Goal: Transaction & Acquisition: Book appointment/travel/reservation

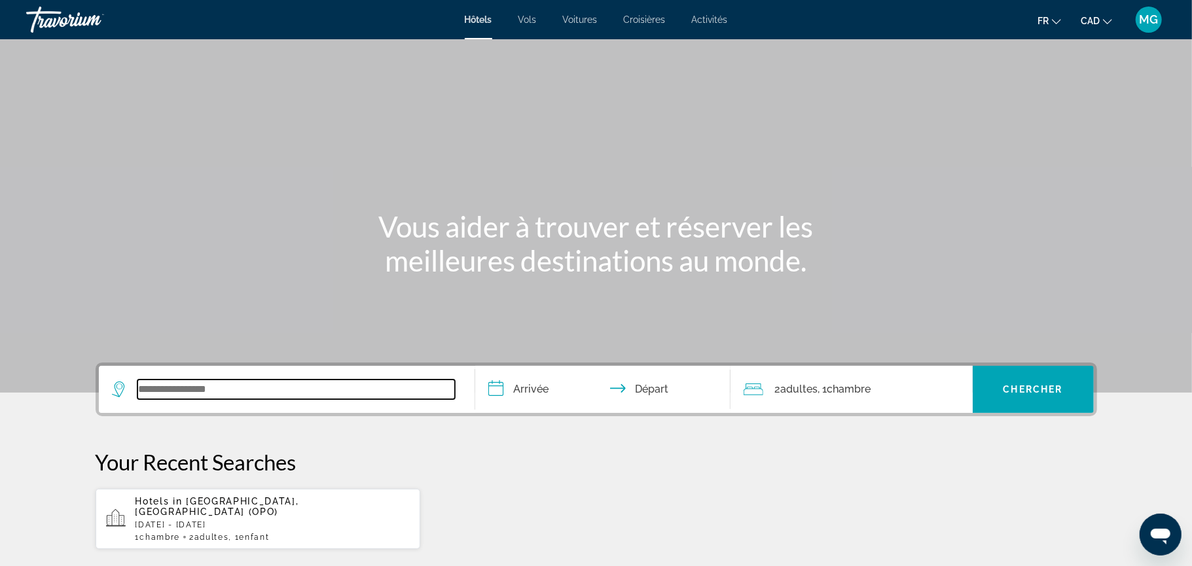
click at [150, 382] on input "Search widget" at bounding box center [296, 390] width 318 height 20
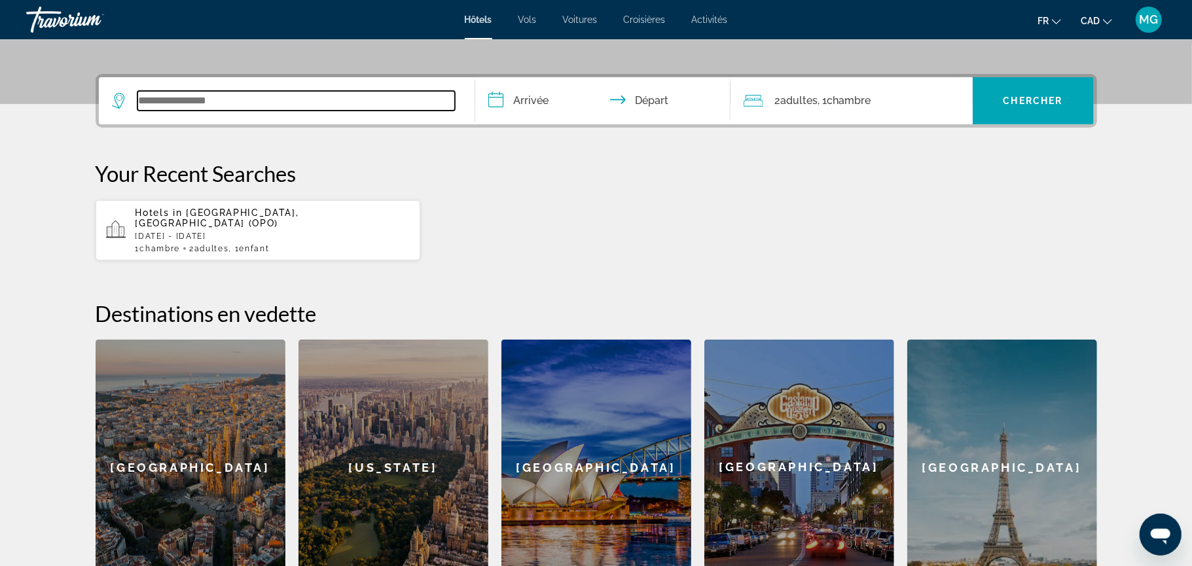
scroll to position [319, 0]
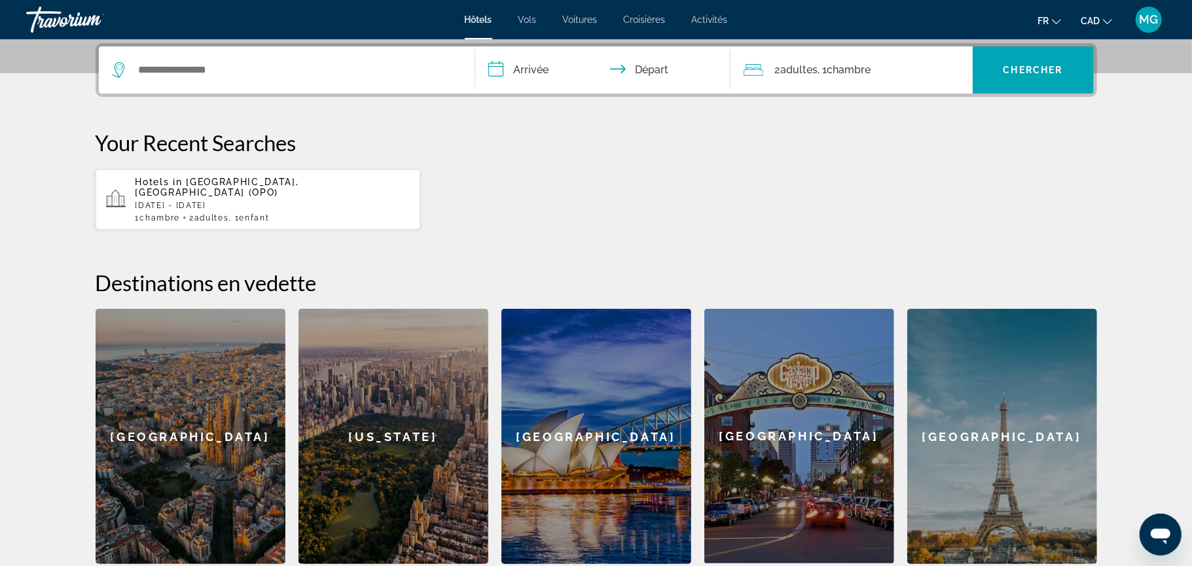
click at [208, 201] on p "[DATE] - [DATE]" at bounding box center [273, 205] width 275 height 9
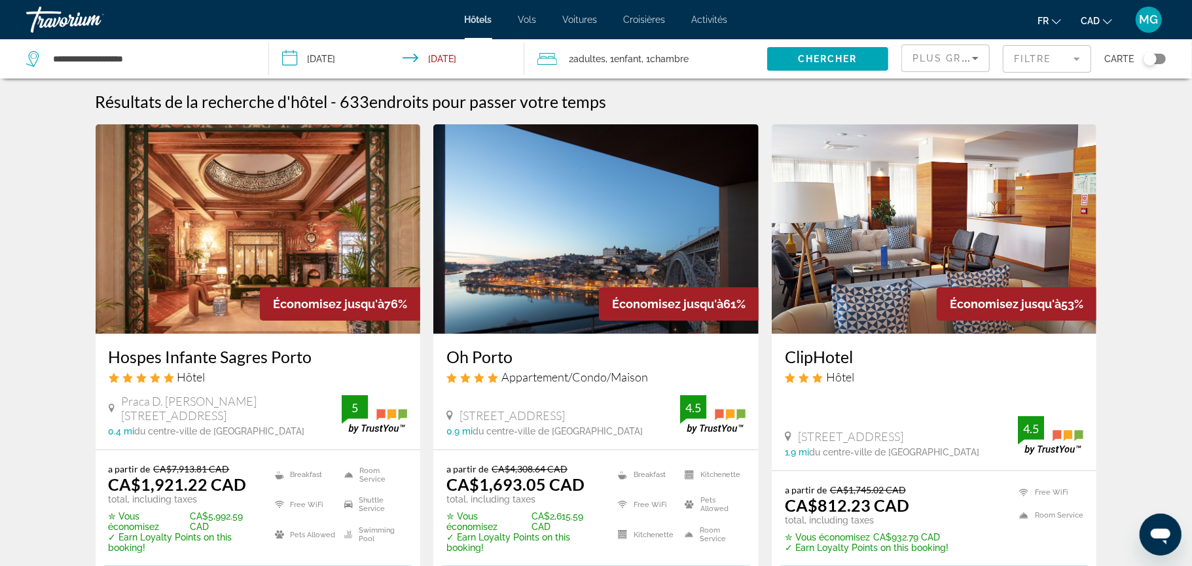
click at [937, 69] on div "Plus grandes économies" at bounding box center [946, 63] width 66 height 37
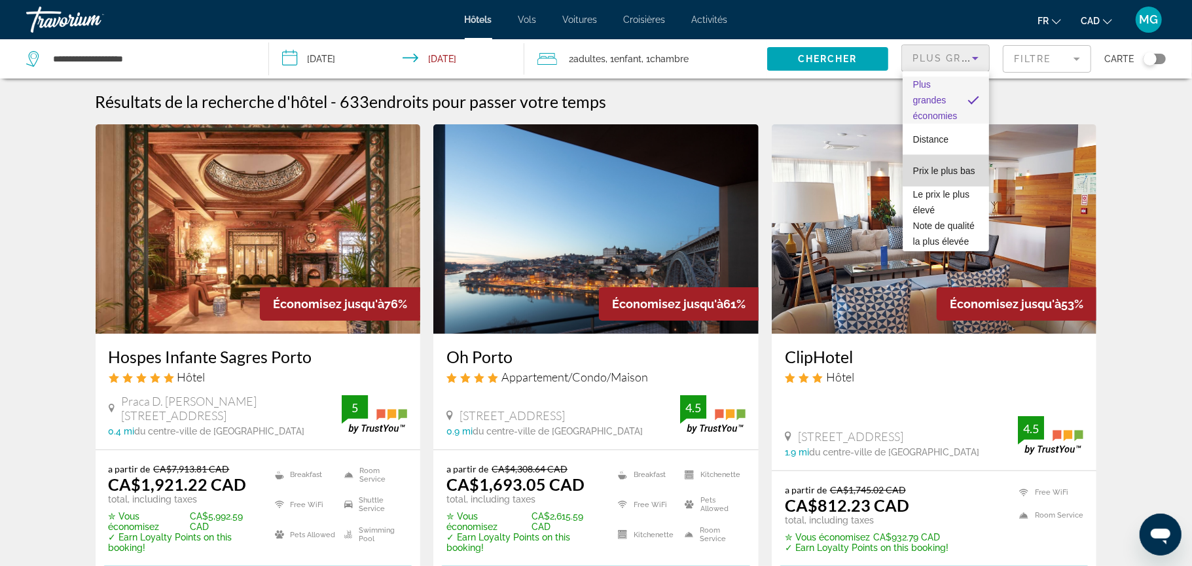
click at [942, 166] on span "Prix le plus bas" at bounding box center [944, 171] width 62 height 10
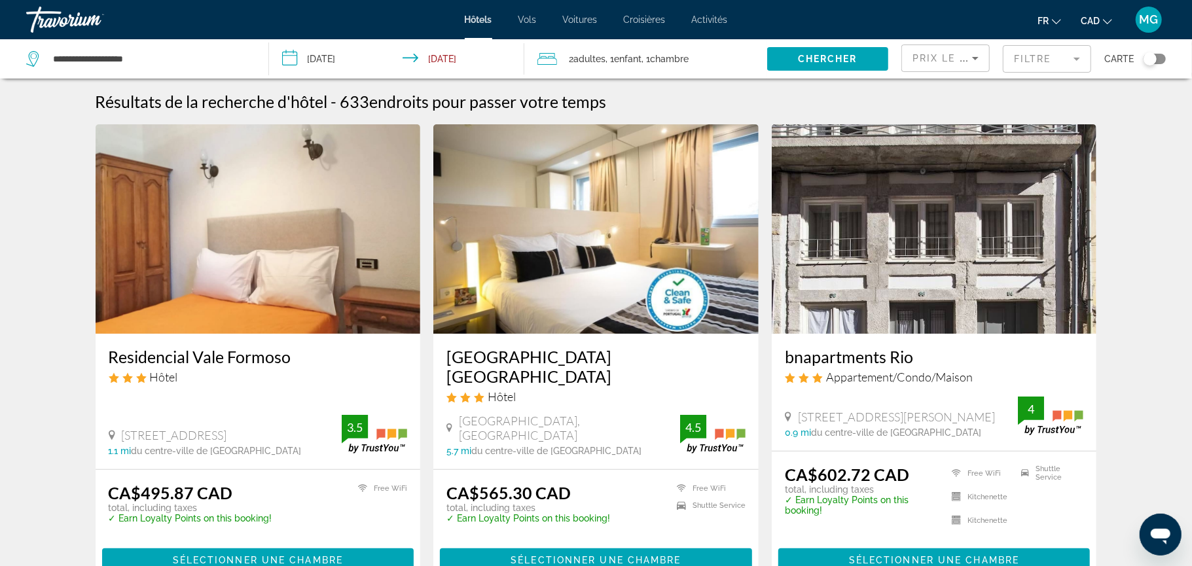
click at [1051, 58] on mat-form-field "Filtre" at bounding box center [1047, 58] width 88 height 27
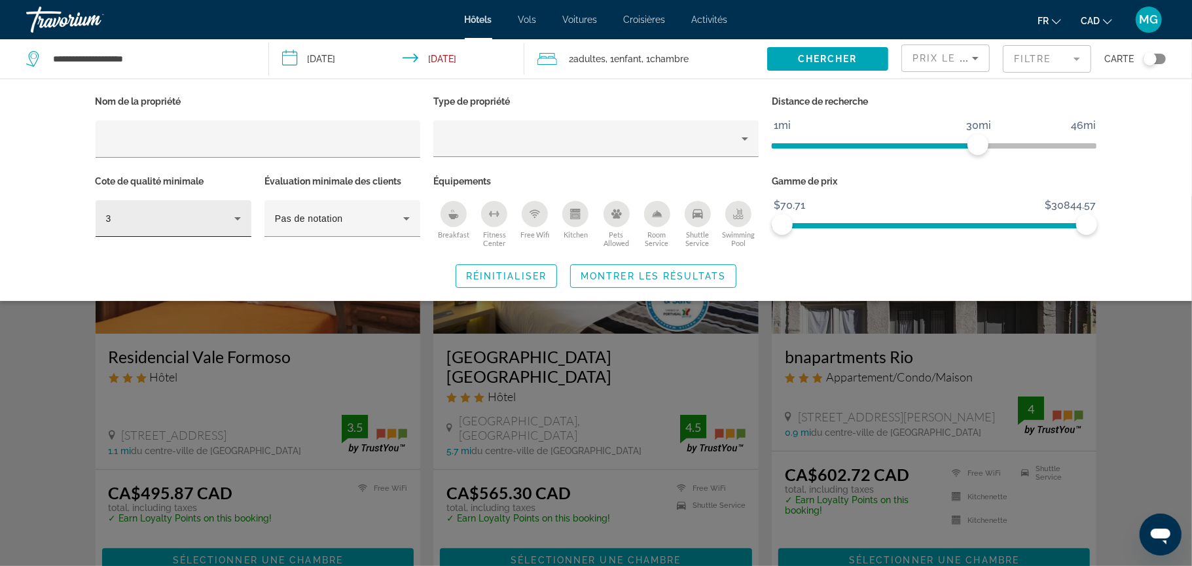
click at [115, 228] on div "3" at bounding box center [173, 218] width 135 height 37
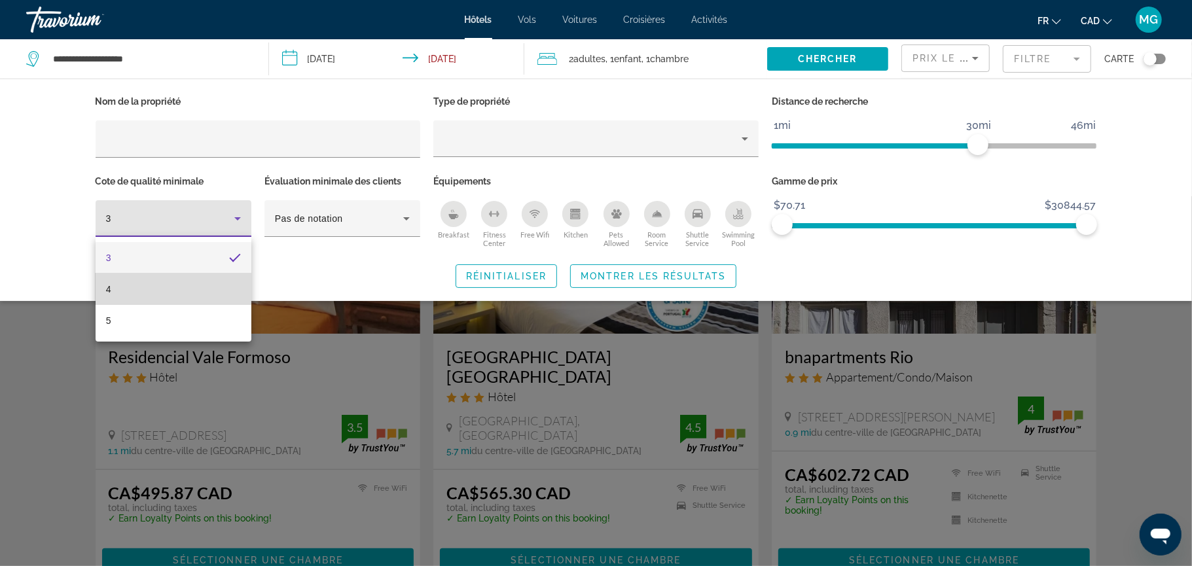
click at [118, 285] on mat-option "4" at bounding box center [174, 289] width 156 height 31
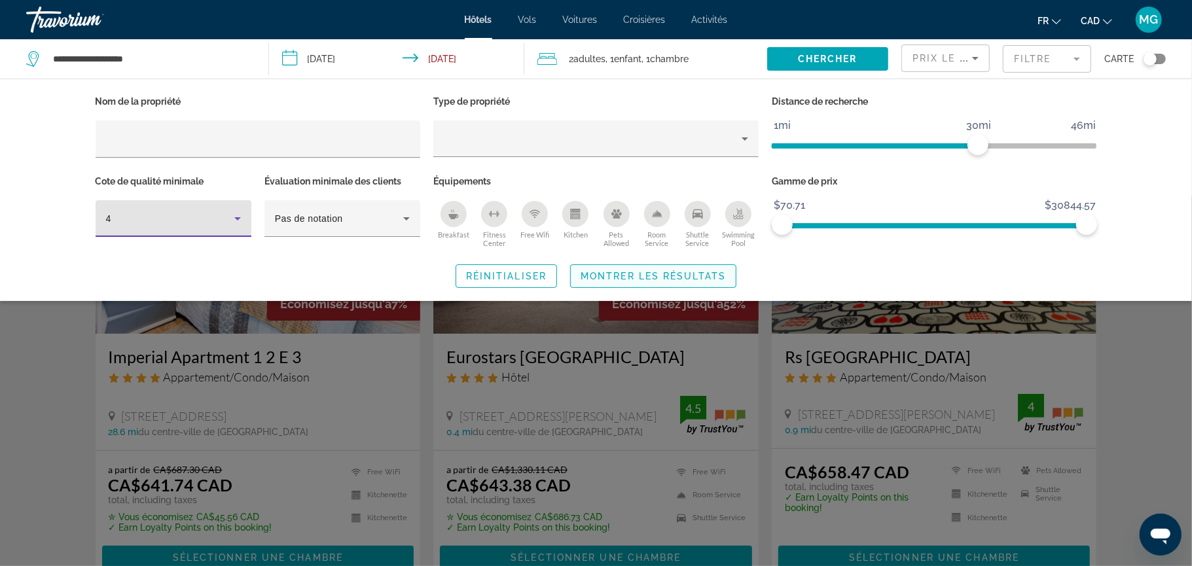
click at [603, 279] on span "Montrer les résultats" at bounding box center [653, 276] width 145 height 10
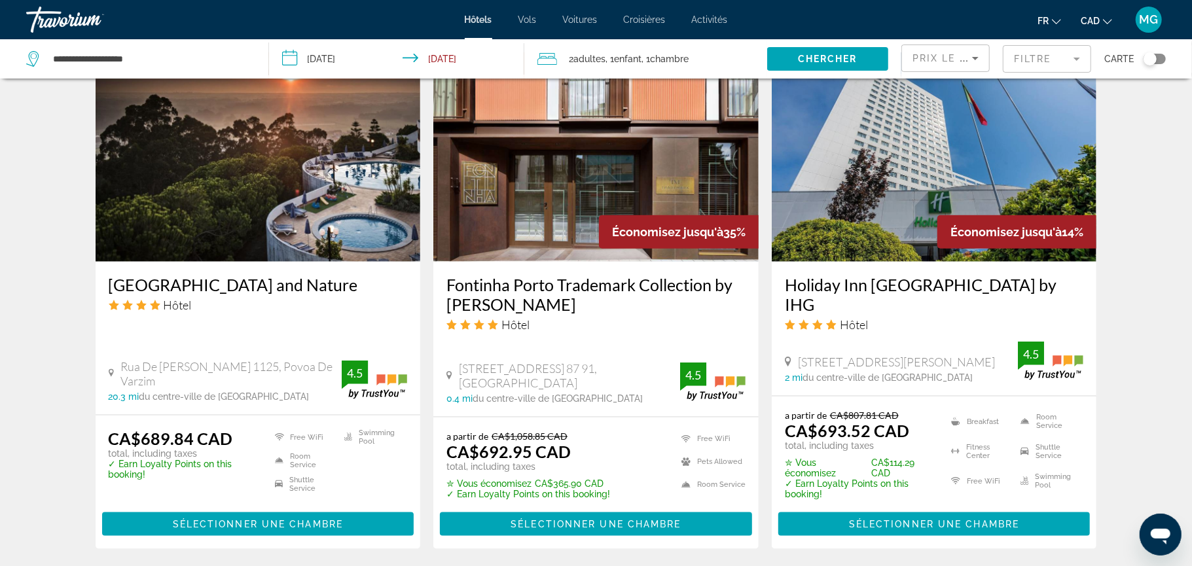
scroll to position [1047, 0]
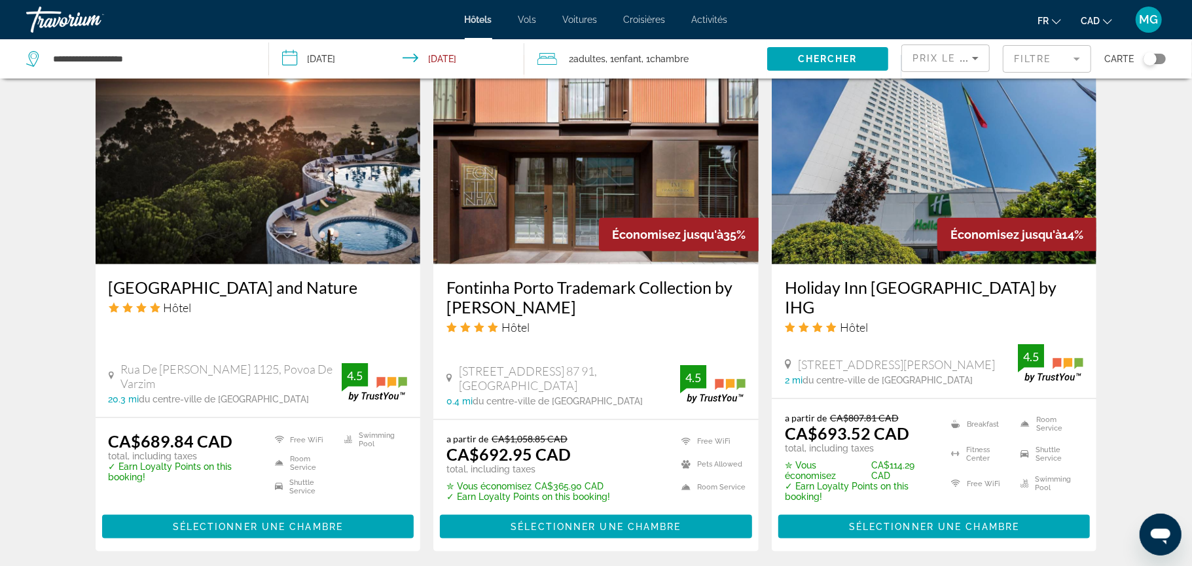
click at [242, 177] on img "Main content" at bounding box center [258, 159] width 325 height 209
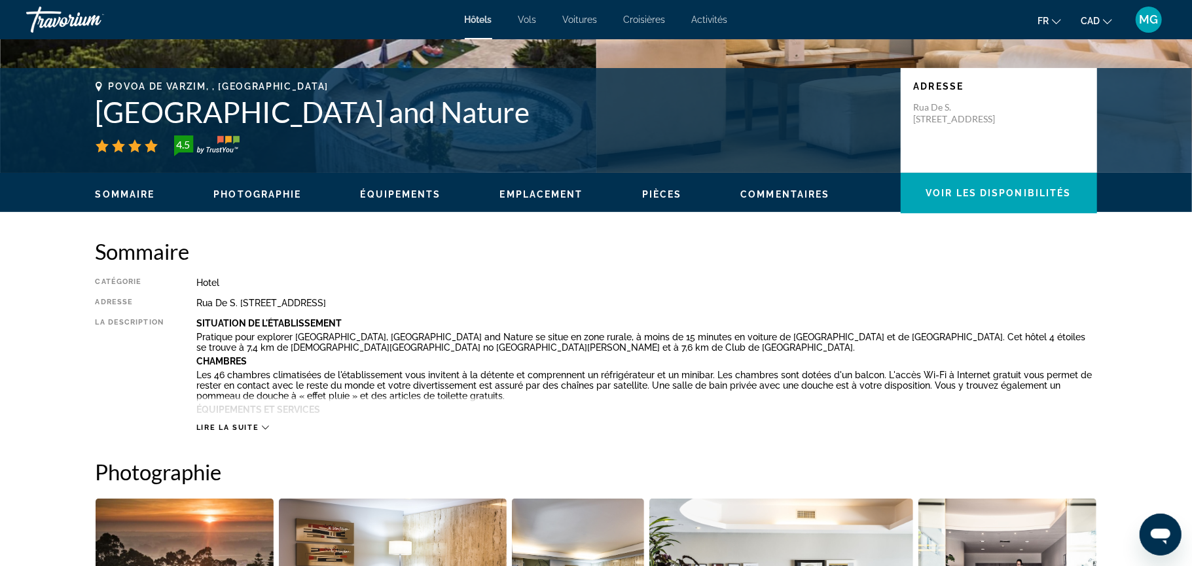
scroll to position [384, 0]
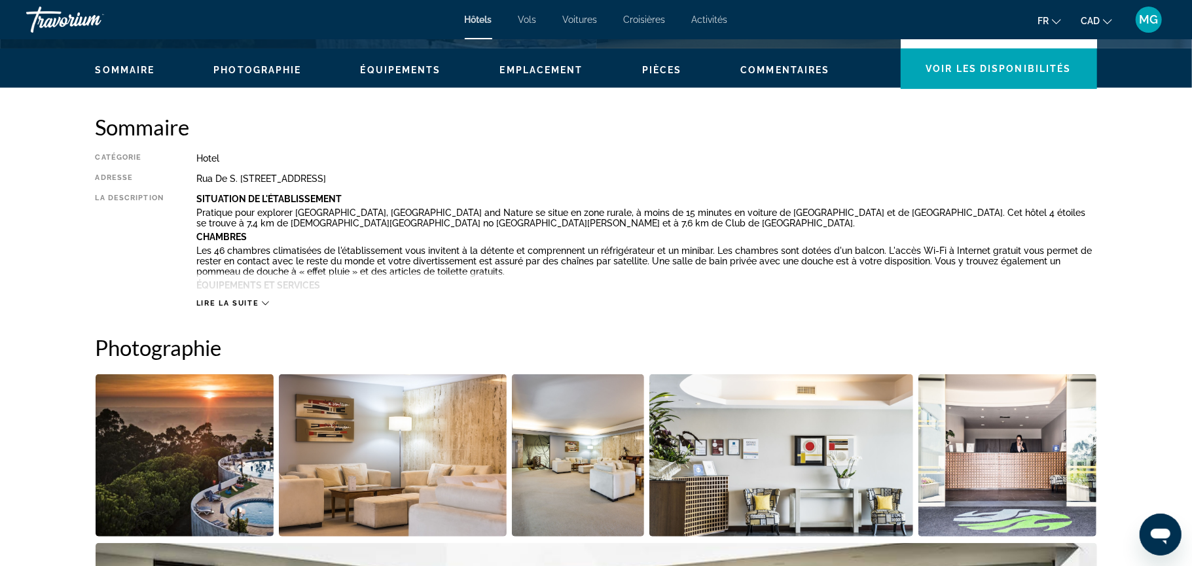
click at [251, 71] on span "Photographie" at bounding box center [257, 70] width 88 height 10
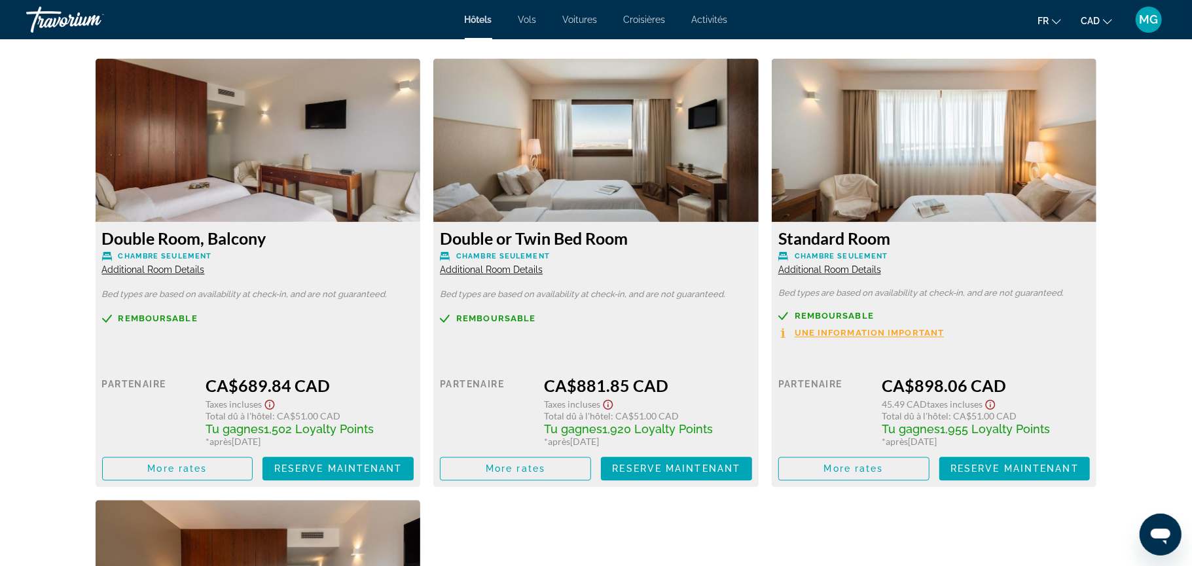
scroll to position [1792, 0]
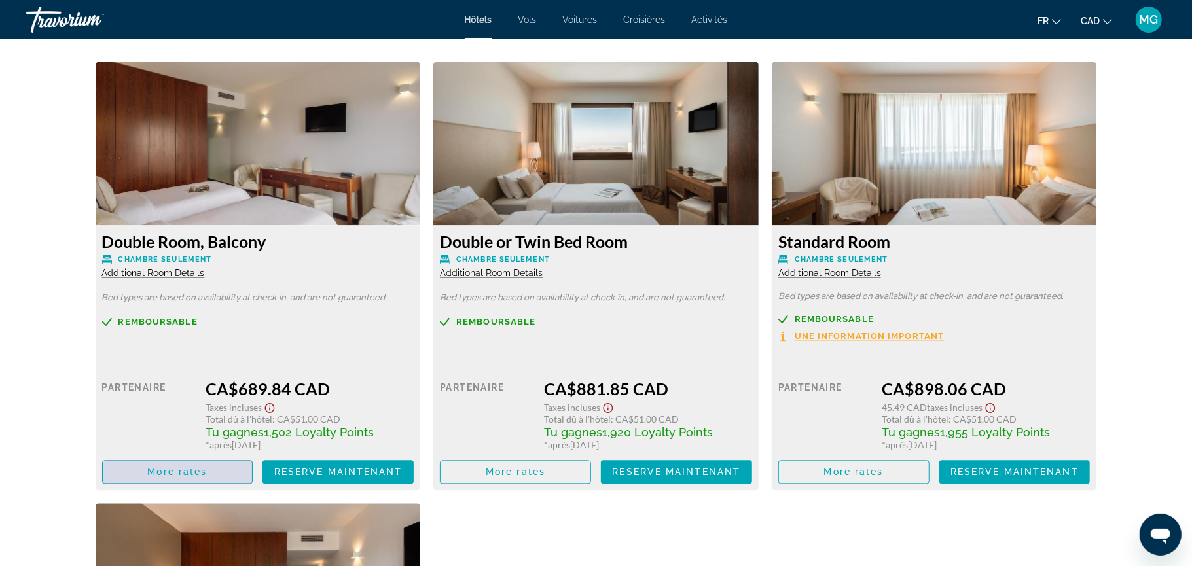
click at [205, 479] on span "Main content" at bounding box center [178, 471] width 150 height 31
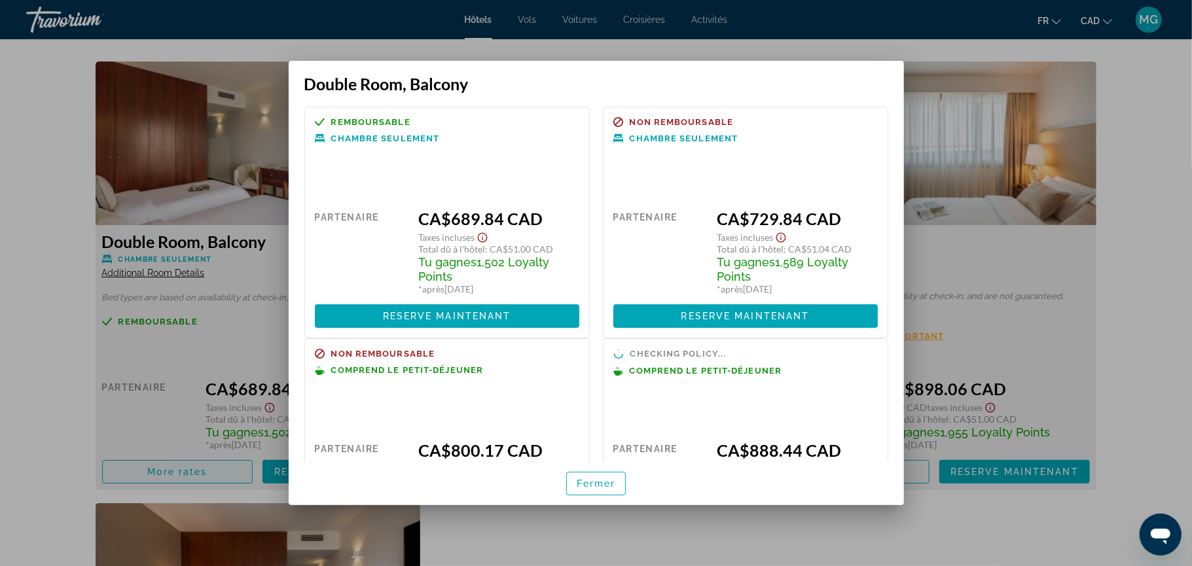
scroll to position [0, 0]
click at [609, 482] on span "Fermer" at bounding box center [596, 484] width 39 height 10
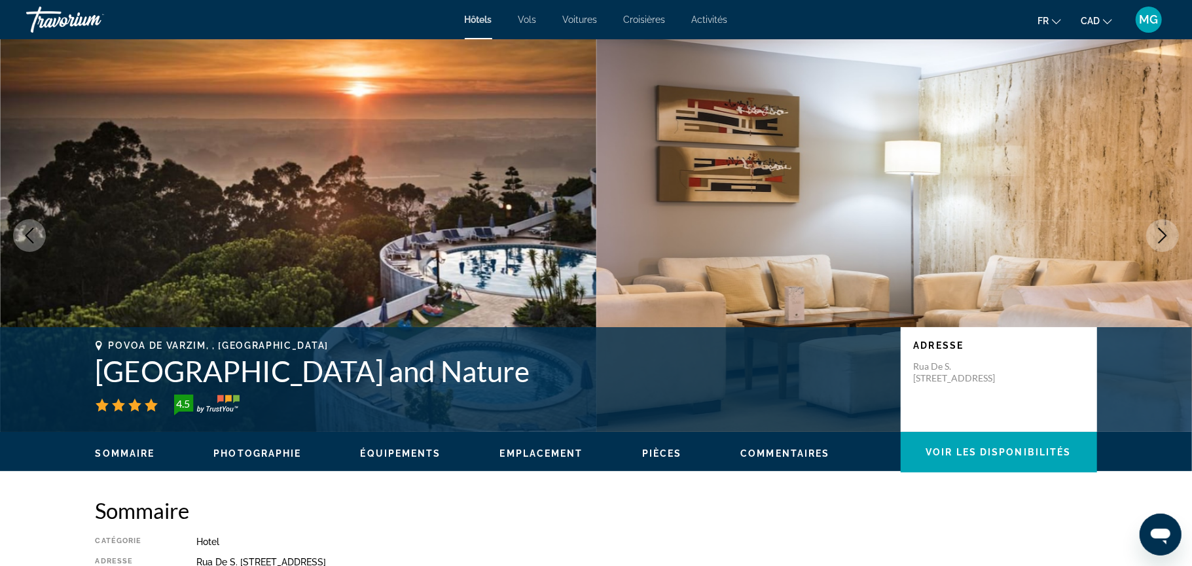
scroll to position [1792, 0]
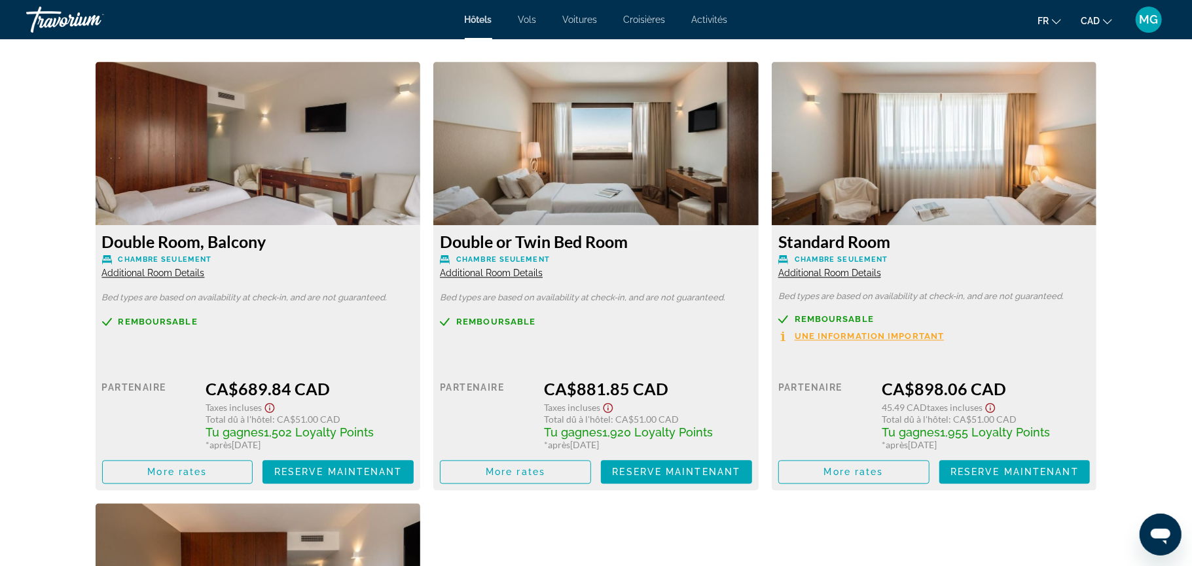
click at [316, 191] on img "Main content" at bounding box center [258, 144] width 325 height 164
click at [188, 274] on span "Additional Room Details" at bounding box center [153, 273] width 103 height 10
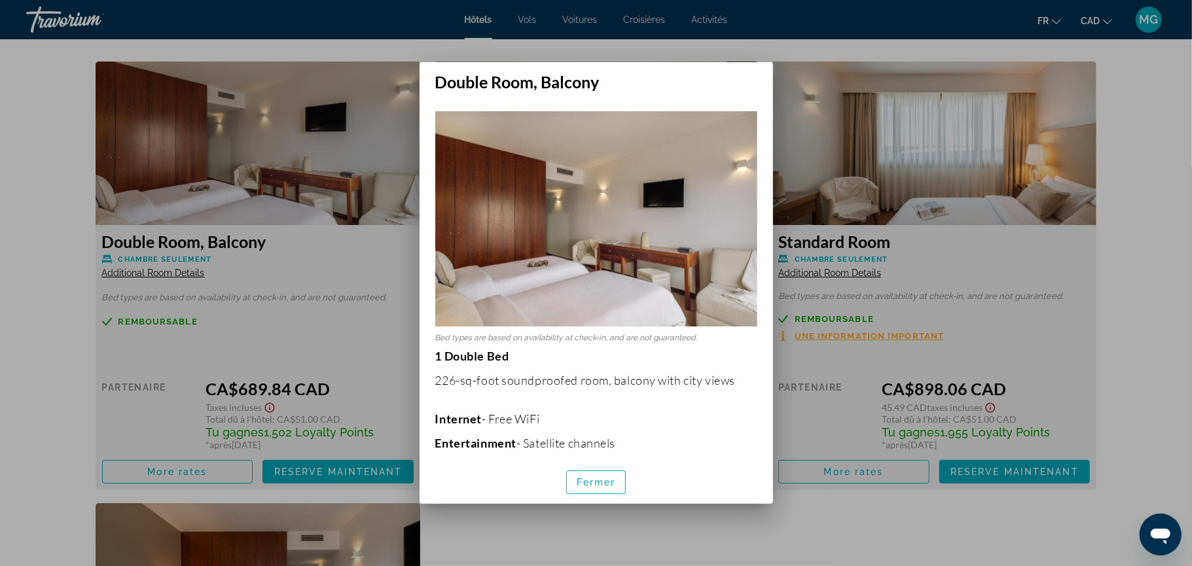
scroll to position [0, 0]
click at [616, 475] on span "button" at bounding box center [596, 482] width 59 height 31
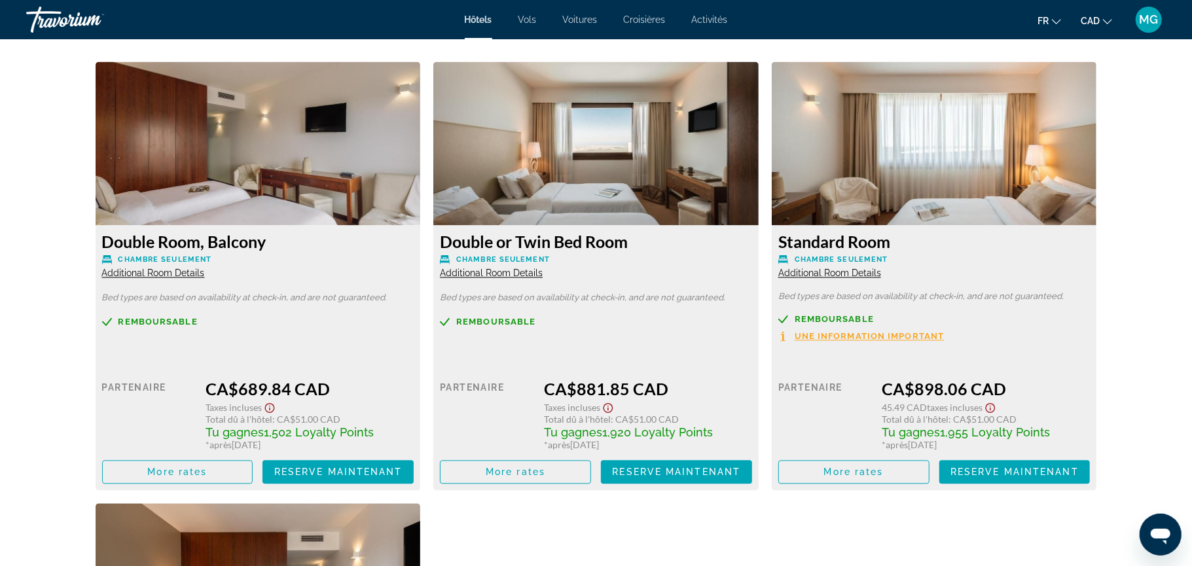
scroll to position [1827, 0]
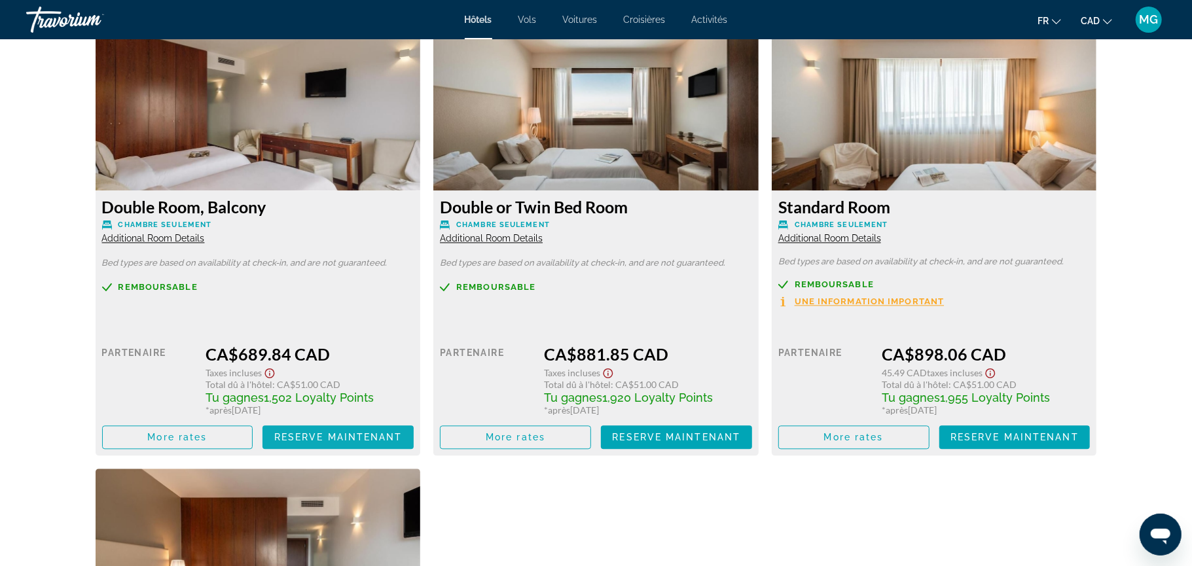
click at [310, 438] on span "Reserve maintenant" at bounding box center [338, 437] width 128 height 10
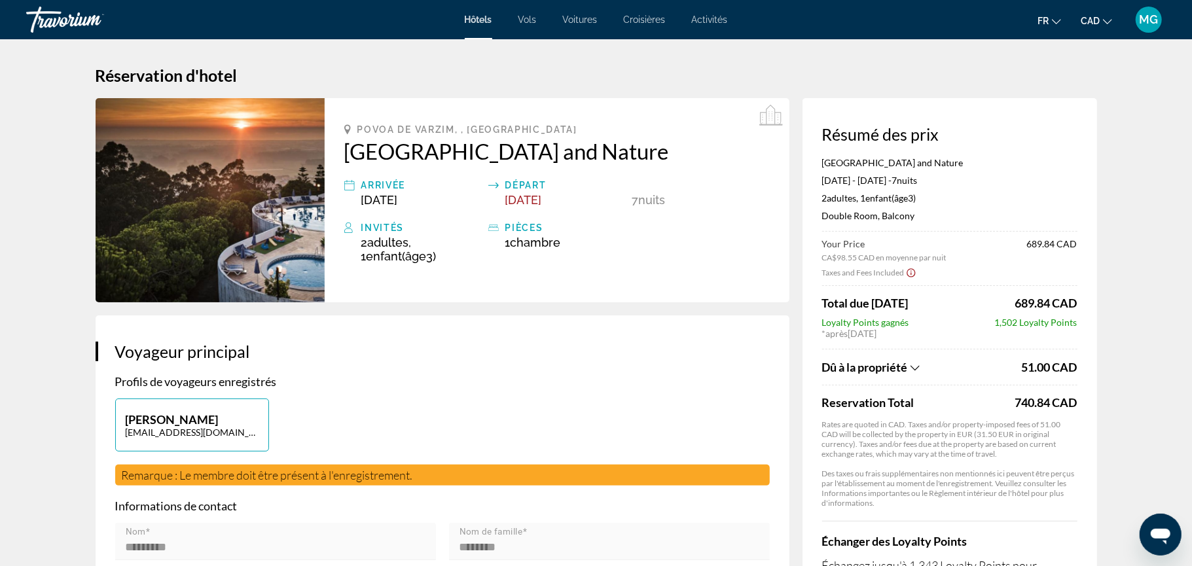
click at [404, 370] on div "**********" at bounding box center [443, 561] width 694 height 490
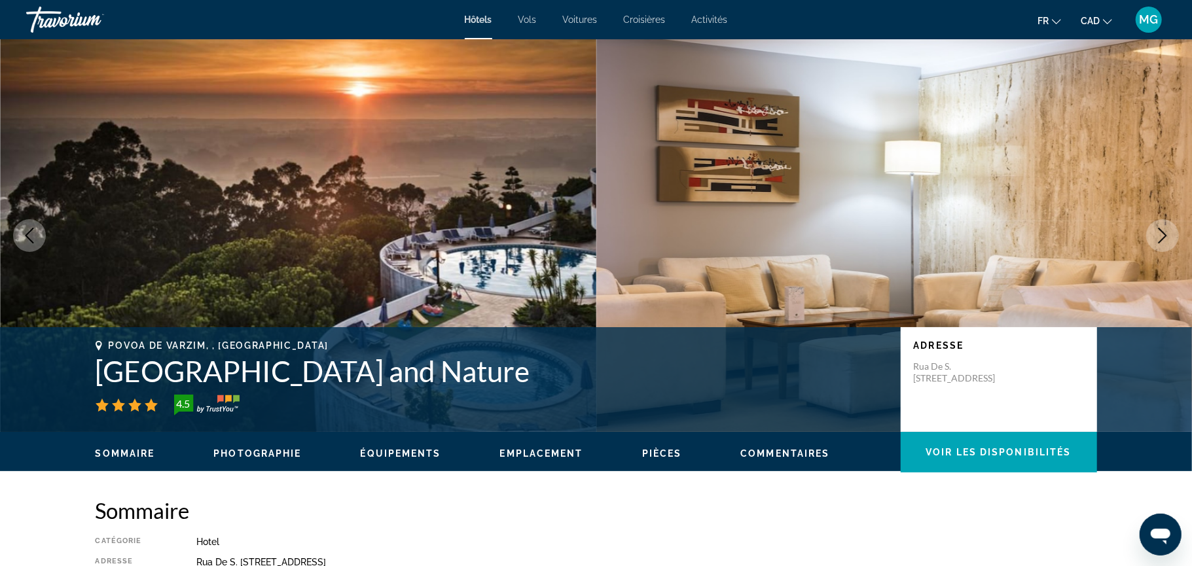
click at [1169, 532] on icon "Ouvrir la fenêtre de messagerie" at bounding box center [1160, 536] width 20 height 16
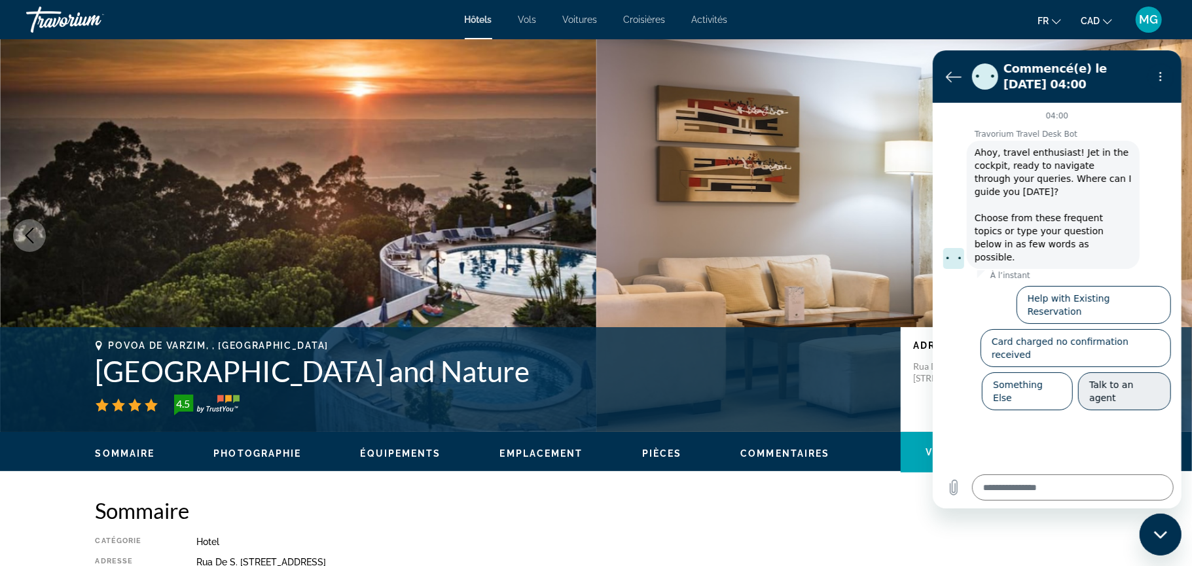
click at [1107, 372] on button "Talk to an agent" at bounding box center [1124, 391] width 93 height 38
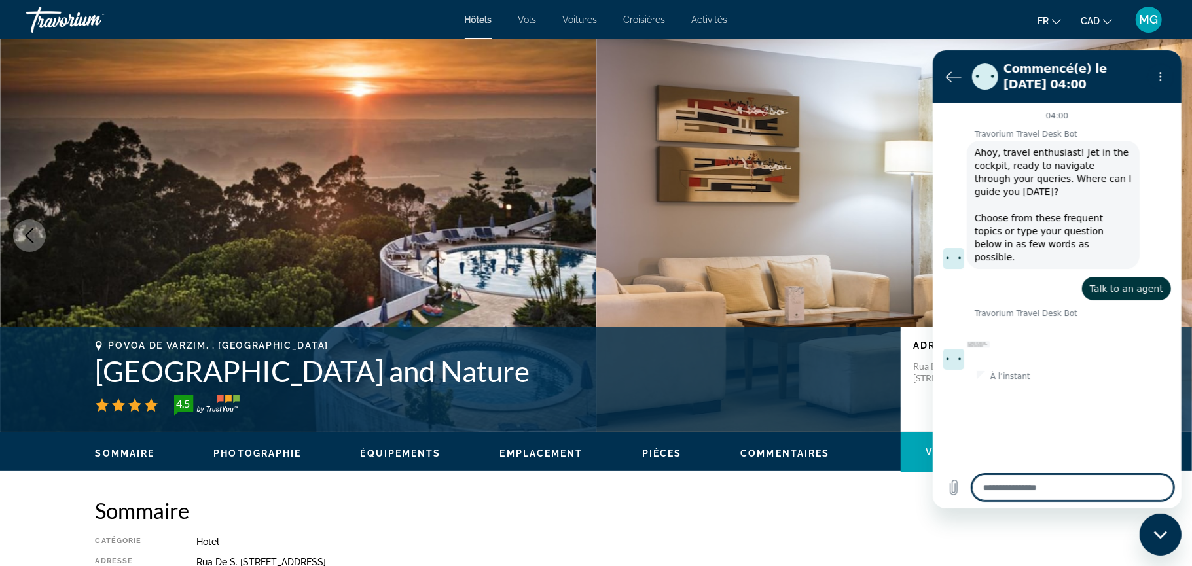
type textarea "*"
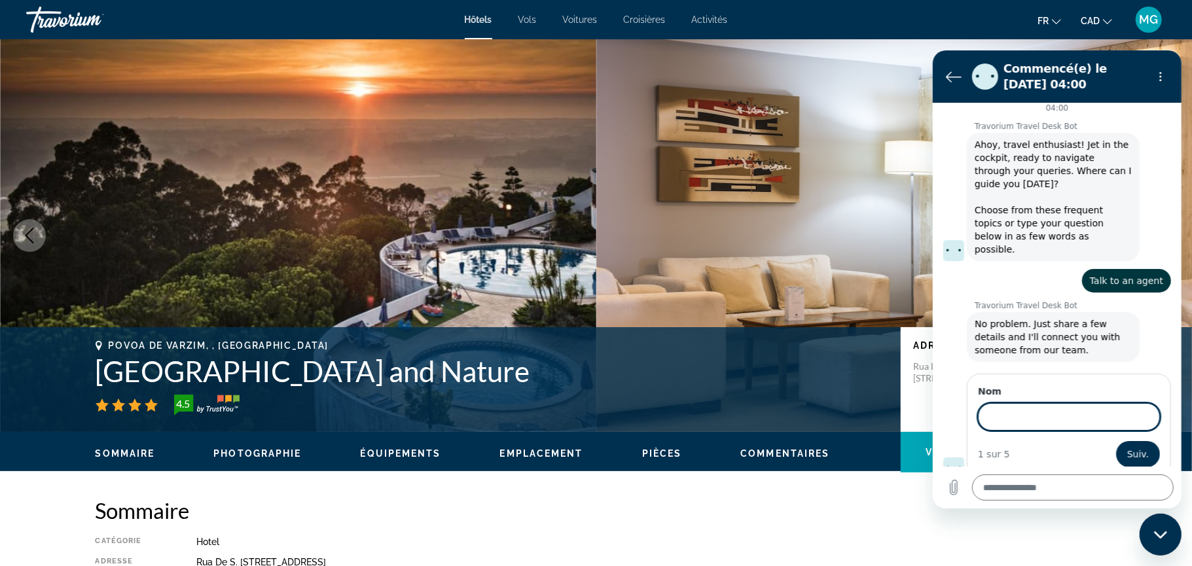
scroll to position [7, 0]
type input "*****"
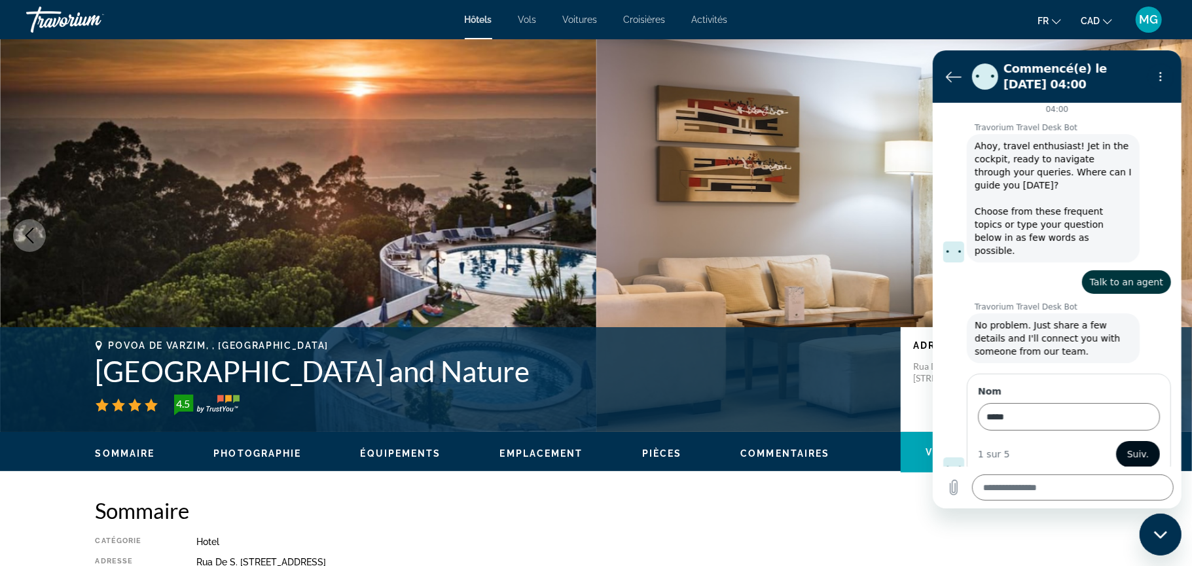
click at [1131, 446] on span "Suiv." at bounding box center [1138, 454] width 22 height 16
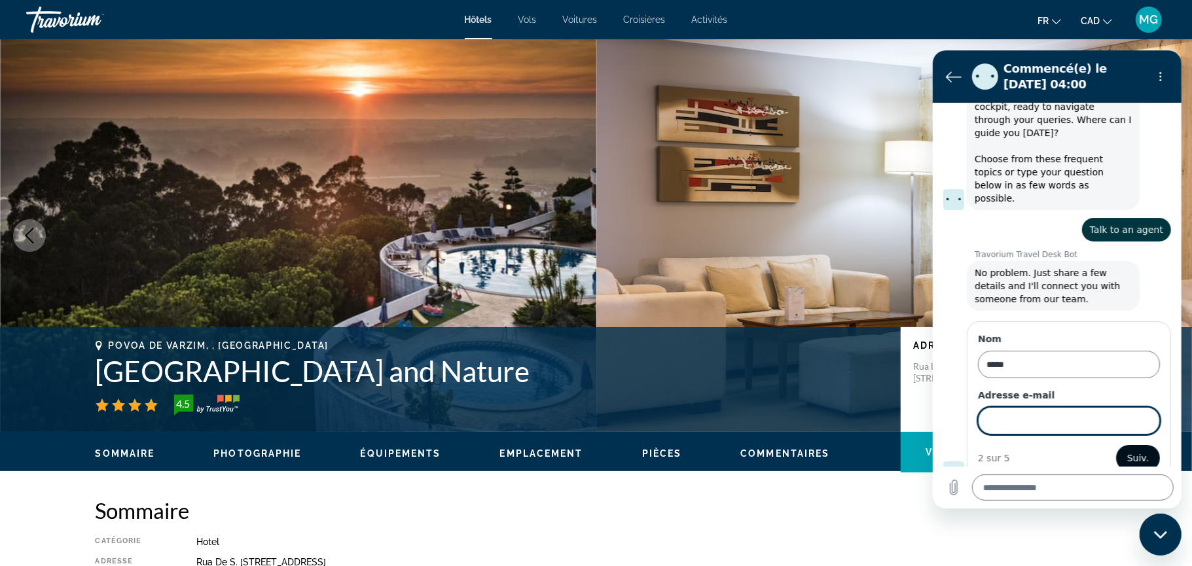
scroll to position [64, 0]
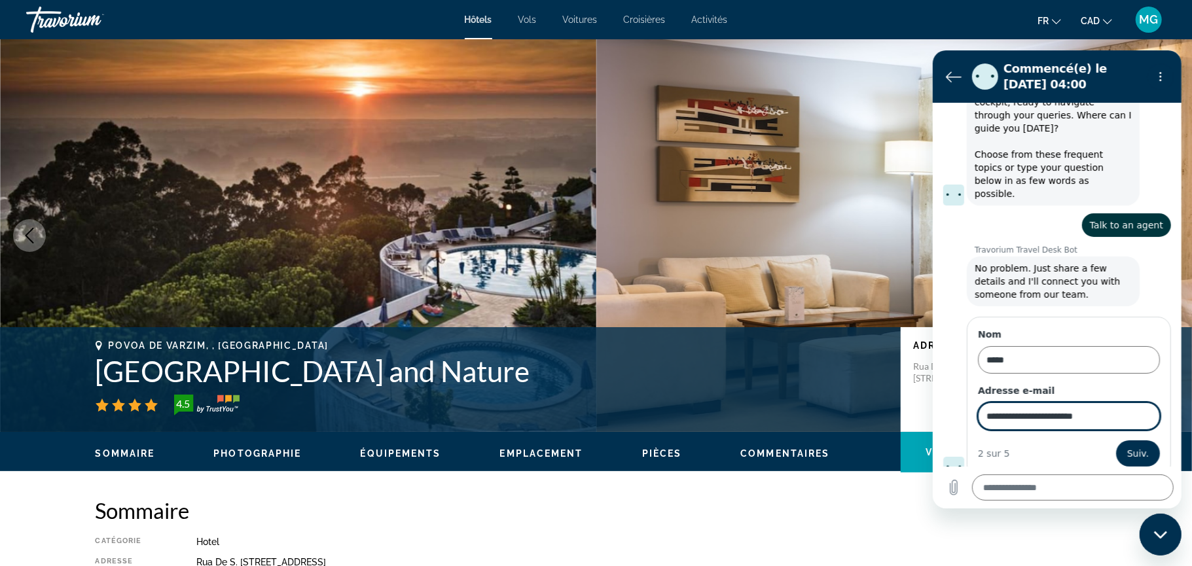
type input "**********"
click at [1116, 440] on button "Suiv." at bounding box center [1138, 453] width 44 height 26
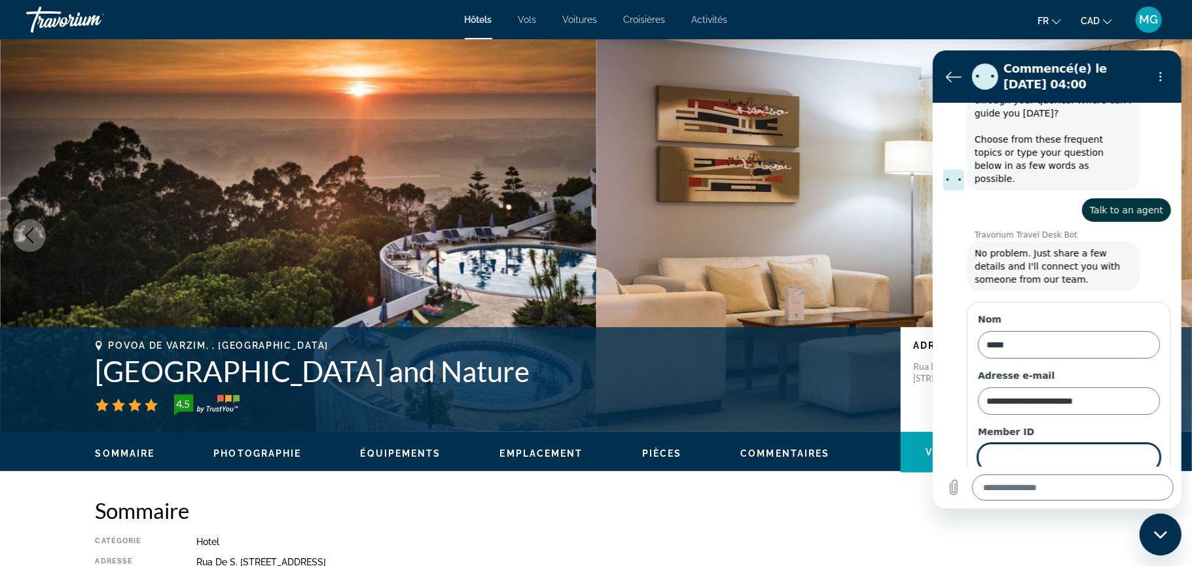
scroll to position [120, 0]
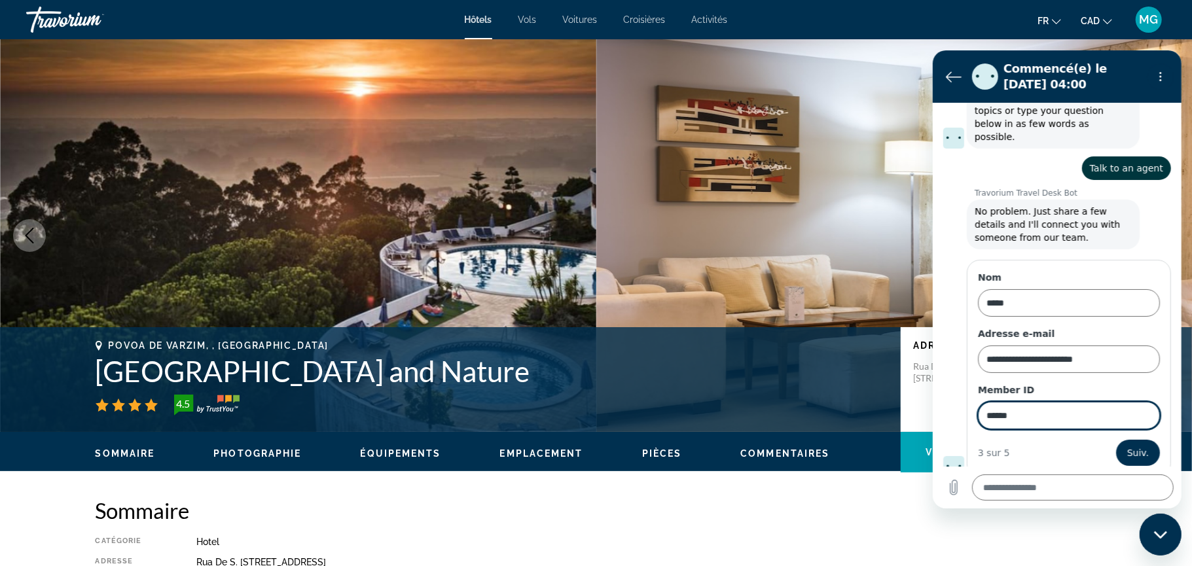
type input "******"
click at [1116, 439] on button "Suiv." at bounding box center [1138, 452] width 44 height 26
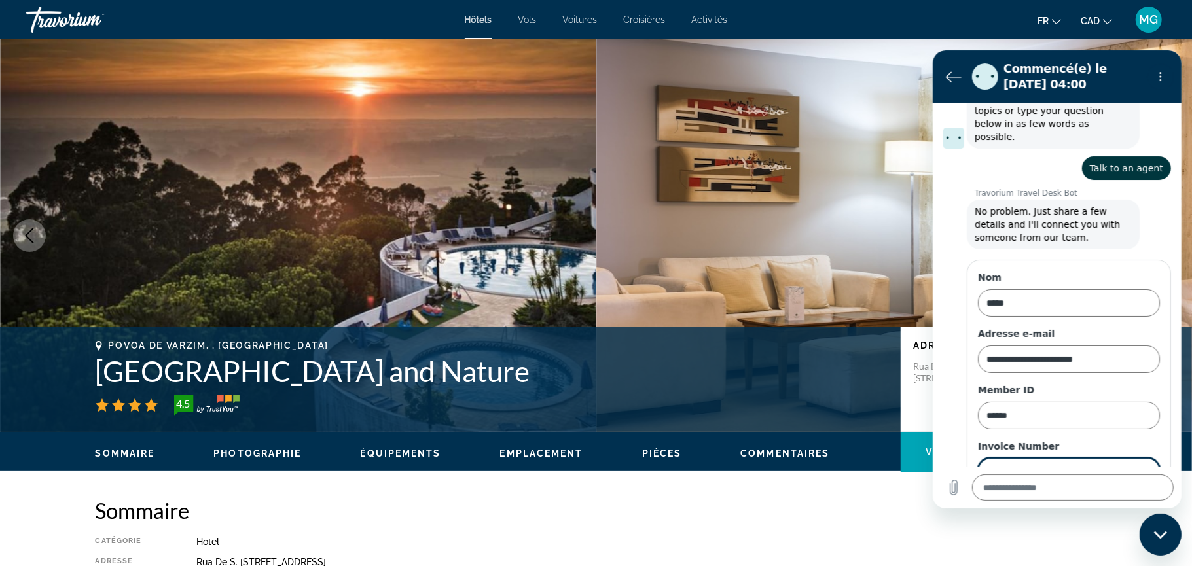
scroll to position [177, 0]
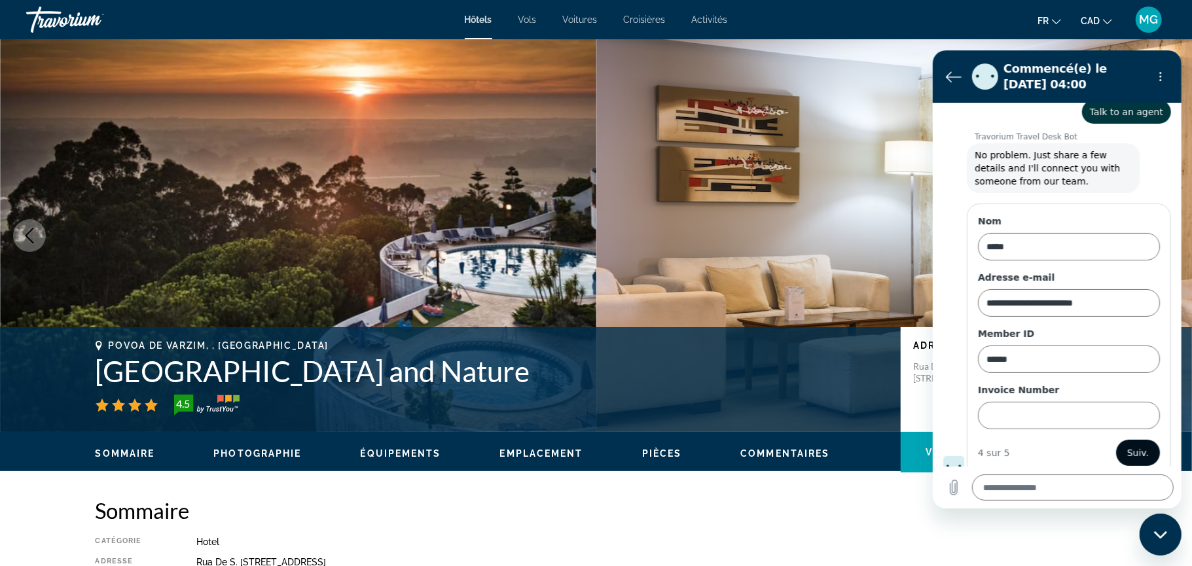
click at [1123, 443] on button "Suiv." at bounding box center [1138, 452] width 44 height 26
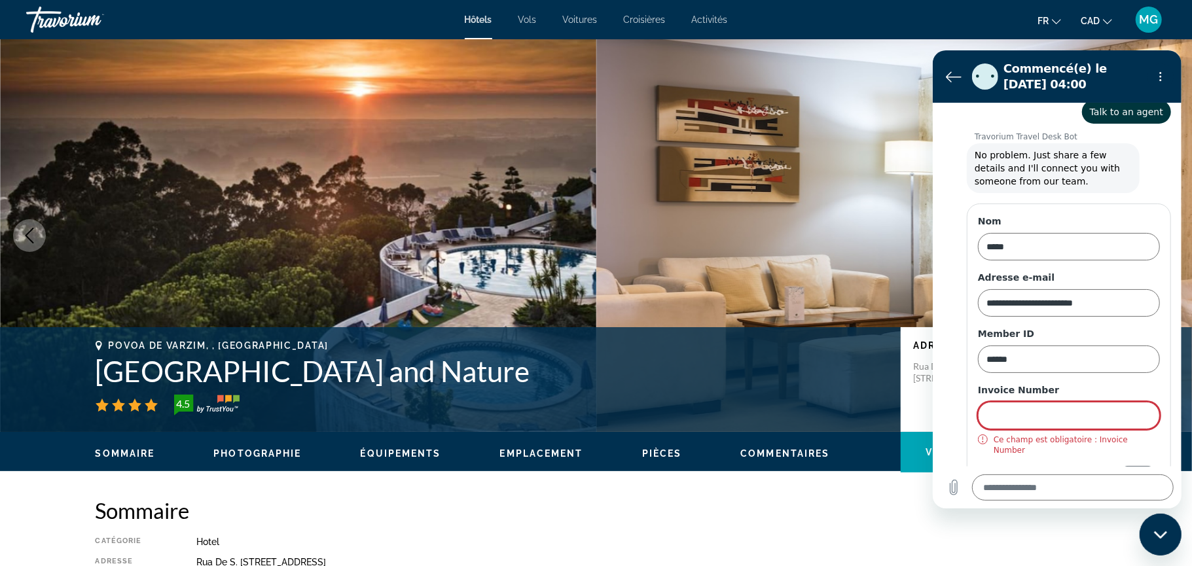
scroll to position [192, 0]
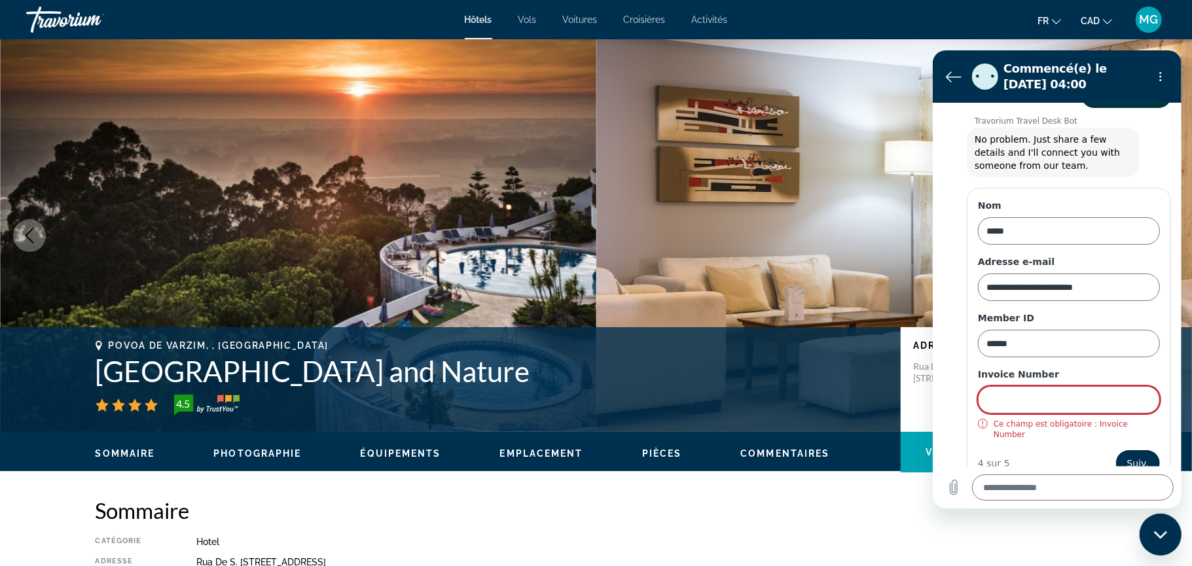
click at [1089, 399] on input "Invoice Number" at bounding box center [1068, 399] width 182 height 27
click at [960, 466] on figure at bounding box center [953, 476] width 21 height 21
click at [943, 73] on button "Retour à la liste des conversations" at bounding box center [953, 76] width 26 height 26
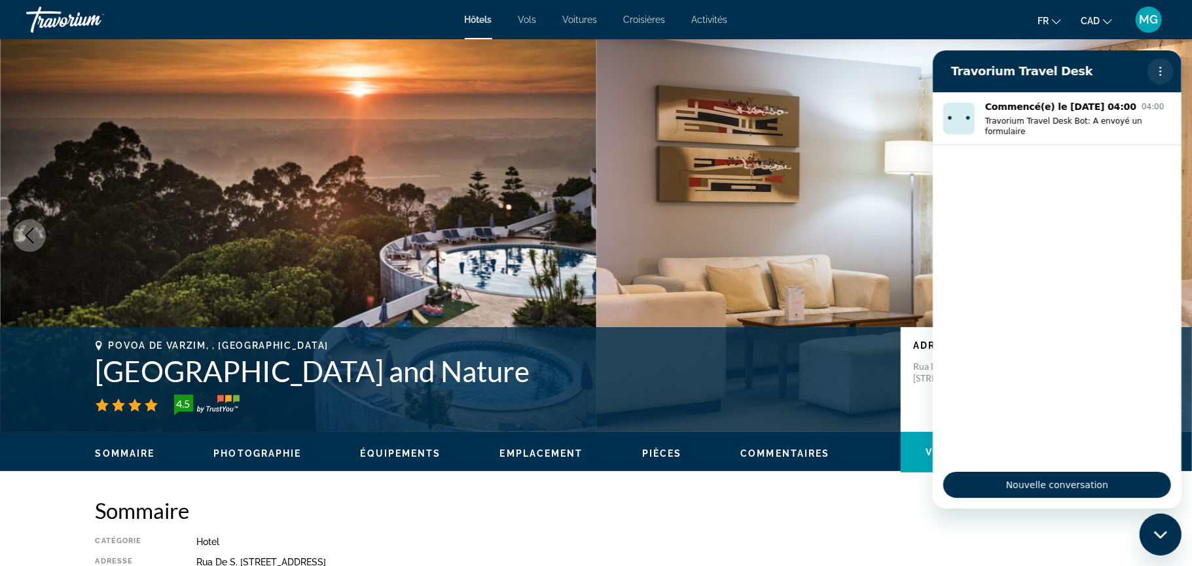
click at [1155, 74] on icon "Menu d’options" at bounding box center [1160, 70] width 10 height 10
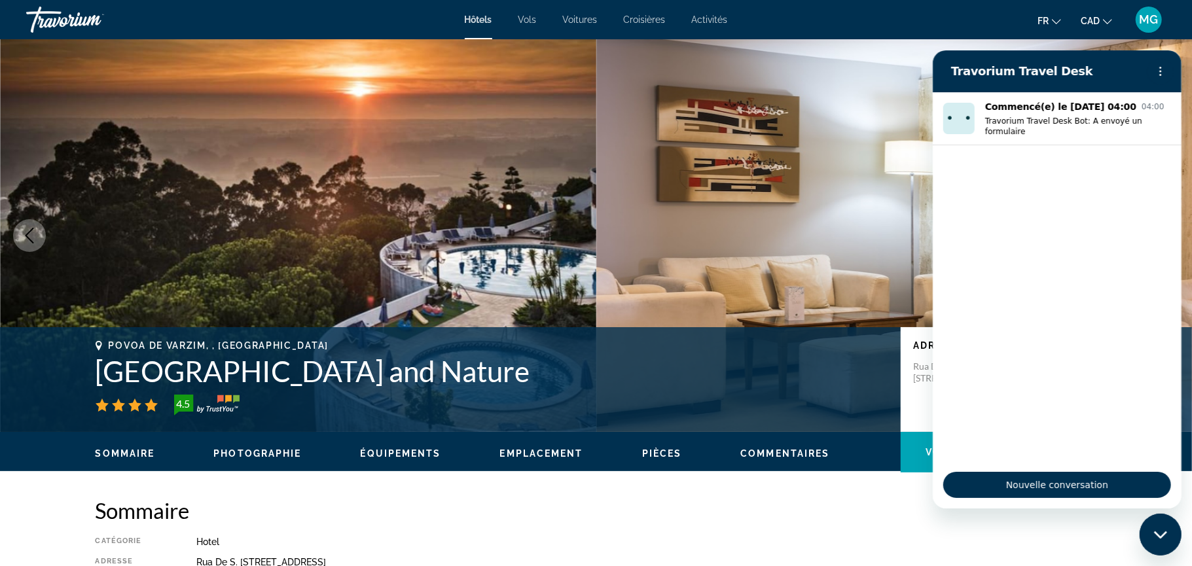
click at [1171, 532] on div "Fermer la fenêtre de messagerie" at bounding box center [1159, 534] width 39 height 39
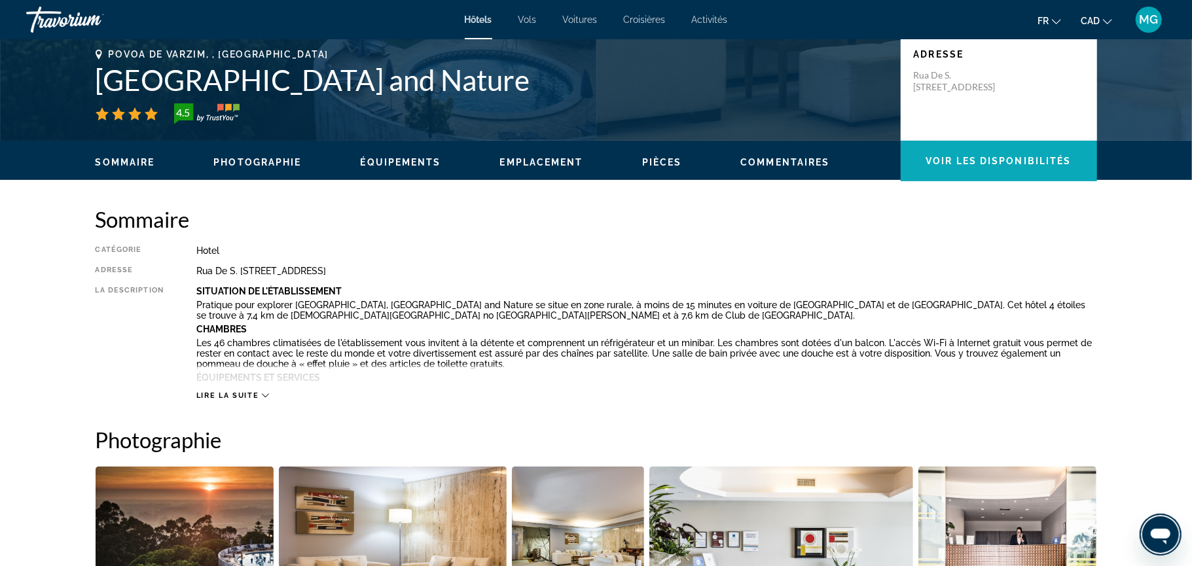
scroll to position [279, 0]
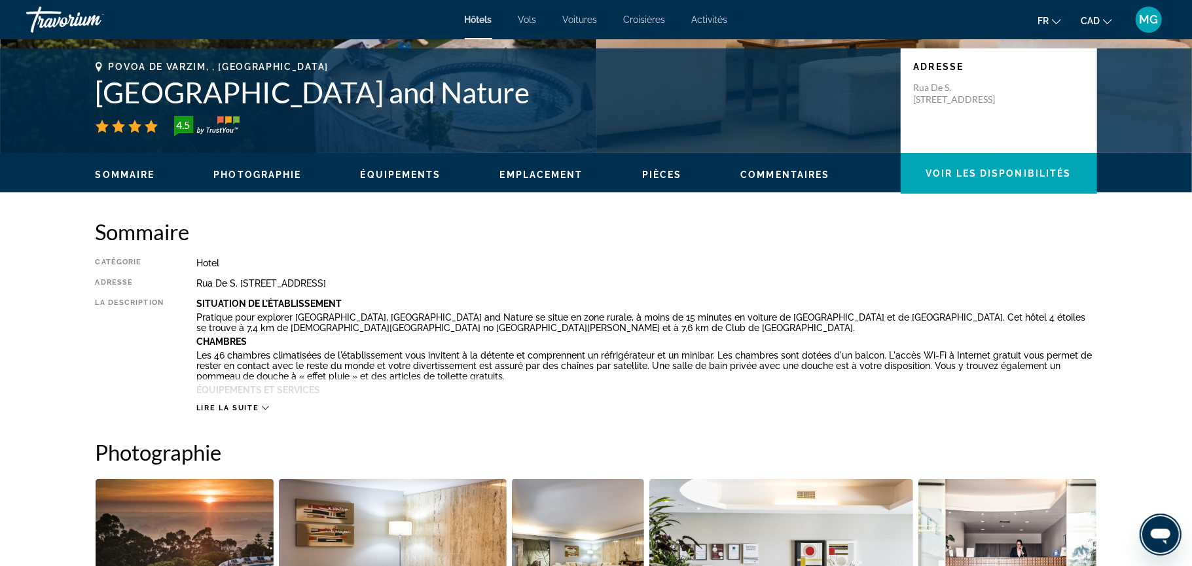
click at [113, 175] on span "Sommaire" at bounding box center [126, 175] width 60 height 10
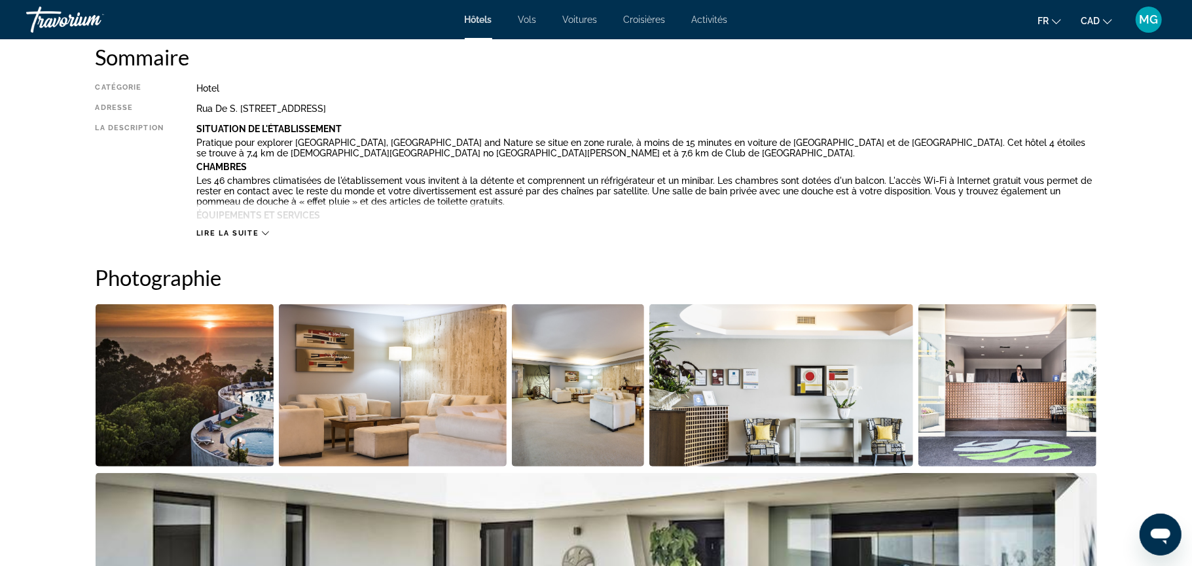
scroll to position [488, 0]
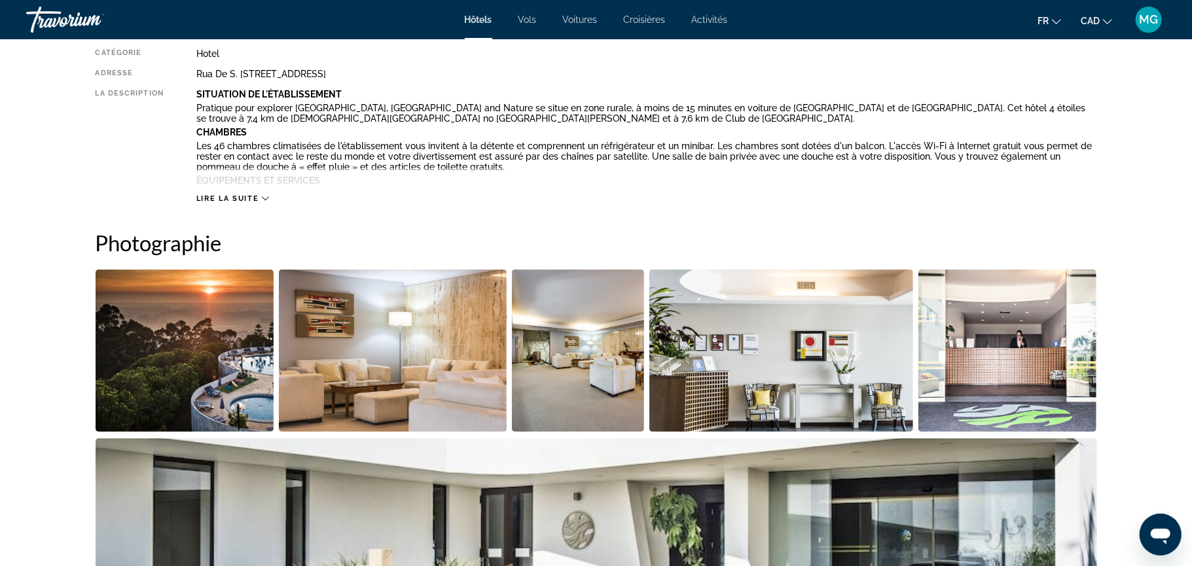
click at [254, 200] on span "Lire la suite" at bounding box center [227, 198] width 62 height 9
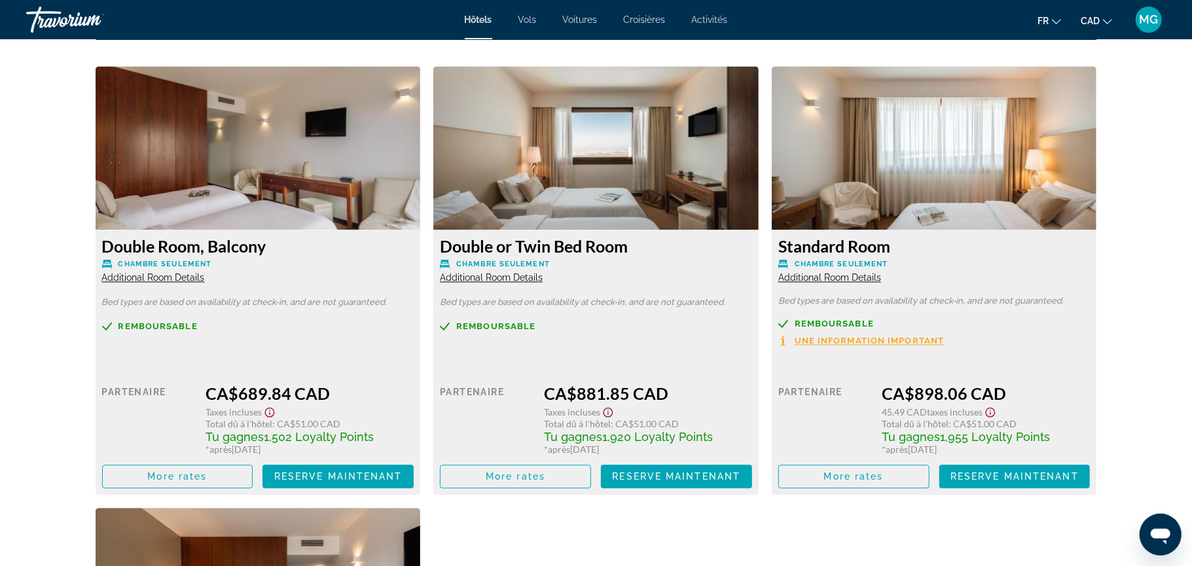
scroll to position [1920, 0]
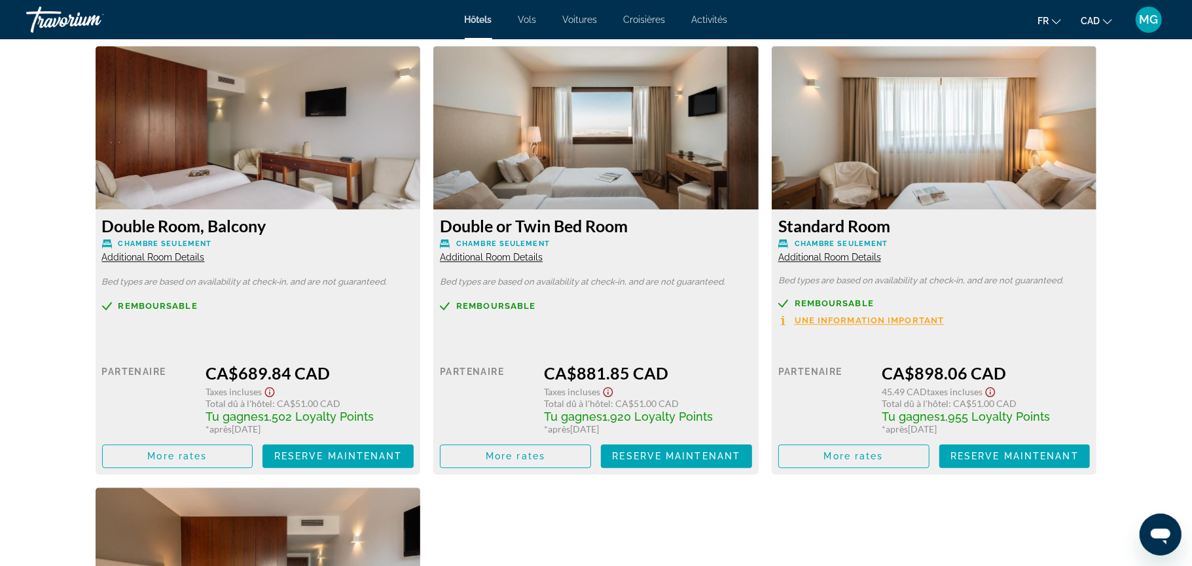
click at [327, 173] on img "Main content" at bounding box center [258, 128] width 325 height 164
click at [192, 452] on span "More rates" at bounding box center [177, 456] width 60 height 10
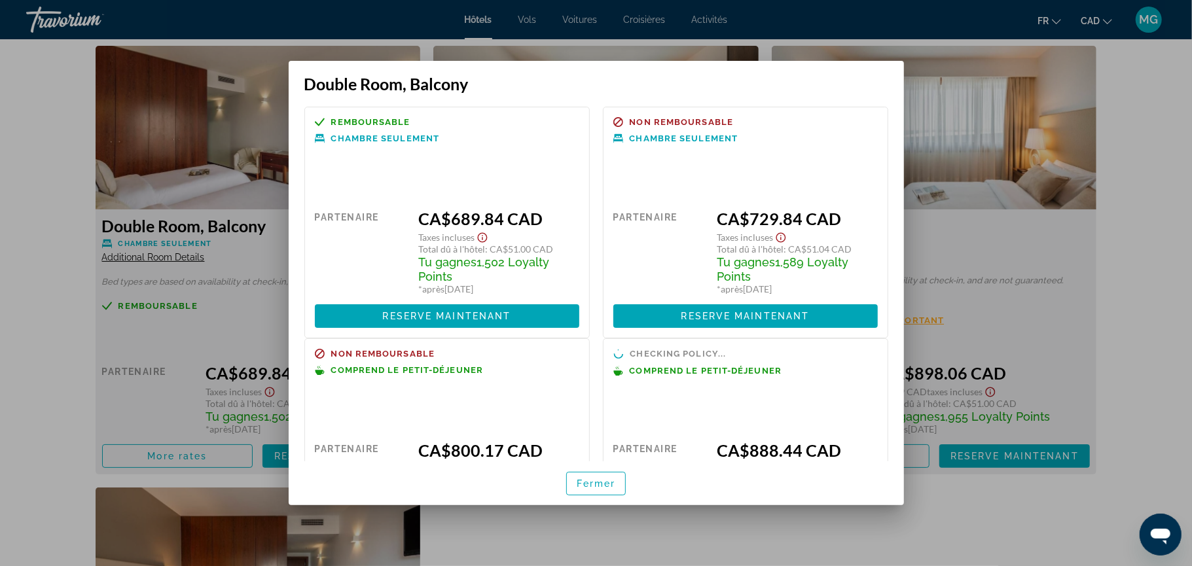
scroll to position [0, 0]
click at [358, 194] on div "Prix au détail $0.00 quand vous échangez Partenaire CA$689.84 CAD Taxes incluse…" at bounding box center [447, 256] width 264 height 143
click at [592, 477] on span "button" at bounding box center [596, 483] width 59 height 31
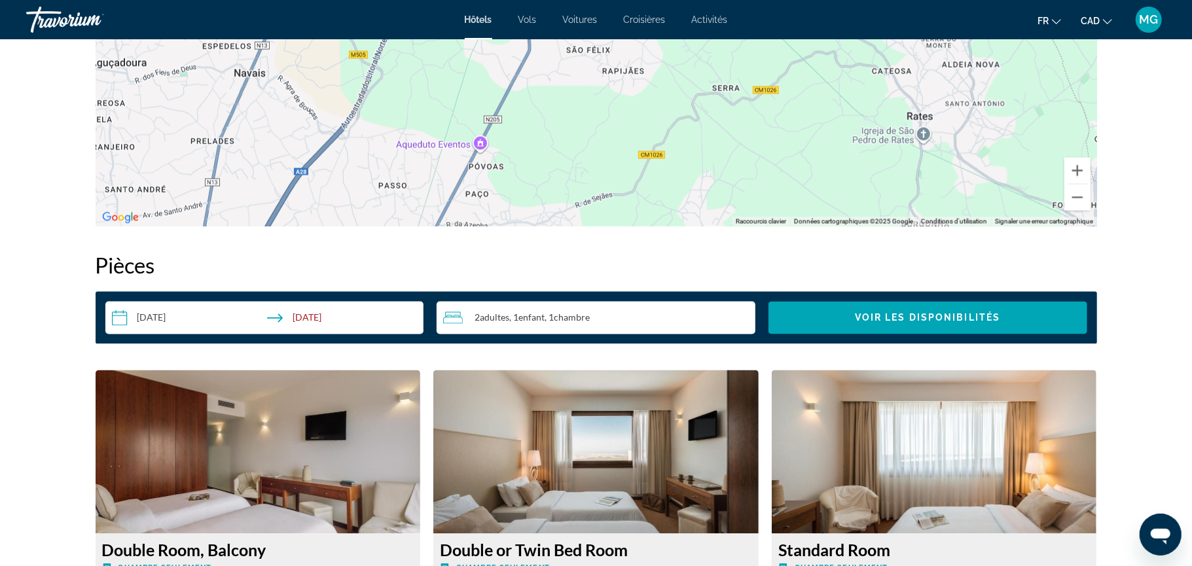
scroll to position [1627, 0]
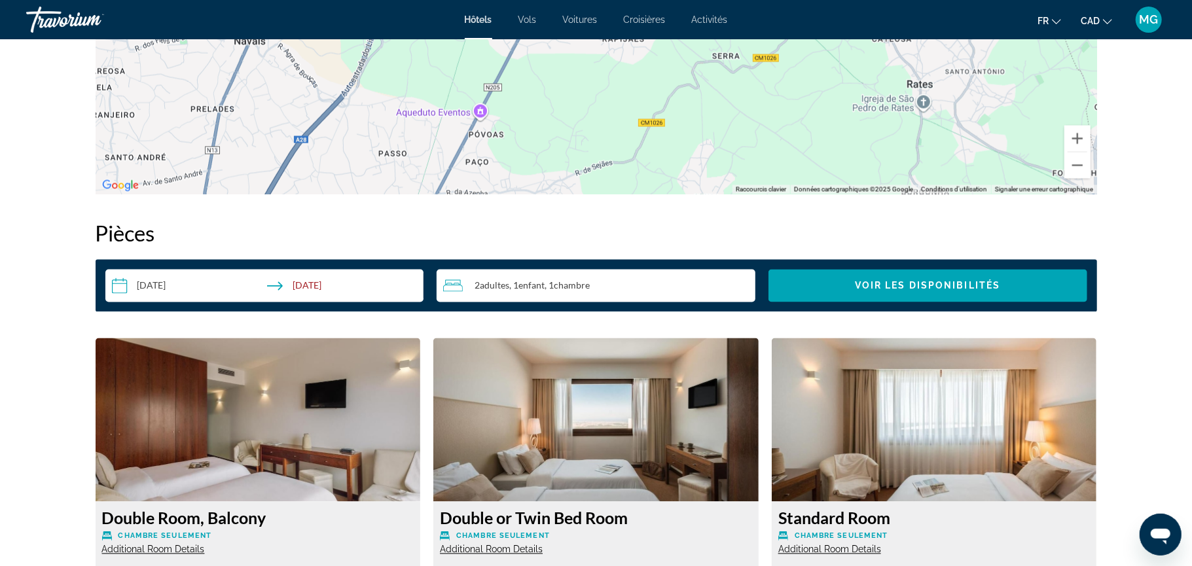
click at [1153, 26] on div "MG" at bounding box center [1149, 20] width 26 height 26
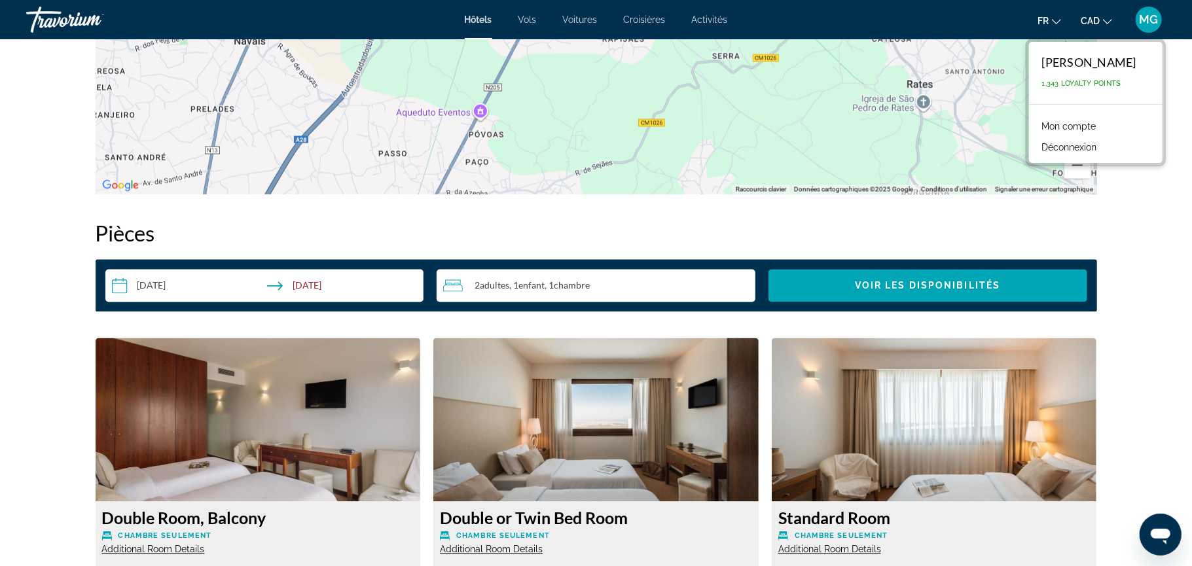
click at [89, 27] on div "Travorium" at bounding box center [91, 20] width 131 height 34
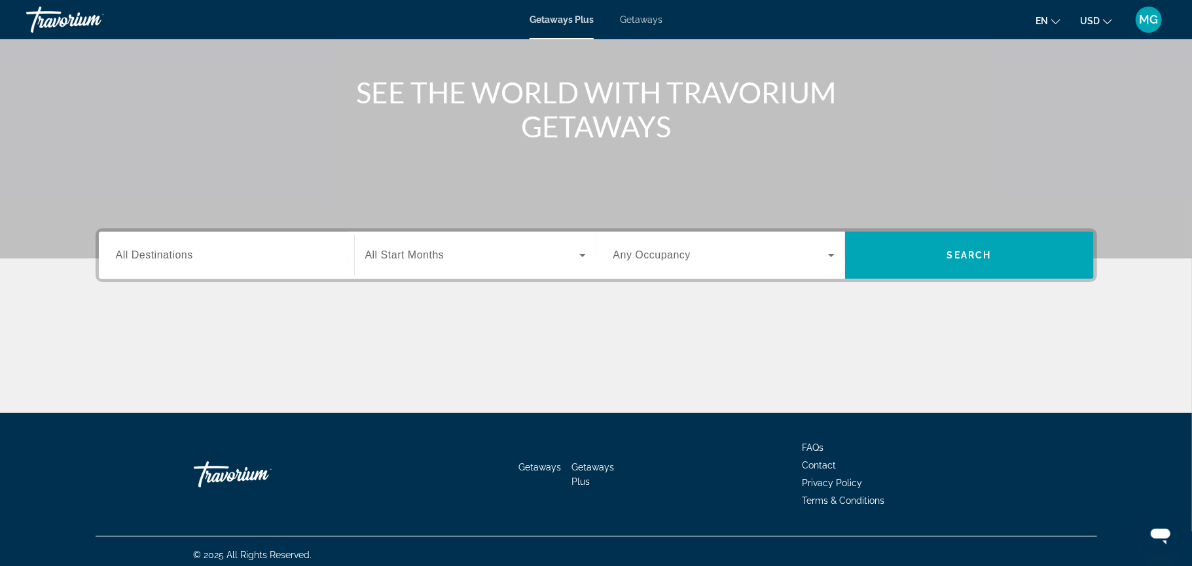
scroll to position [139, 0]
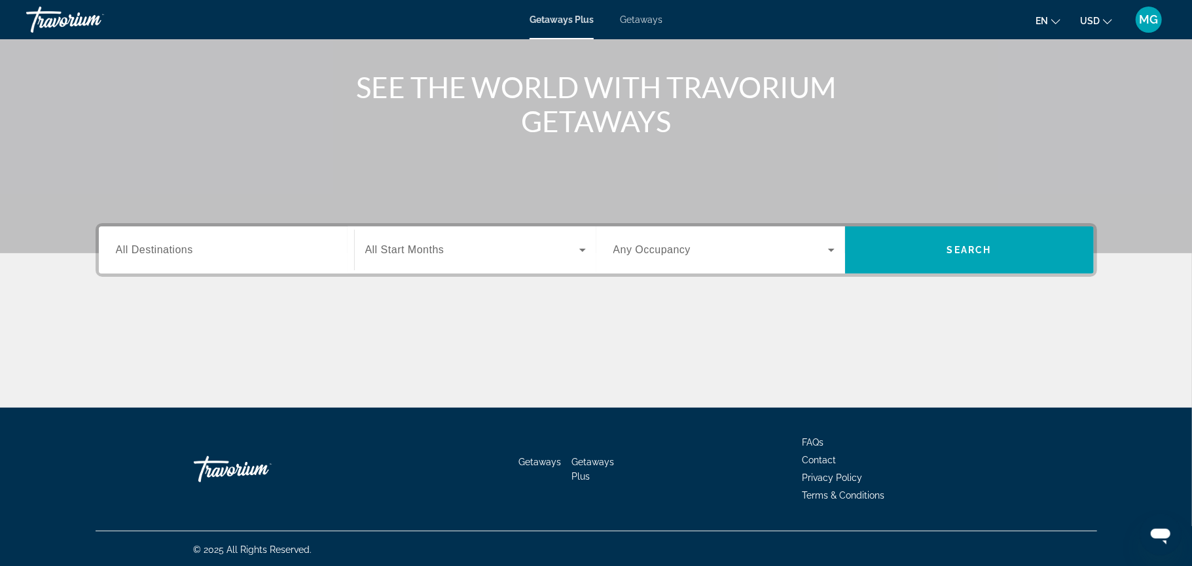
click at [203, 252] on input "Destination All Destinations" at bounding box center [226, 251] width 221 height 16
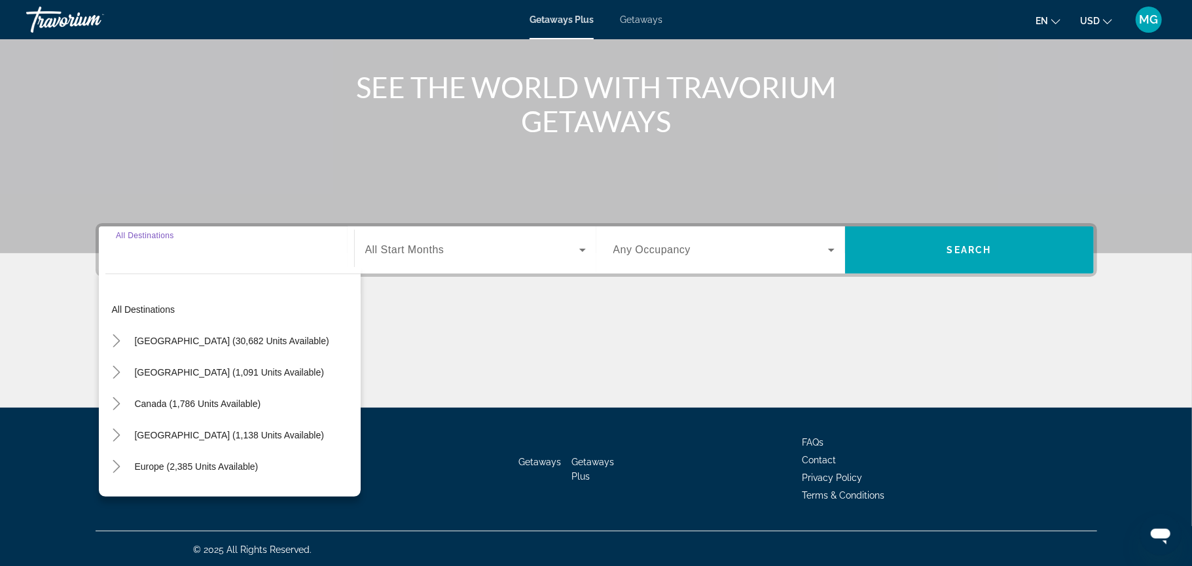
scroll to position [141, 0]
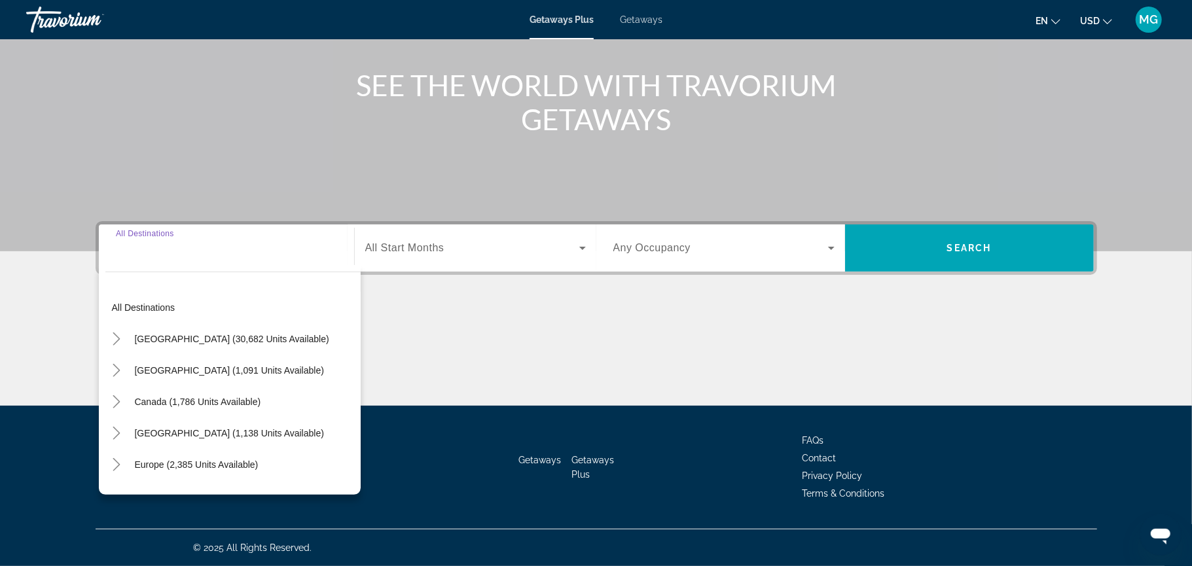
click at [282, 386] on div "Canada (1,786 units available)" at bounding box center [232, 401] width 255 height 31
click at [210, 465] on span "Europe (2,385 units available)" at bounding box center [197, 465] width 124 height 10
type input "**********"
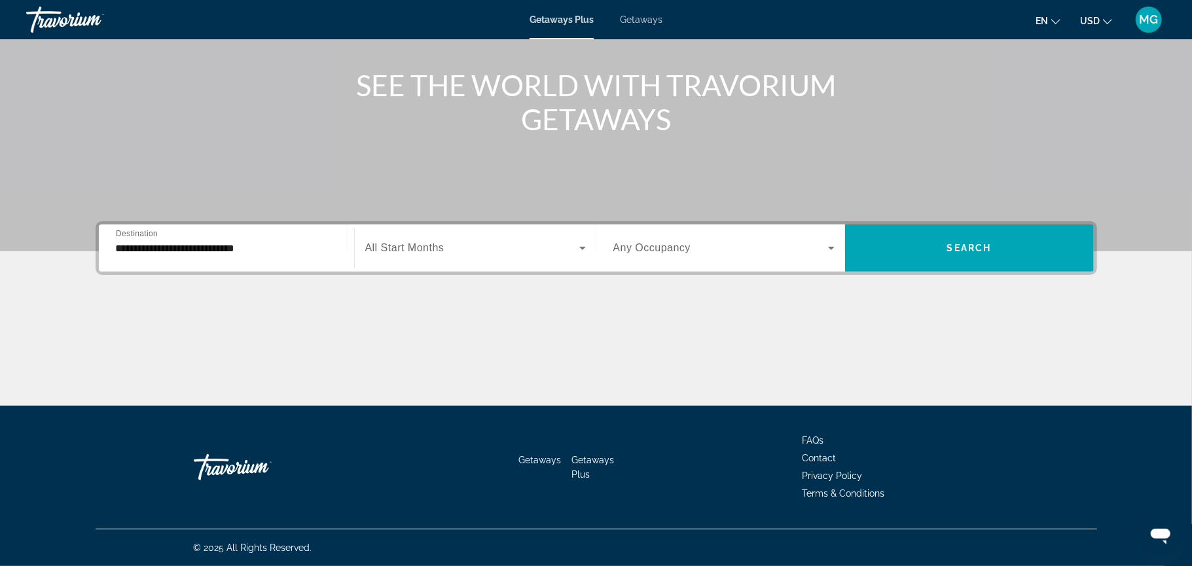
click at [399, 238] on div "Search widget" at bounding box center [475, 248] width 221 height 37
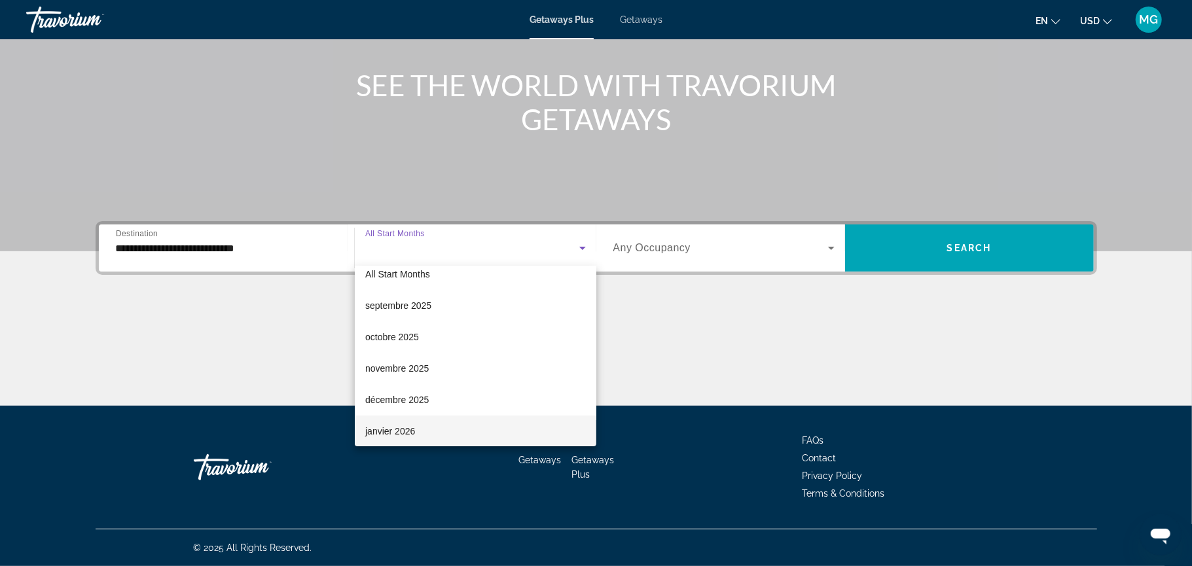
scroll to position [45, 0]
click at [414, 424] on span "février 2026" at bounding box center [389, 432] width 48 height 16
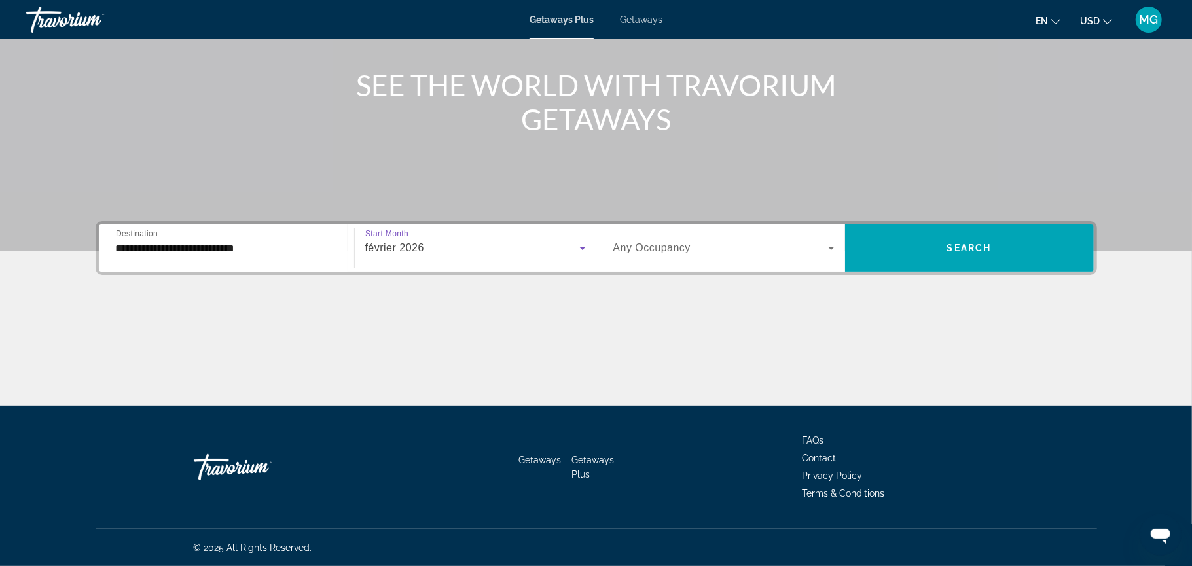
click at [638, 256] on div "Search widget" at bounding box center [723, 248] width 221 height 37
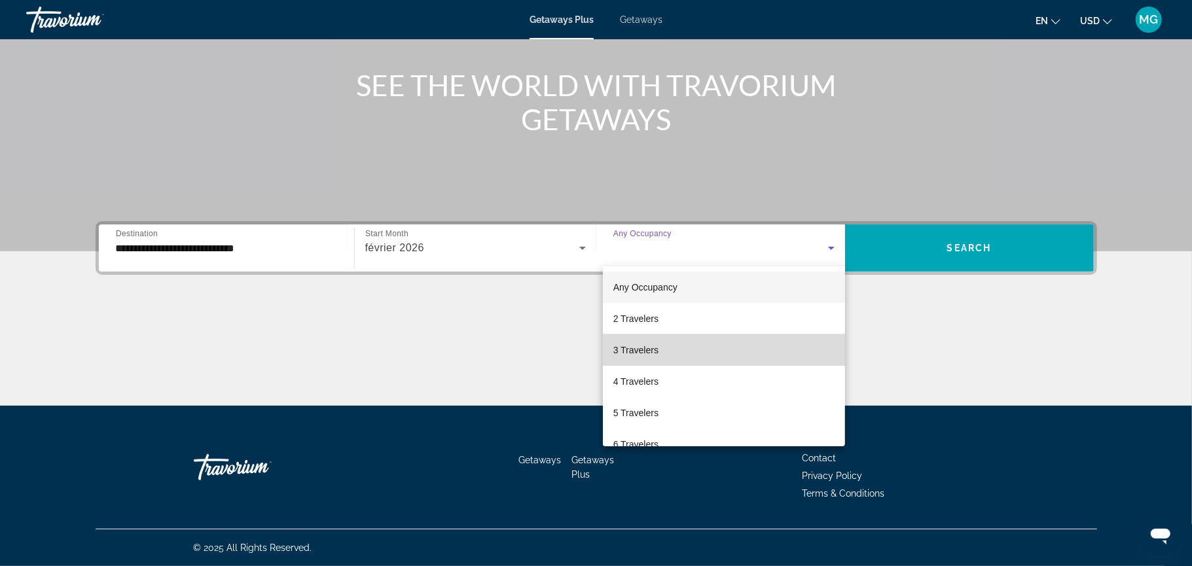
click at [663, 335] on mat-option "3 Travelers" at bounding box center [724, 350] width 242 height 31
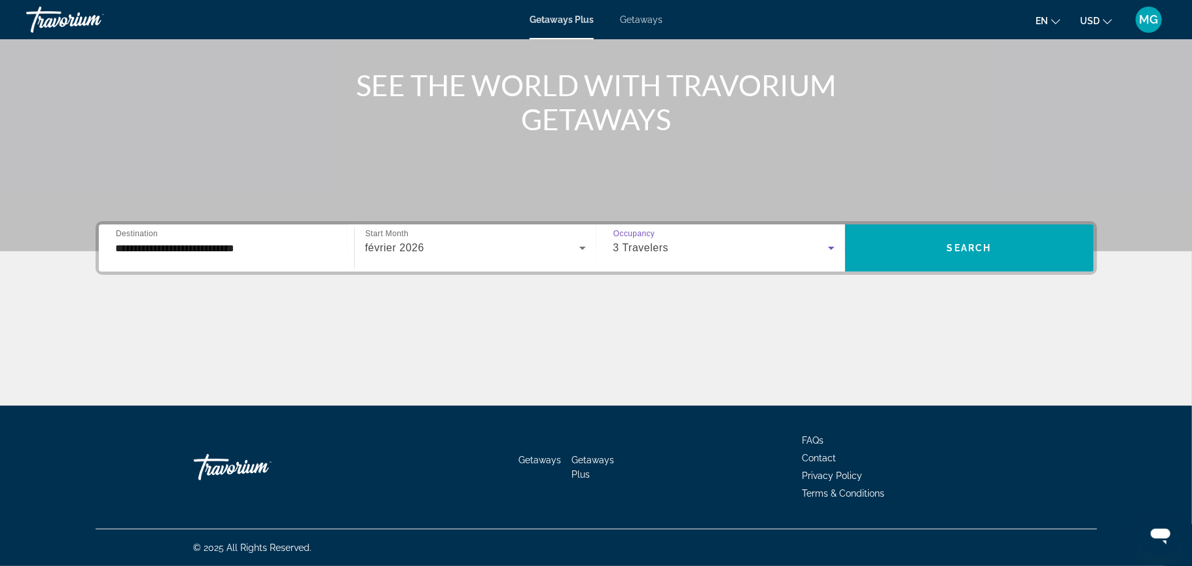
click at [689, 264] on div "3 Travelers" at bounding box center [723, 248] width 221 height 37
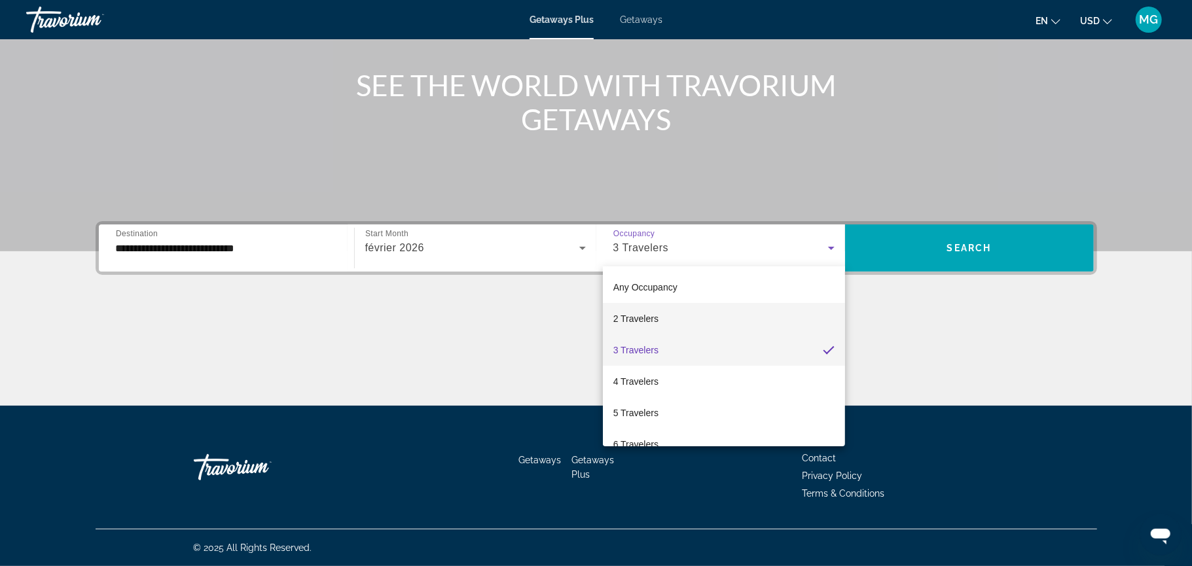
click at [681, 314] on mat-option "2 Travelers" at bounding box center [724, 318] width 242 height 31
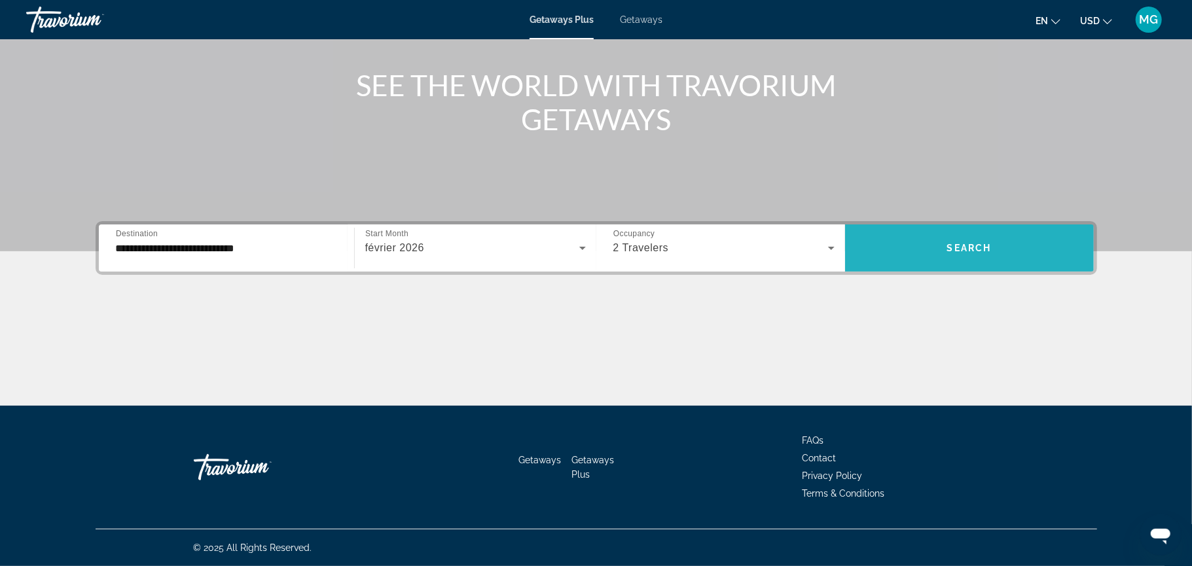
click at [972, 256] on span "Search widget" at bounding box center [969, 247] width 249 height 31
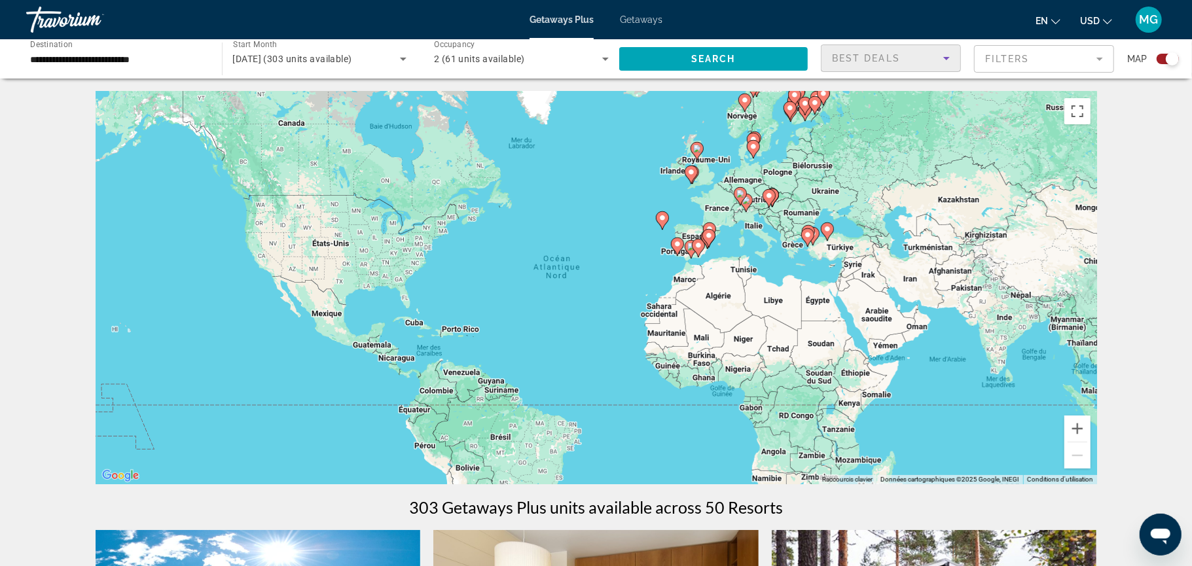
click at [893, 58] on span "Best Deals" at bounding box center [866, 58] width 68 height 10
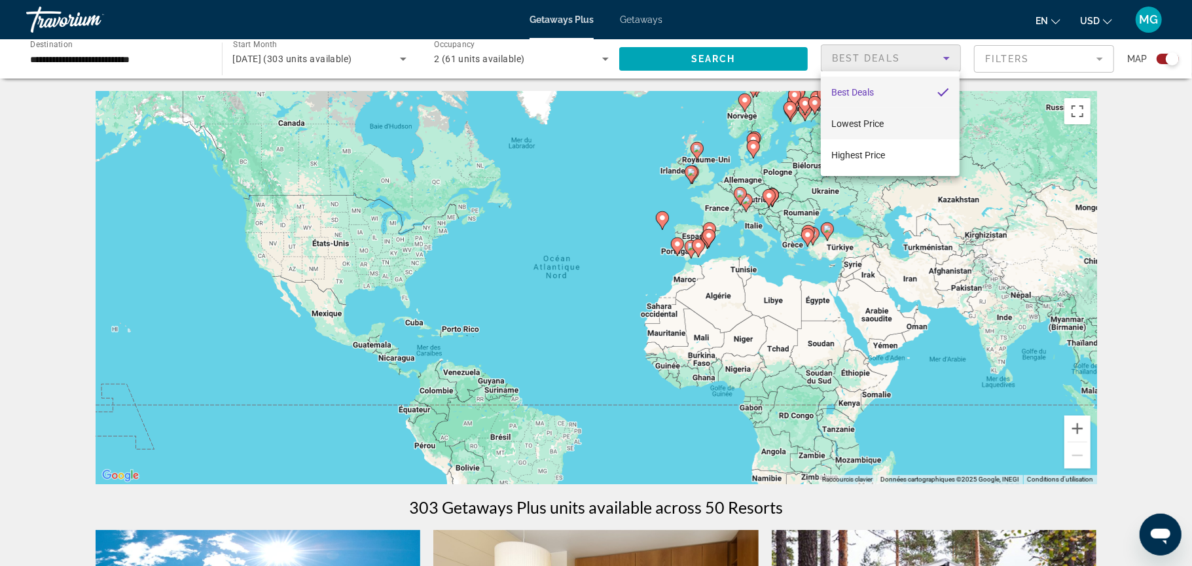
click at [889, 120] on mat-option "Lowest Price" at bounding box center [890, 123] width 139 height 31
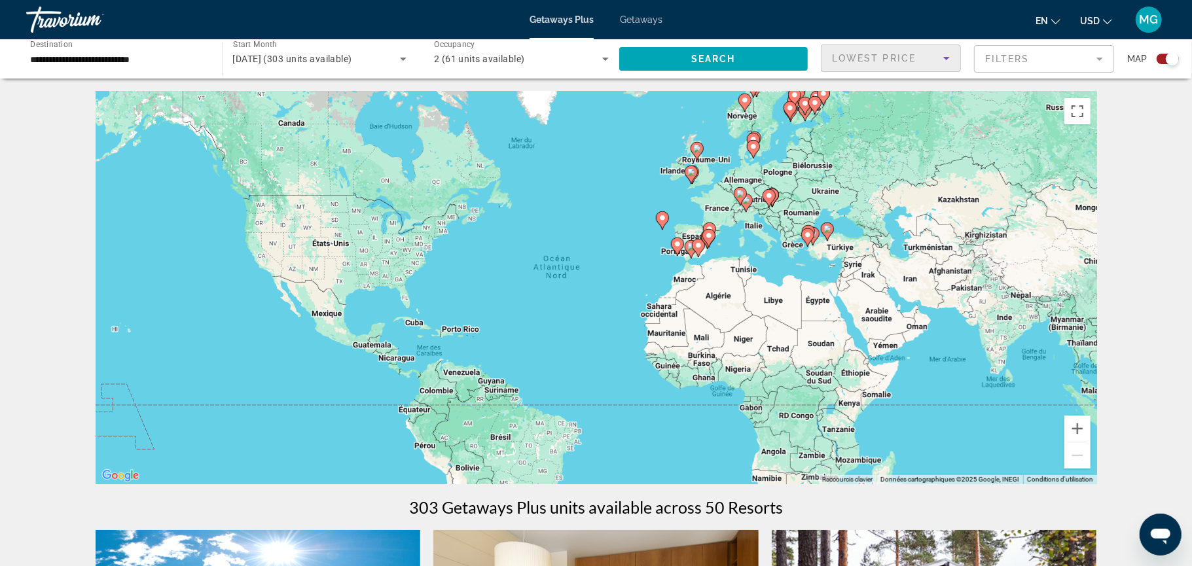
click at [1038, 52] on mat-form-field "Filters" at bounding box center [1044, 58] width 140 height 27
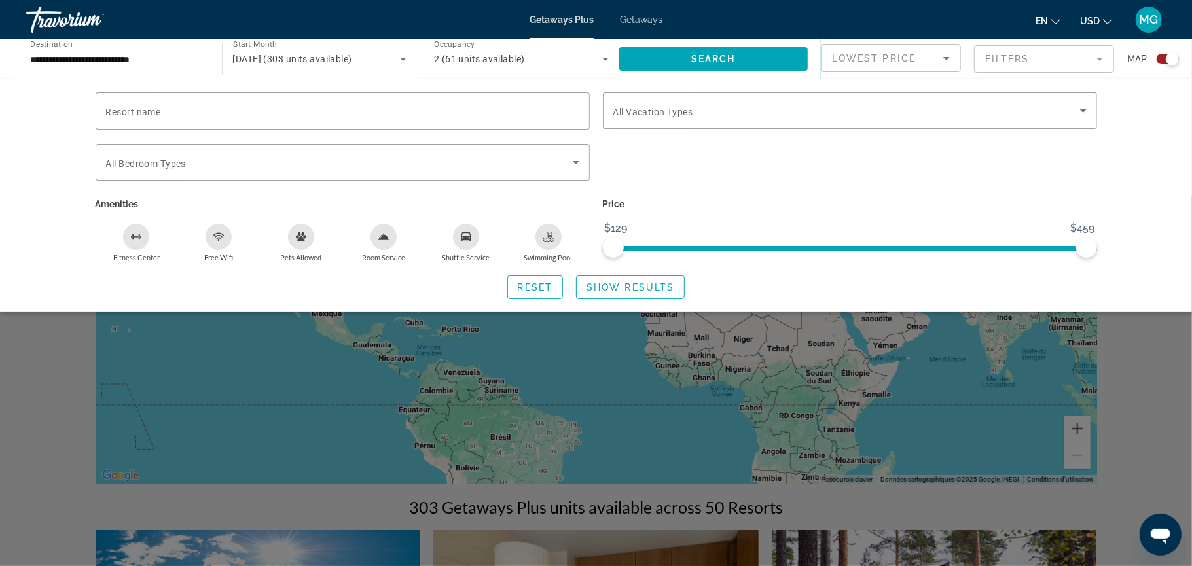
click at [765, 175] on div "Search widget" at bounding box center [849, 169] width 507 height 51
click at [783, 109] on span "Search widget" at bounding box center [846, 111] width 467 height 16
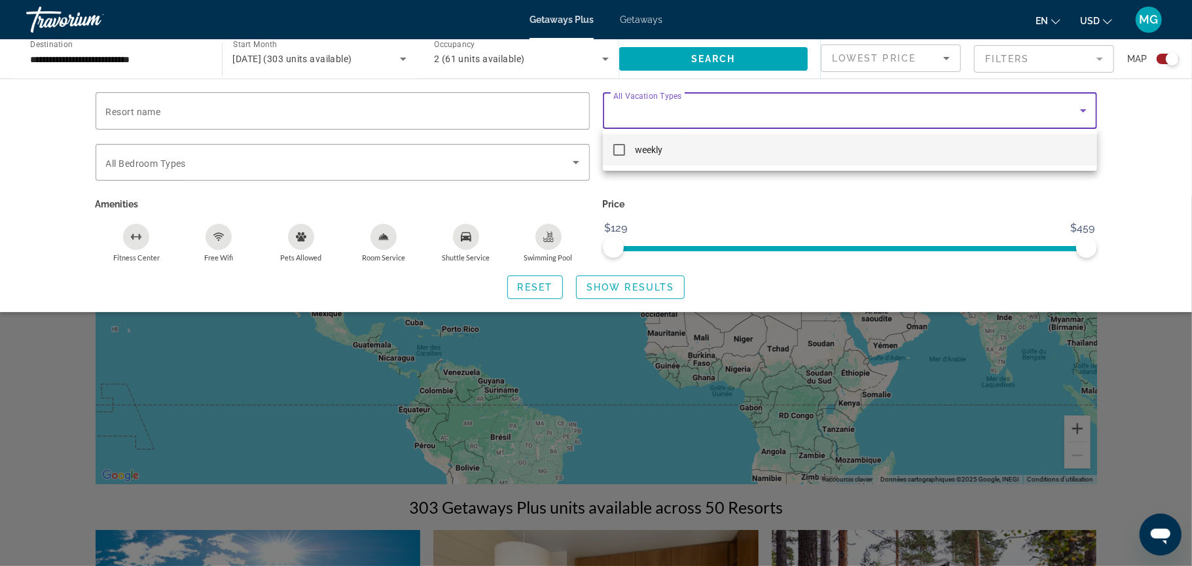
click at [783, 109] on div at bounding box center [596, 283] width 1192 height 566
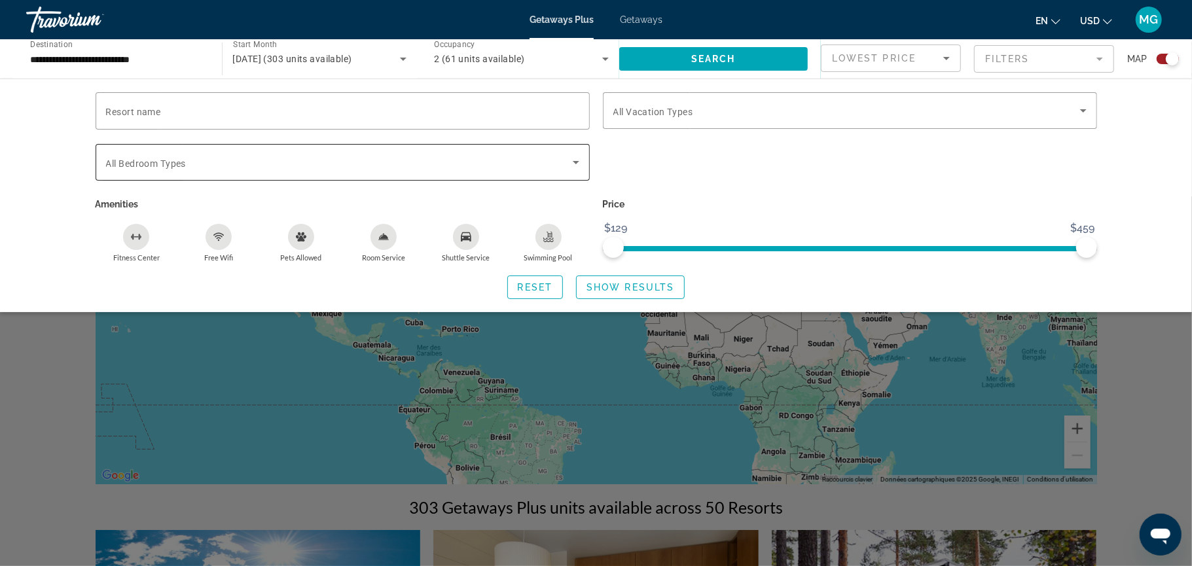
click at [476, 169] on span "Search widget" at bounding box center [339, 163] width 467 height 16
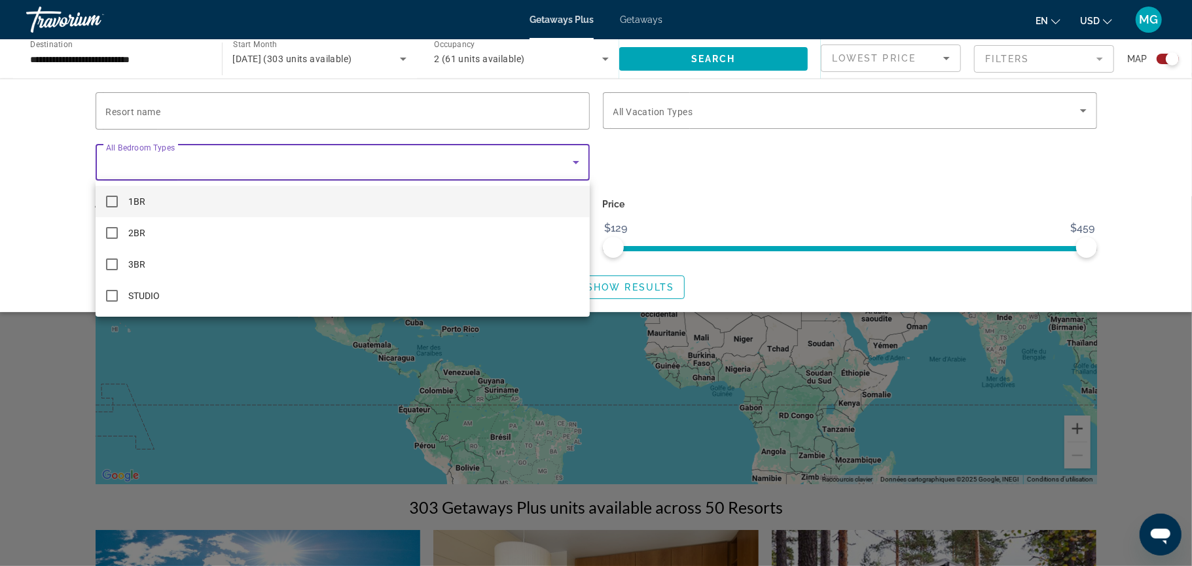
click at [476, 169] on div at bounding box center [596, 283] width 1192 height 566
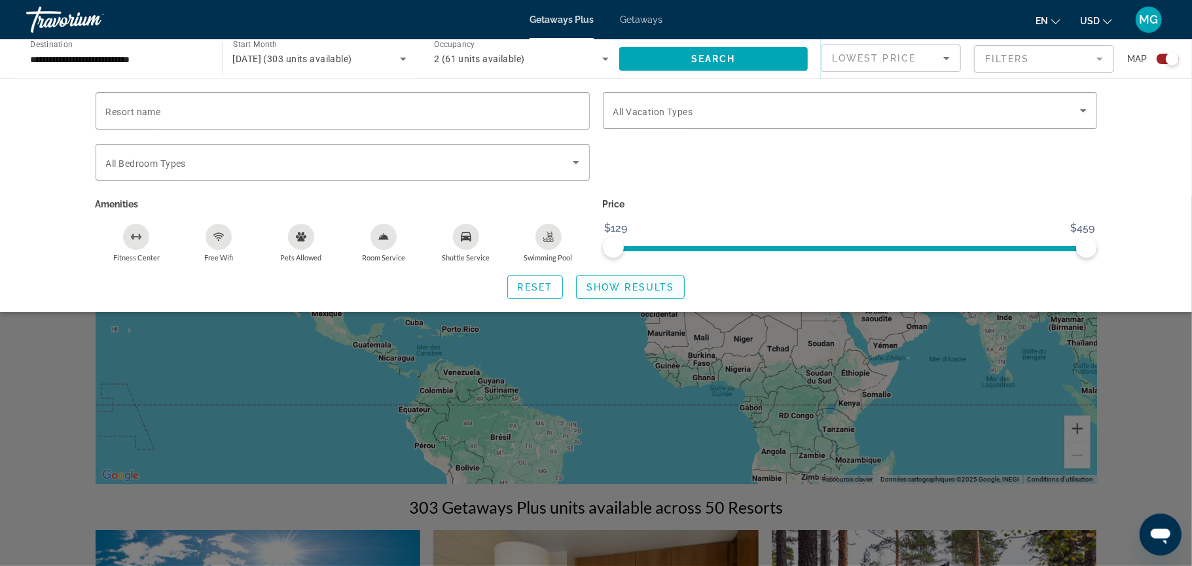
click at [596, 291] on span "Show Results" at bounding box center [631, 287] width 88 height 10
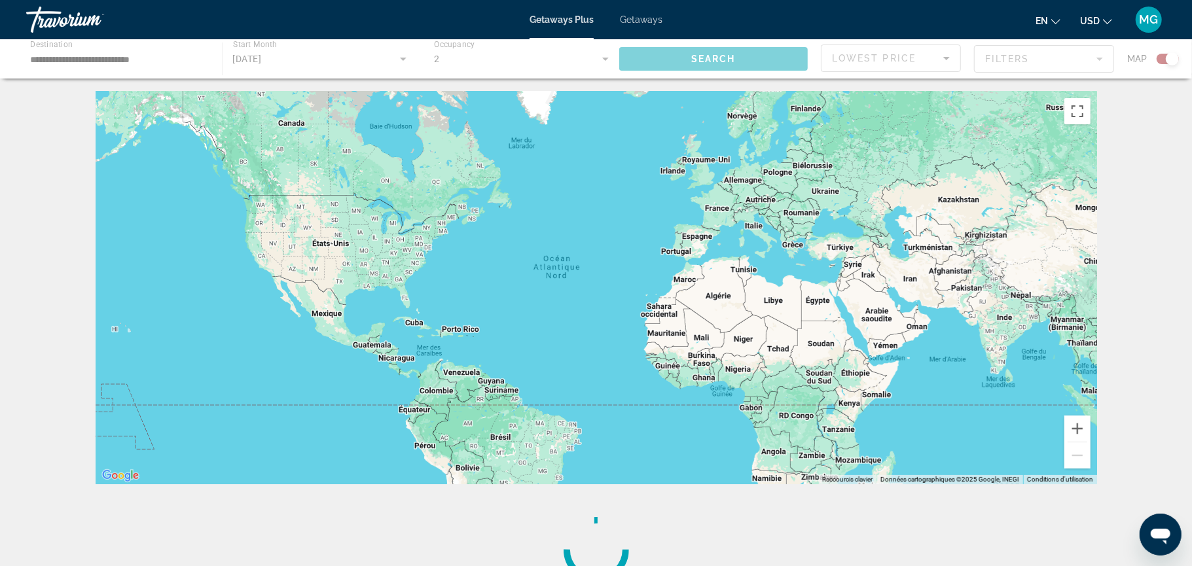
click at [1173, 251] on div "← Déplacement vers la gauche → Déplacement vers la droite ↑ Déplacement vers le…" at bounding box center [596, 347] width 1192 height 511
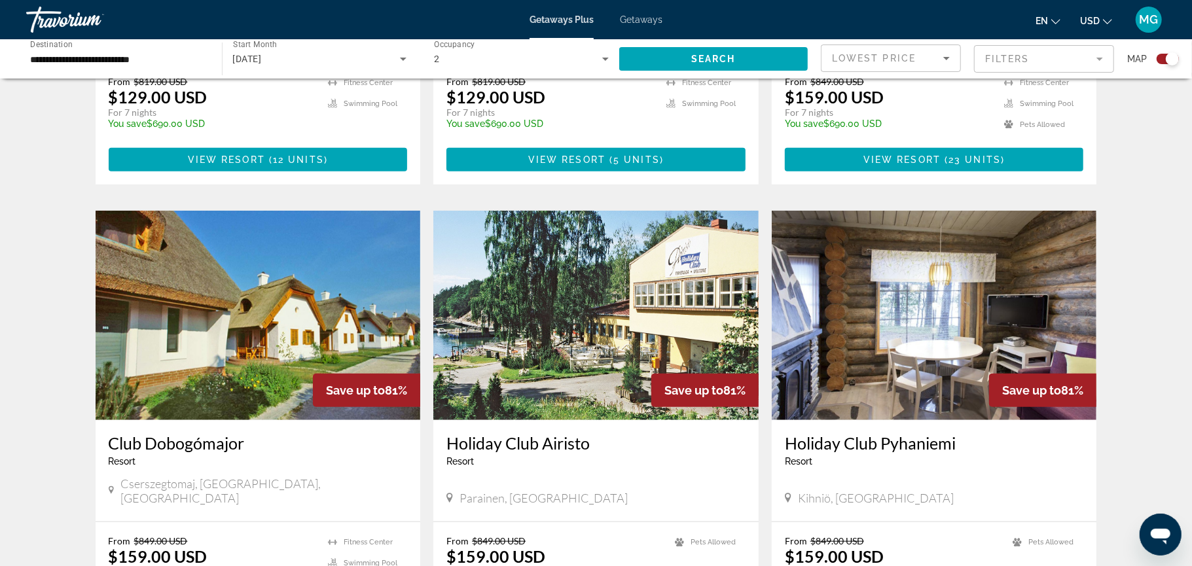
scroll to position [768, 0]
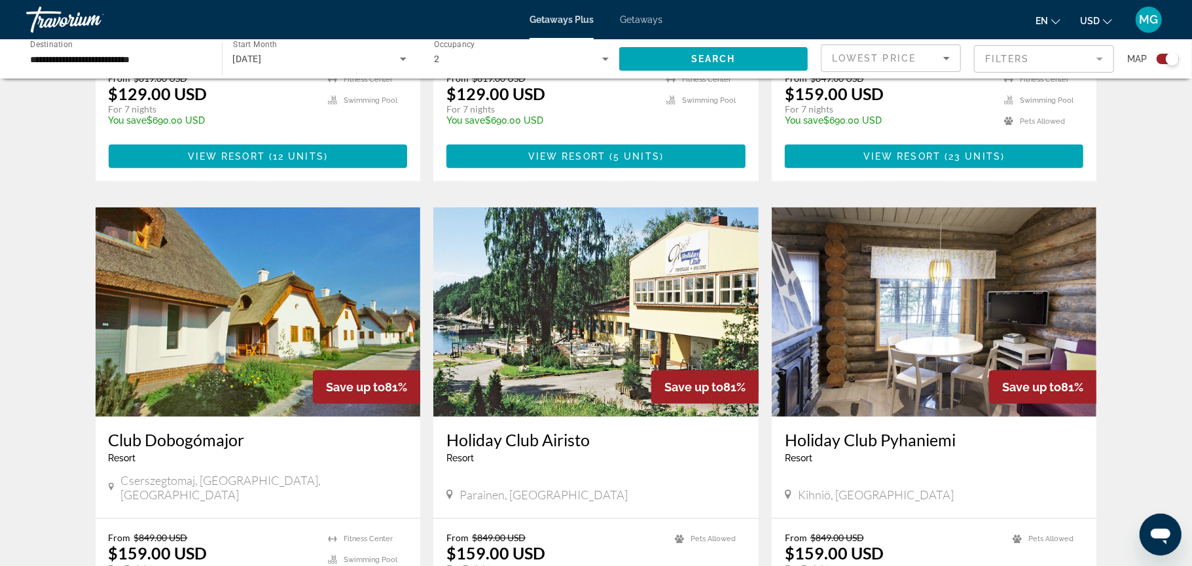
click at [113, 68] on div "**********" at bounding box center [117, 59] width 175 height 37
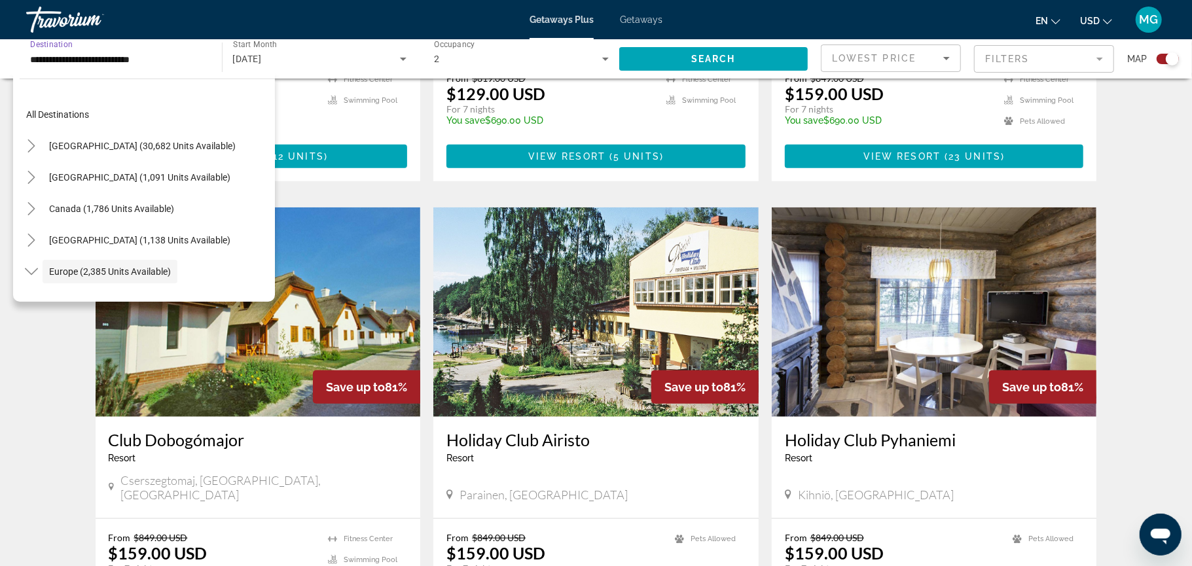
scroll to position [77, 0]
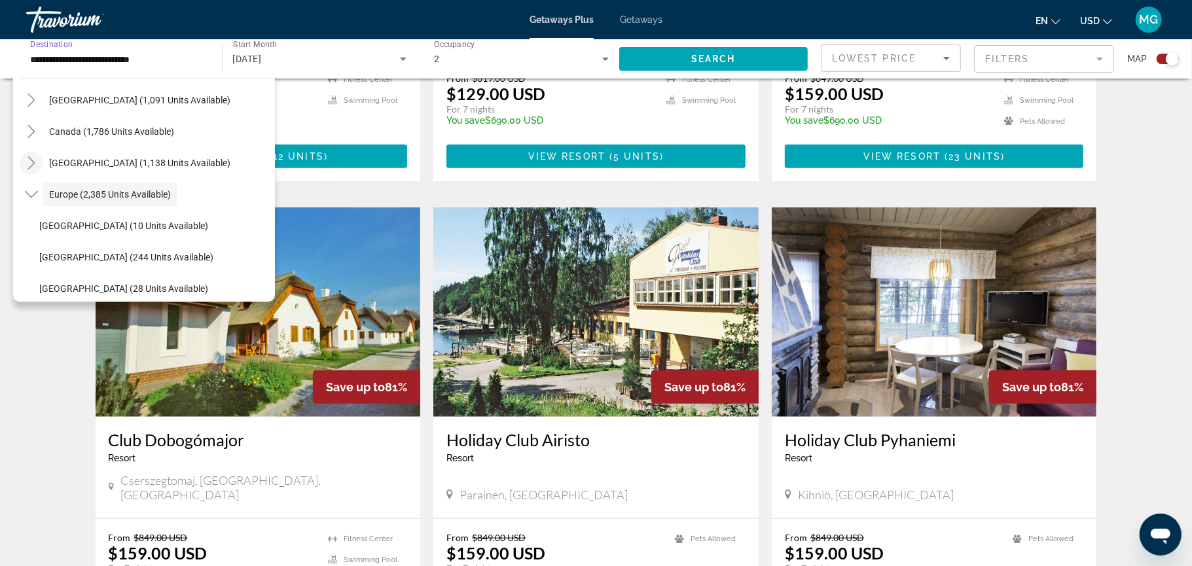
click at [33, 168] on icon "Toggle Caribbean & Atlantic Islands (1,138 units available)" at bounding box center [31, 162] width 13 height 13
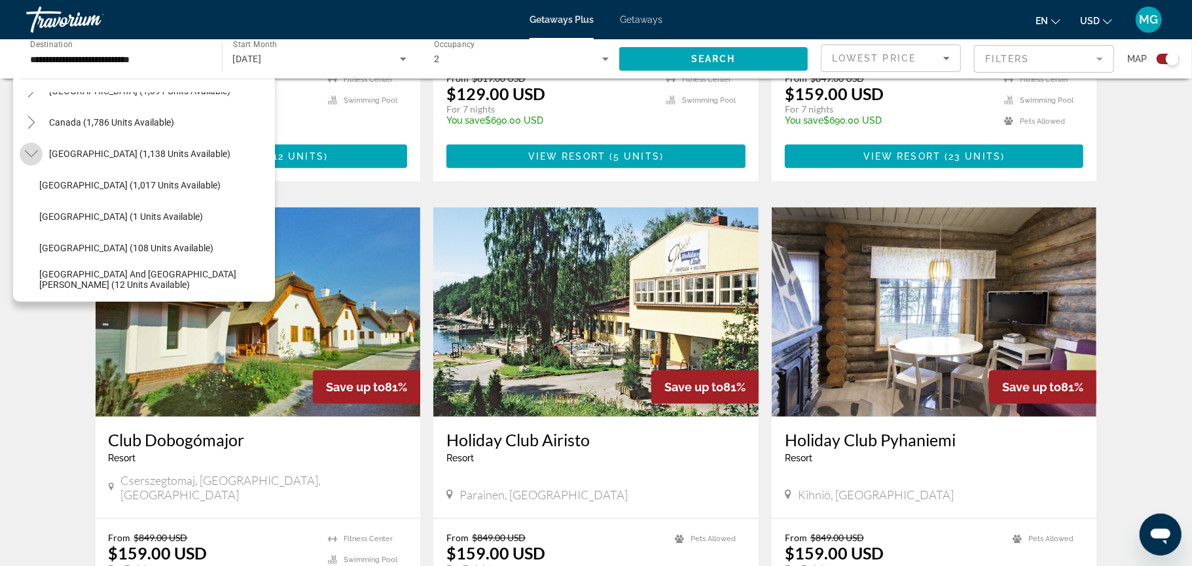
click at [27, 156] on icon "Toggle Caribbean & Atlantic Islands (1,138 units available)" at bounding box center [31, 153] width 13 height 13
click at [32, 187] on icon "Toggle Europe (2,385 units available)" at bounding box center [30, 185] width 13 height 7
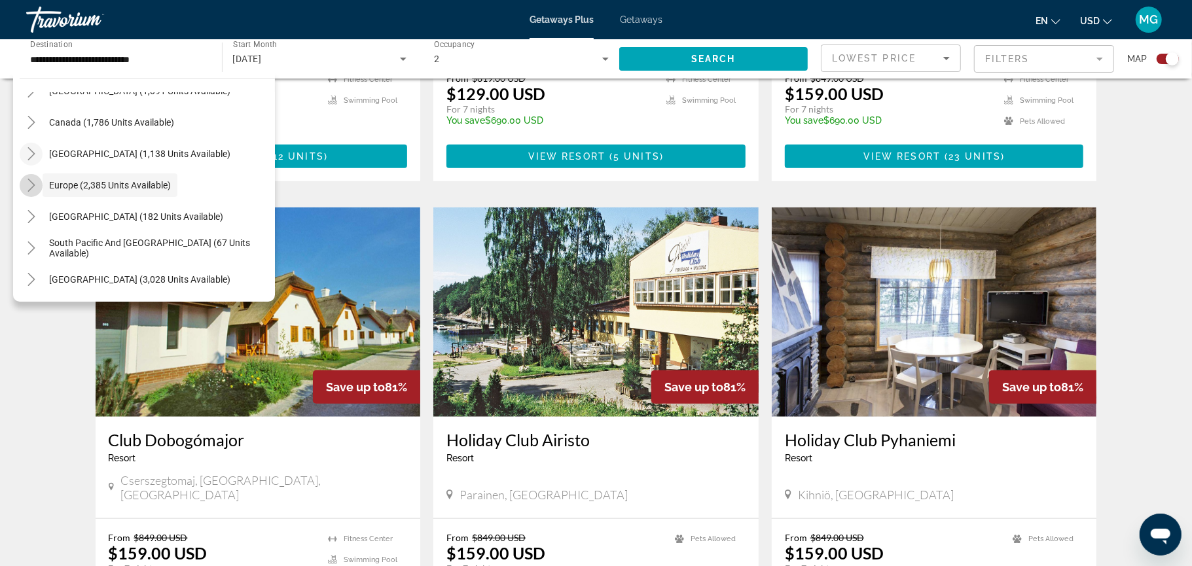
click at [25, 183] on icon "Toggle Europe (2,385 units available)" at bounding box center [31, 185] width 13 height 13
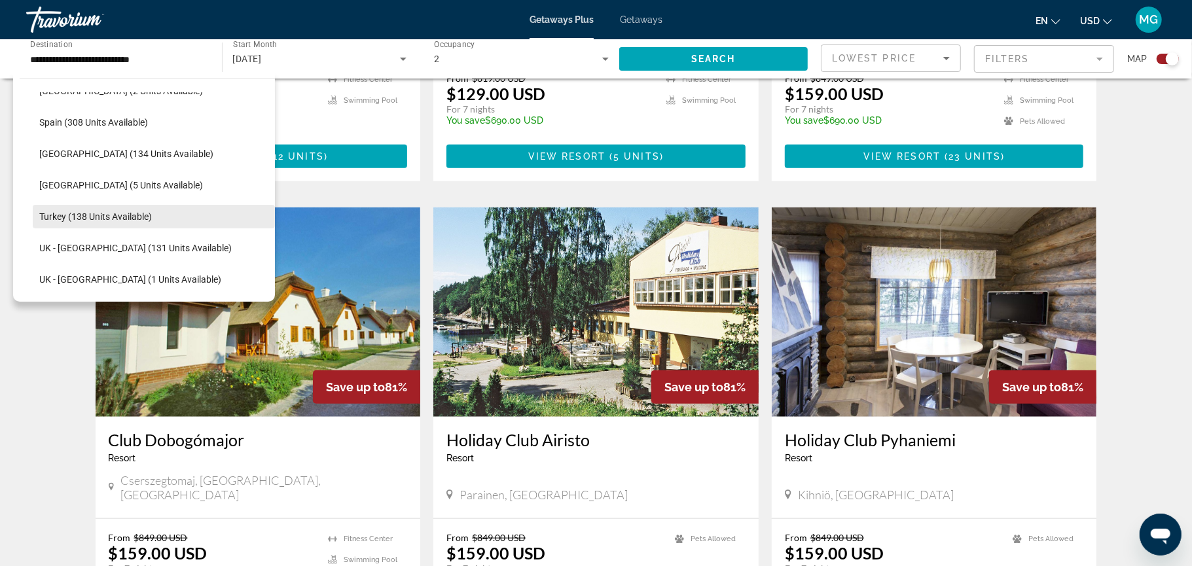
scroll to position [46, 0]
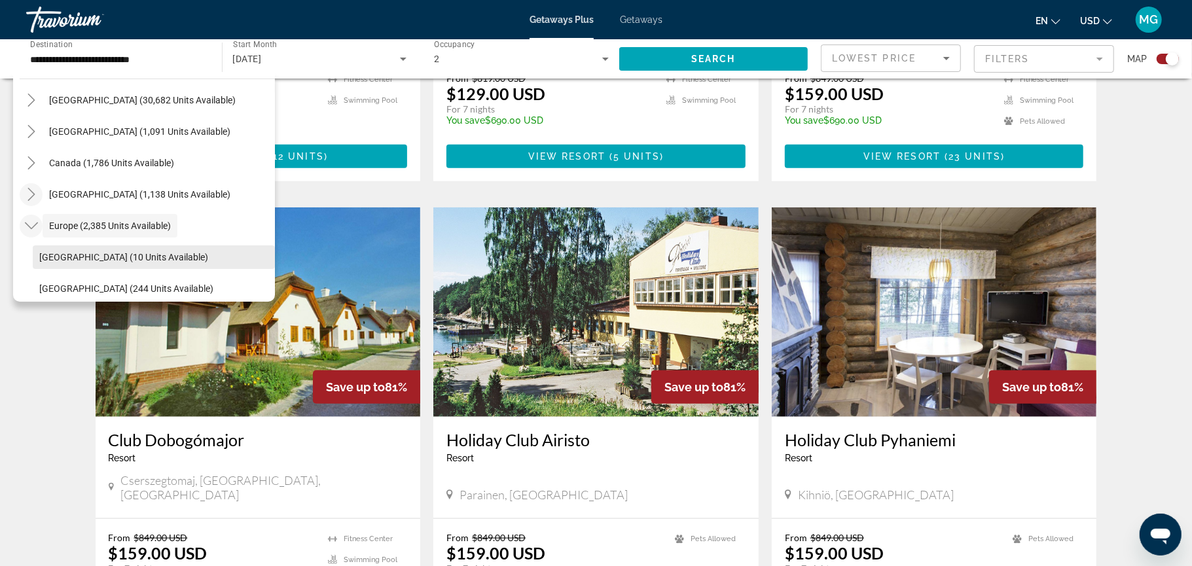
drag, startPoint x: 160, startPoint y: 254, endPoint x: 170, endPoint y: 266, distance: 15.8
click at [170, 266] on span "Search widget" at bounding box center [154, 257] width 242 height 31
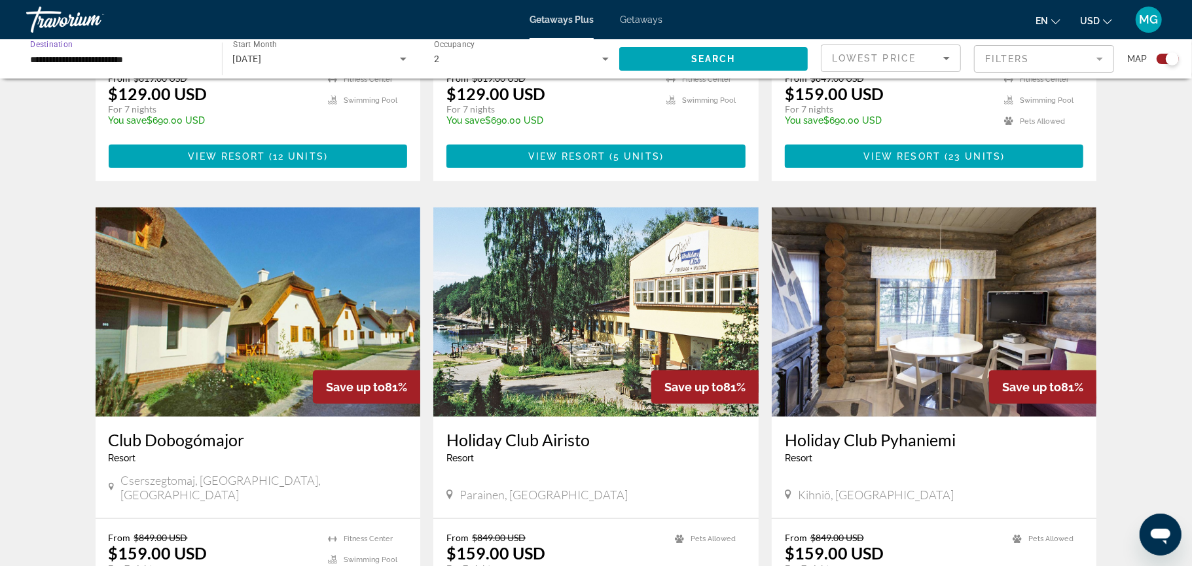
click at [149, 54] on input "**********" at bounding box center [117, 60] width 175 height 16
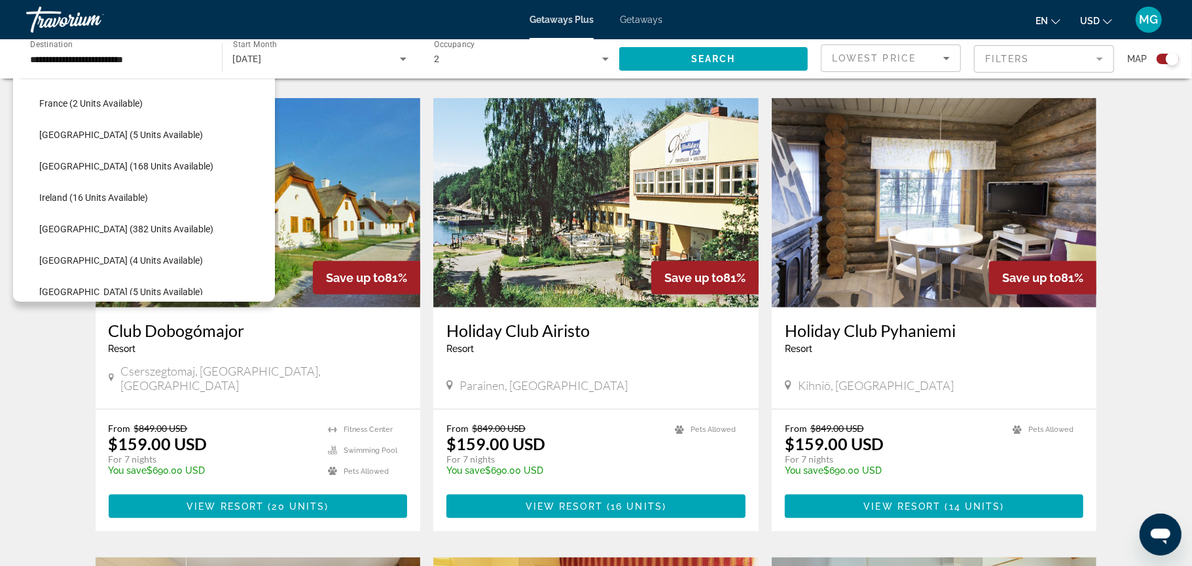
scroll to position [330, 0]
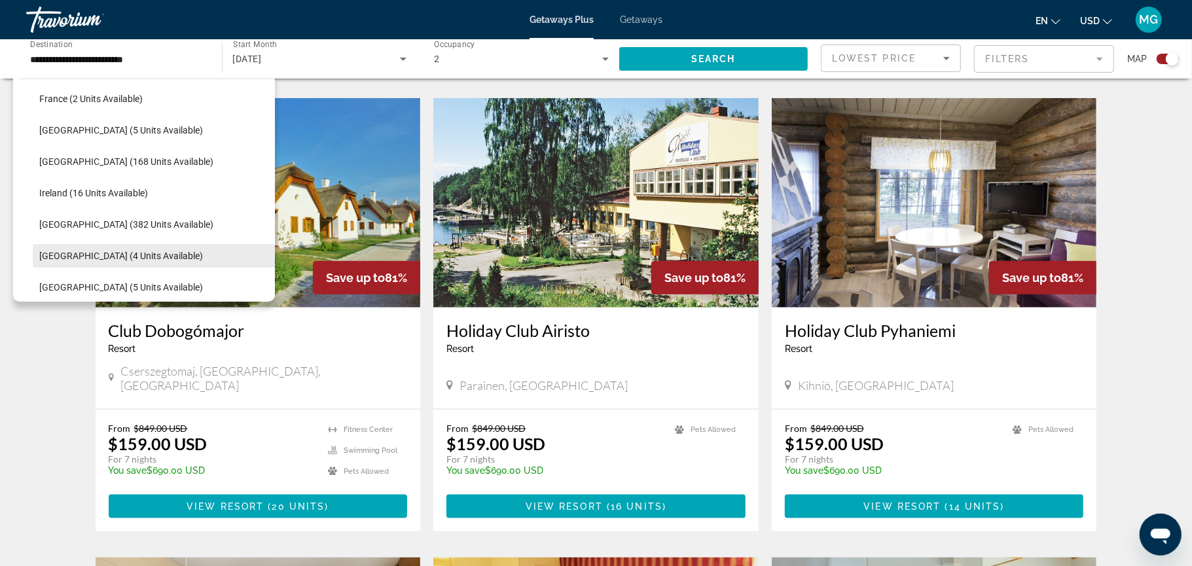
click at [156, 258] on span "Search widget" at bounding box center [154, 255] width 242 height 31
type input "**********"
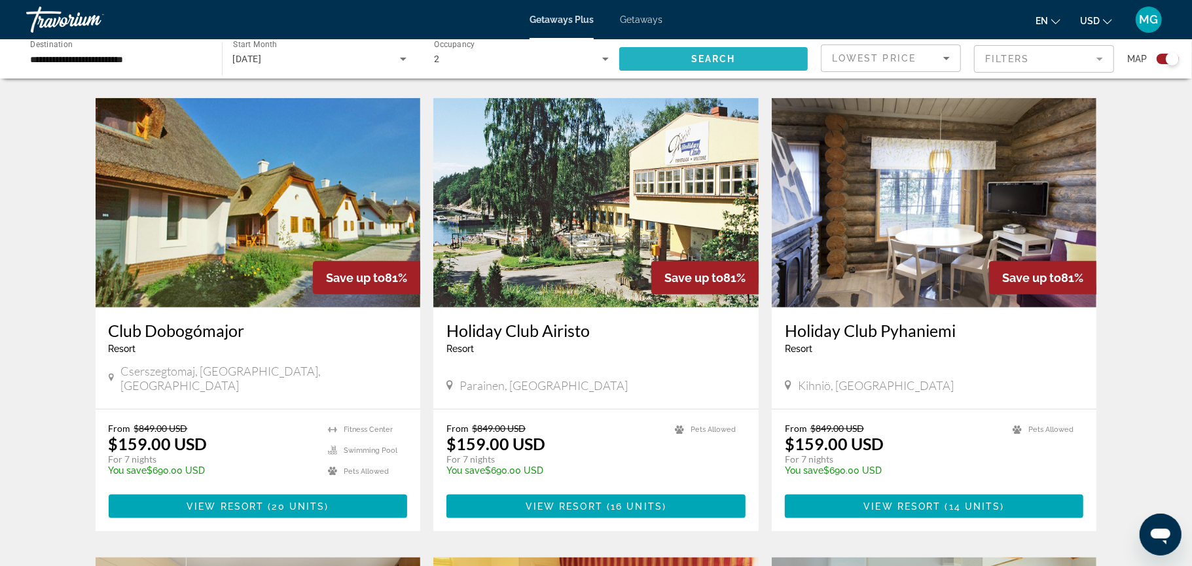
click at [628, 64] on span "Search widget" at bounding box center [713, 58] width 189 height 31
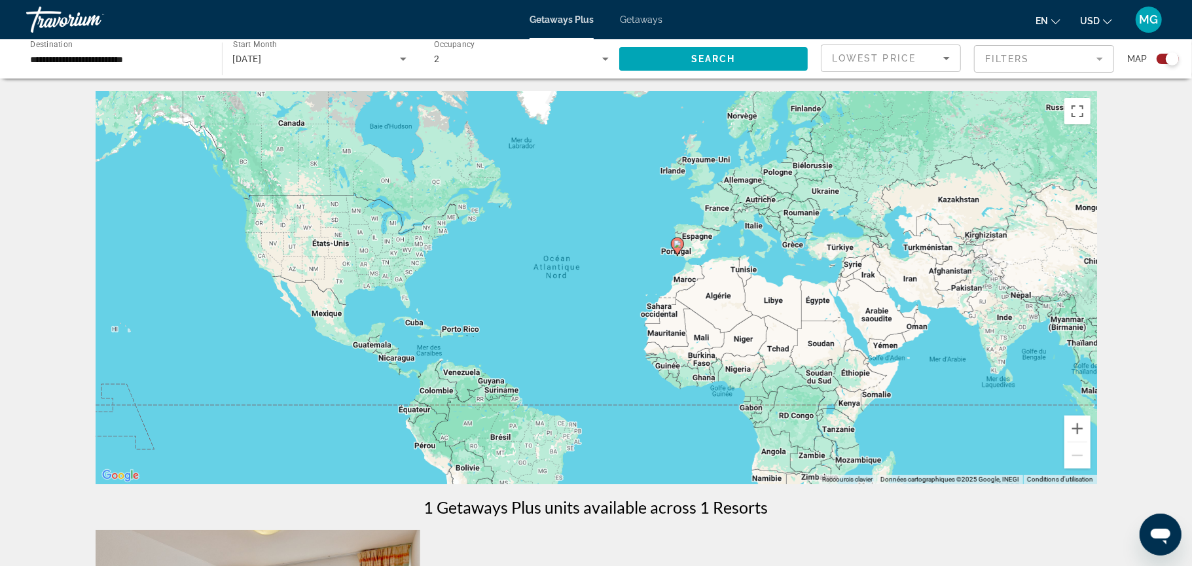
click at [1134, 217] on div "← Déplacement vers la gauche → Déplacement vers la droite ↑ Déplacement vers le…" at bounding box center [596, 547] width 1192 height 910
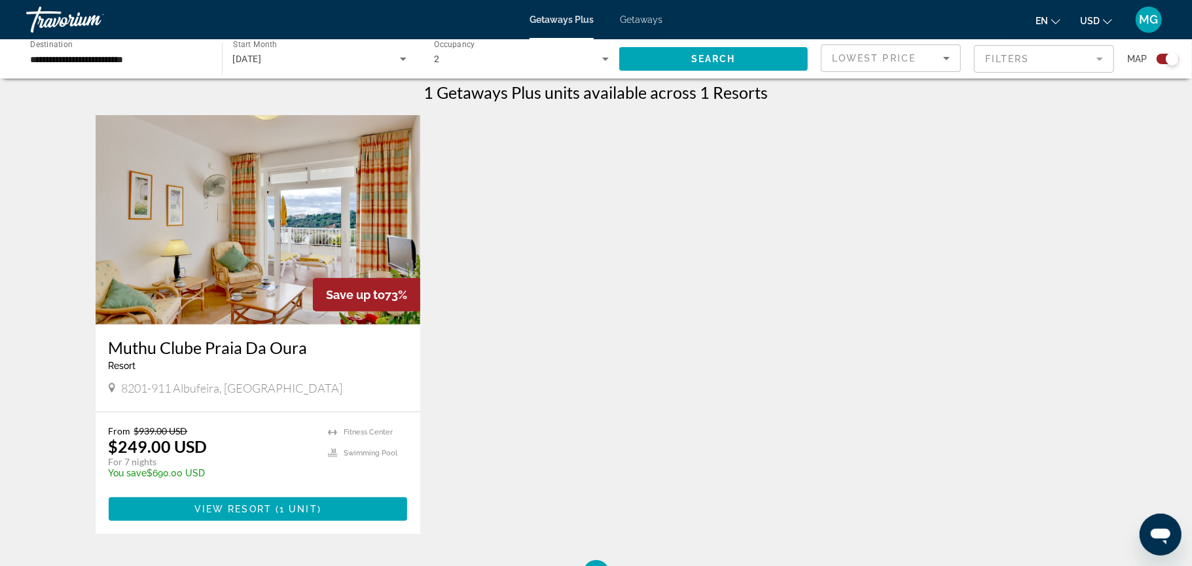
scroll to position [419, 0]
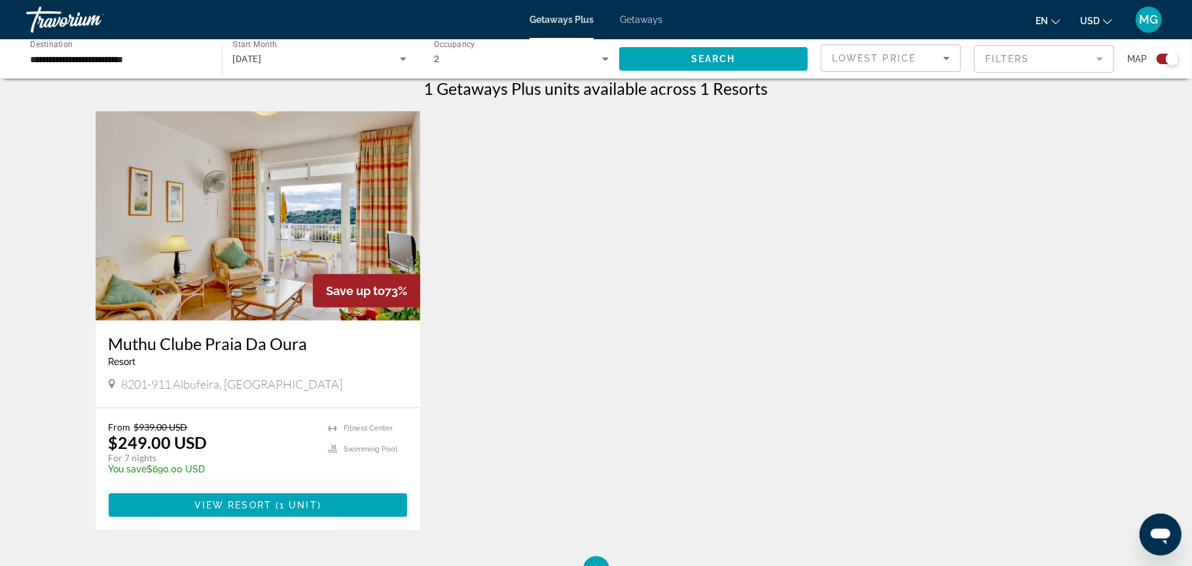
click at [1100, 23] on button "USD USD ($) MXN (Mex$) CAD (Can$) GBP (£) EUR (€) AUD (A$) NZD (NZ$) CNY (CN¥)" at bounding box center [1096, 20] width 32 height 19
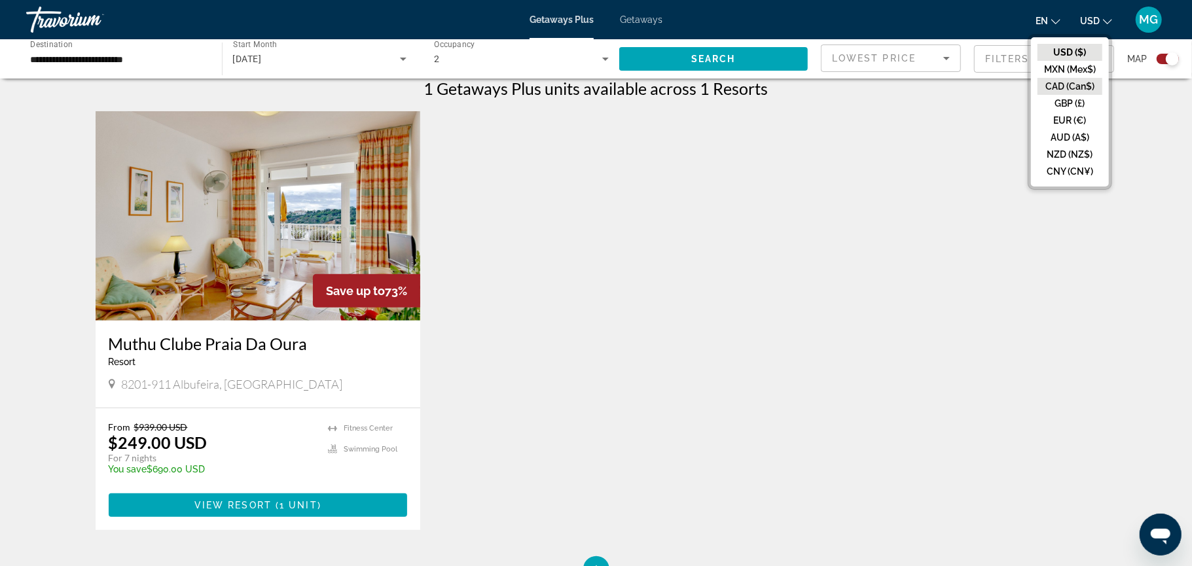
click at [1076, 89] on button "CAD (Can$)" at bounding box center [1070, 86] width 65 height 17
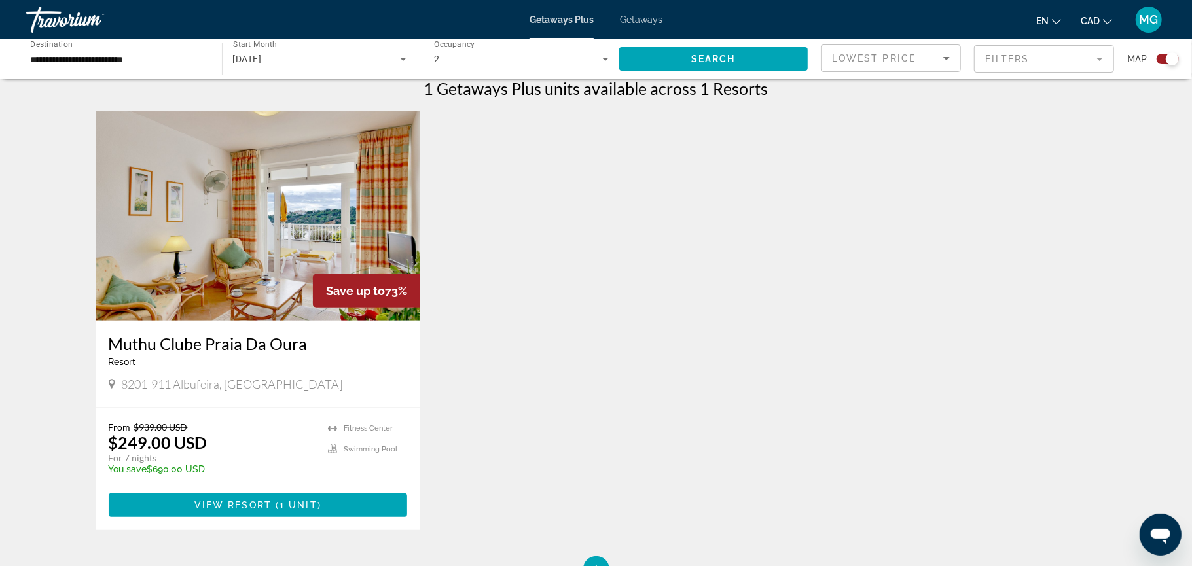
click at [1140, 27] on div "MG" at bounding box center [1149, 20] width 26 height 26
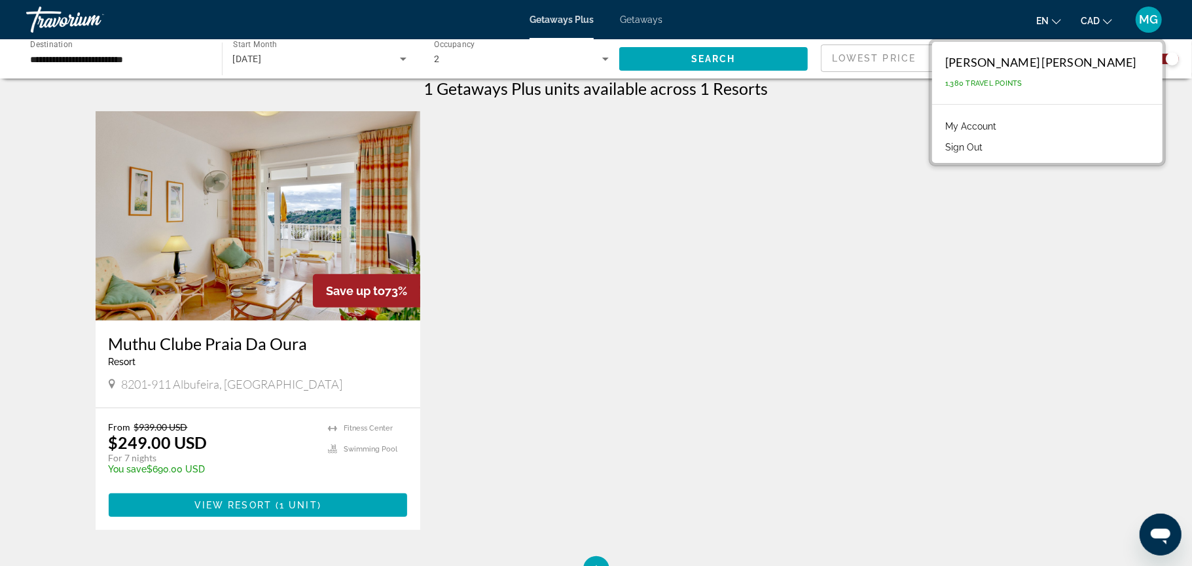
click at [1003, 126] on link "My Account" at bounding box center [971, 126] width 64 height 17
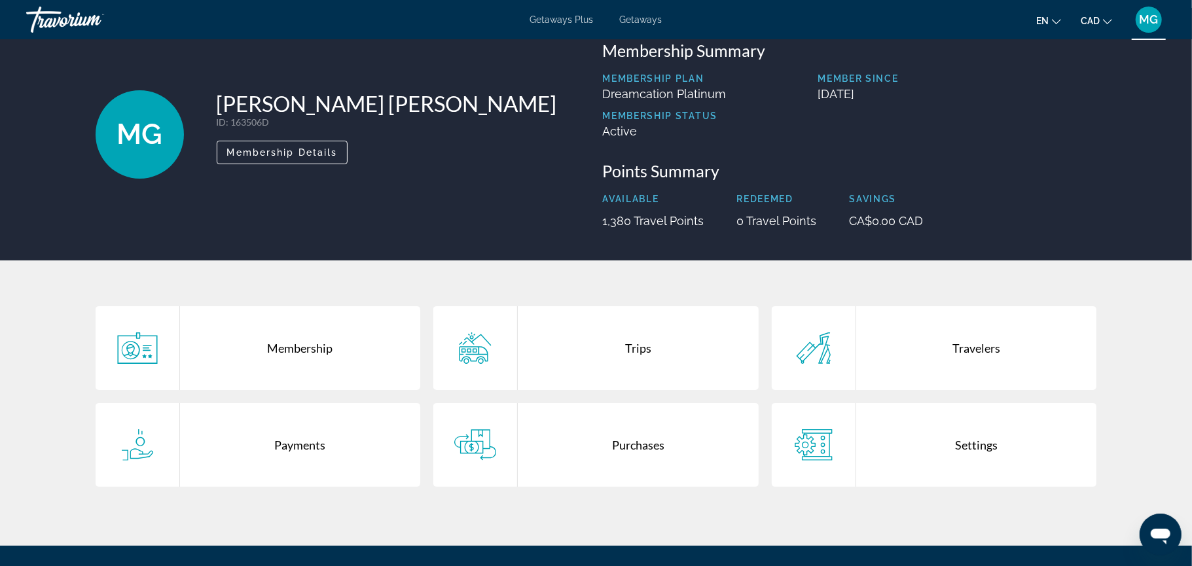
scroll to position [35, 0]
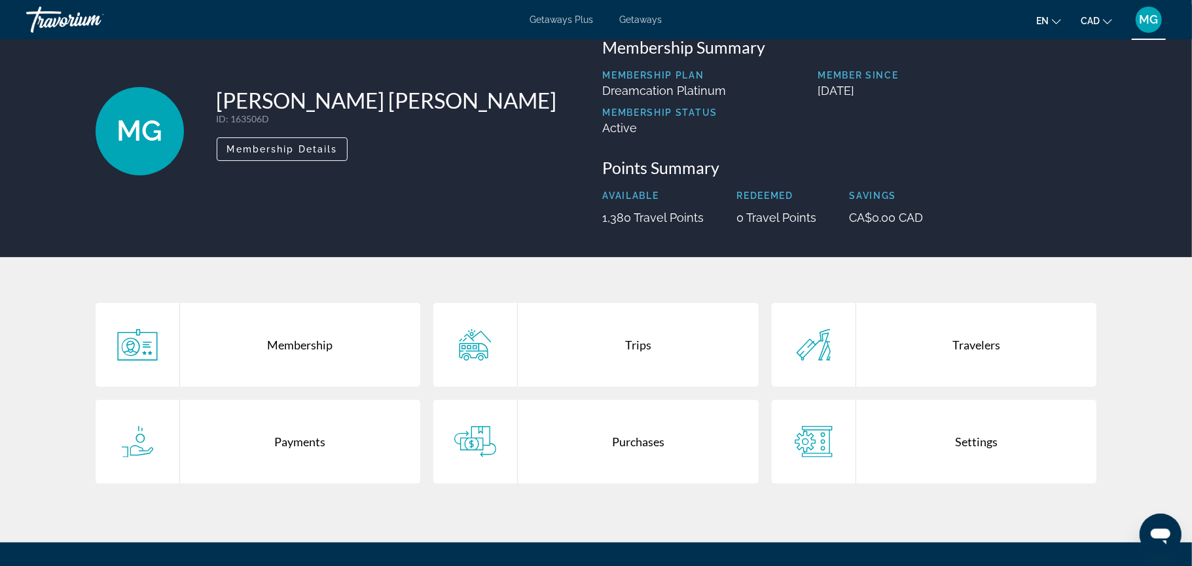
click at [842, 454] on div "Main content" at bounding box center [814, 442] width 84 height 84
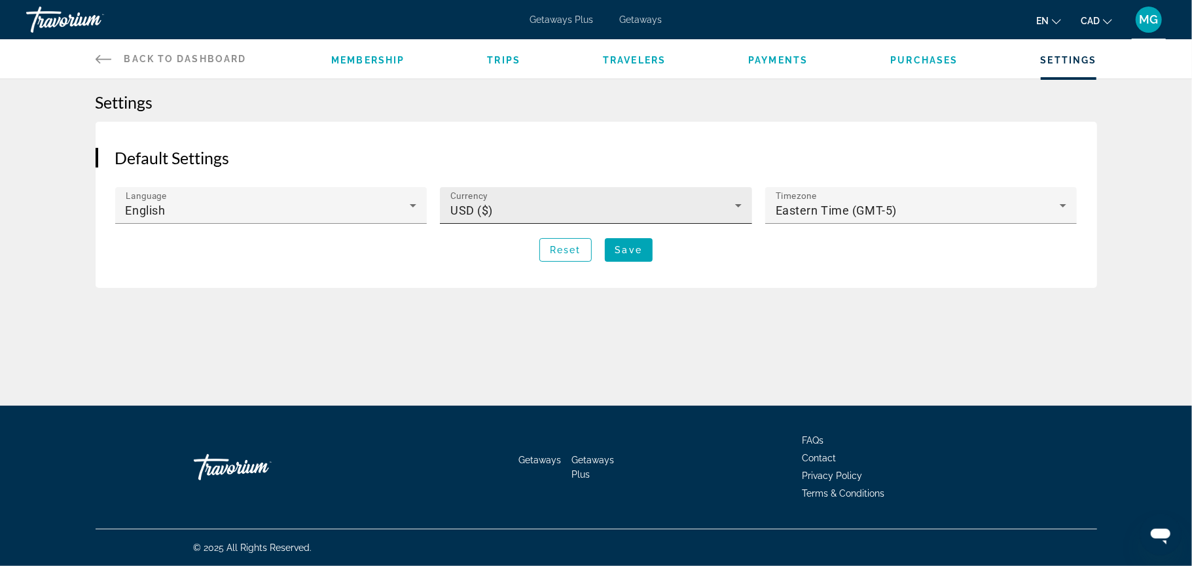
click at [453, 203] on div "USD ($)" at bounding box center [592, 211] width 285 height 16
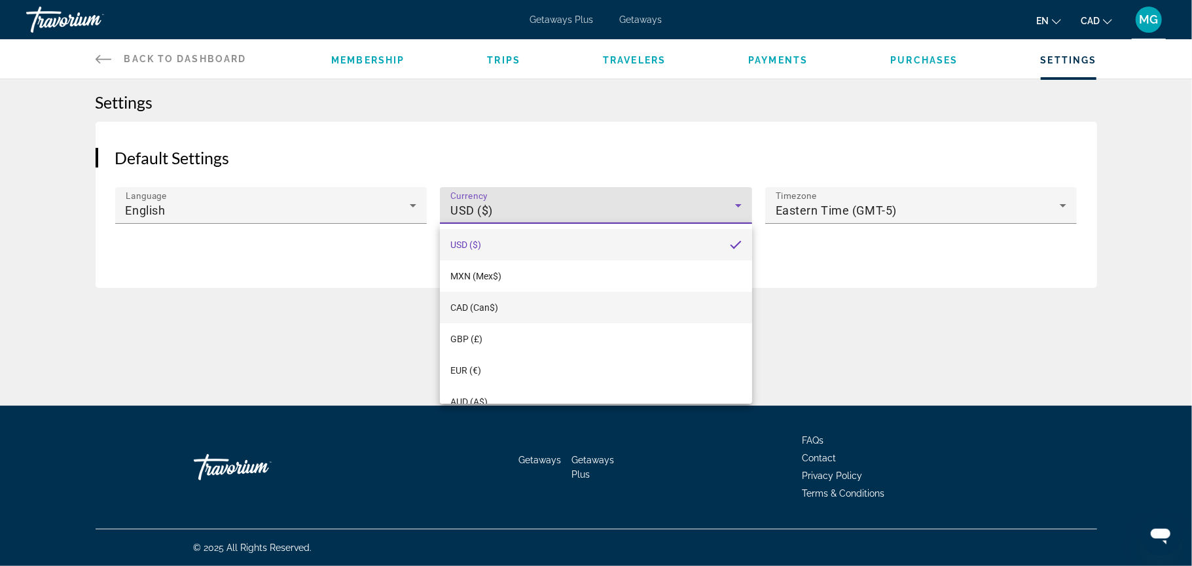
click at [482, 319] on mat-option "CAD (Can$)" at bounding box center [596, 307] width 312 height 31
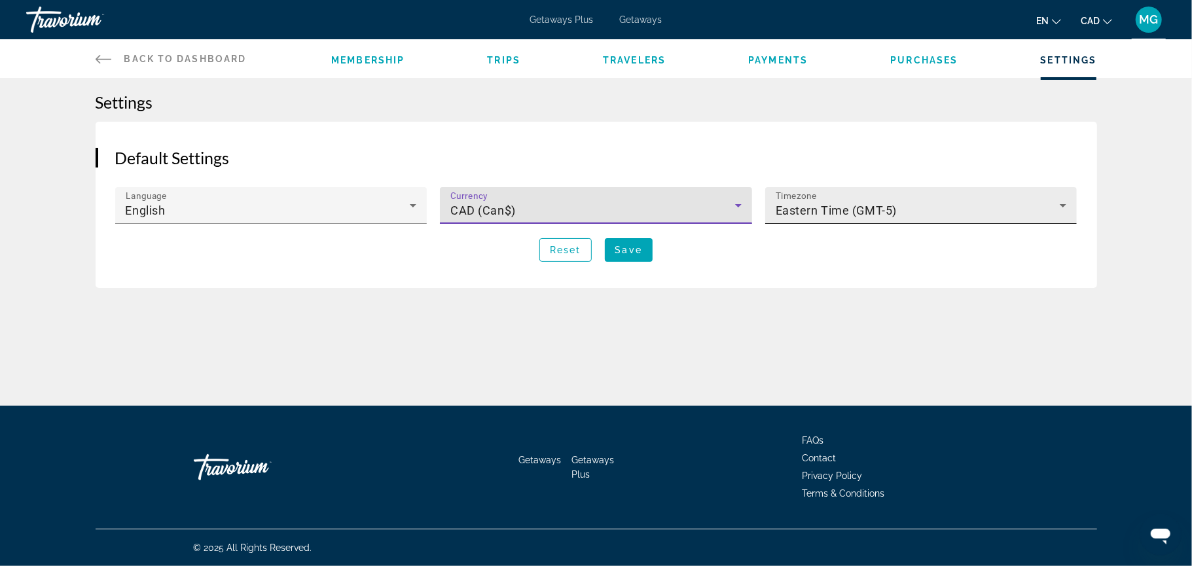
click at [824, 214] on span "Eastern Time (GMT-5)" at bounding box center [836, 211] width 121 height 14
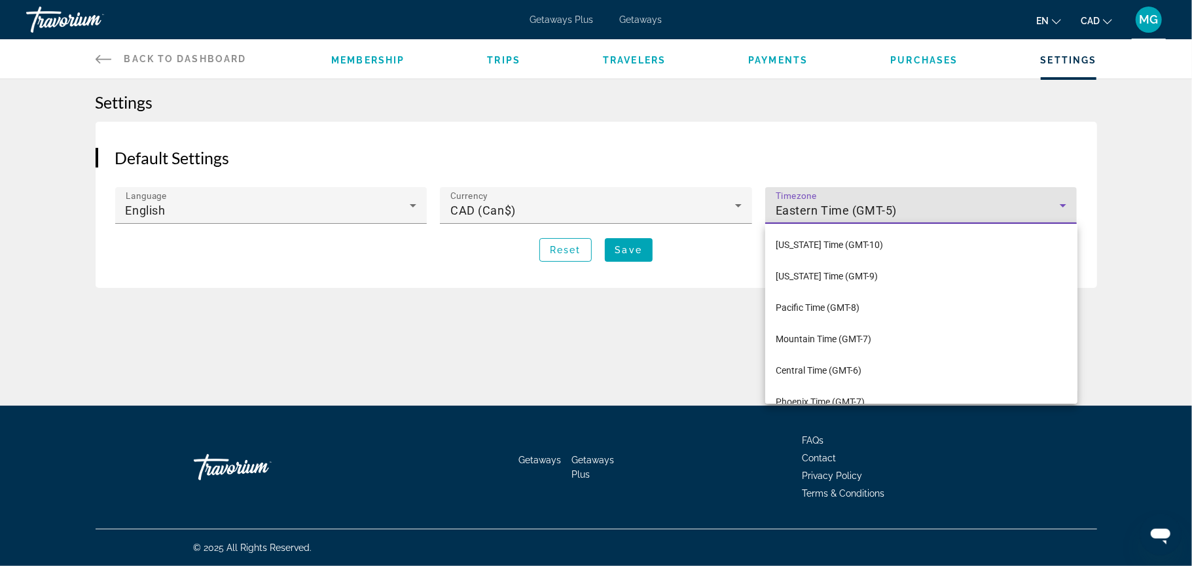
scroll to position [45, 0]
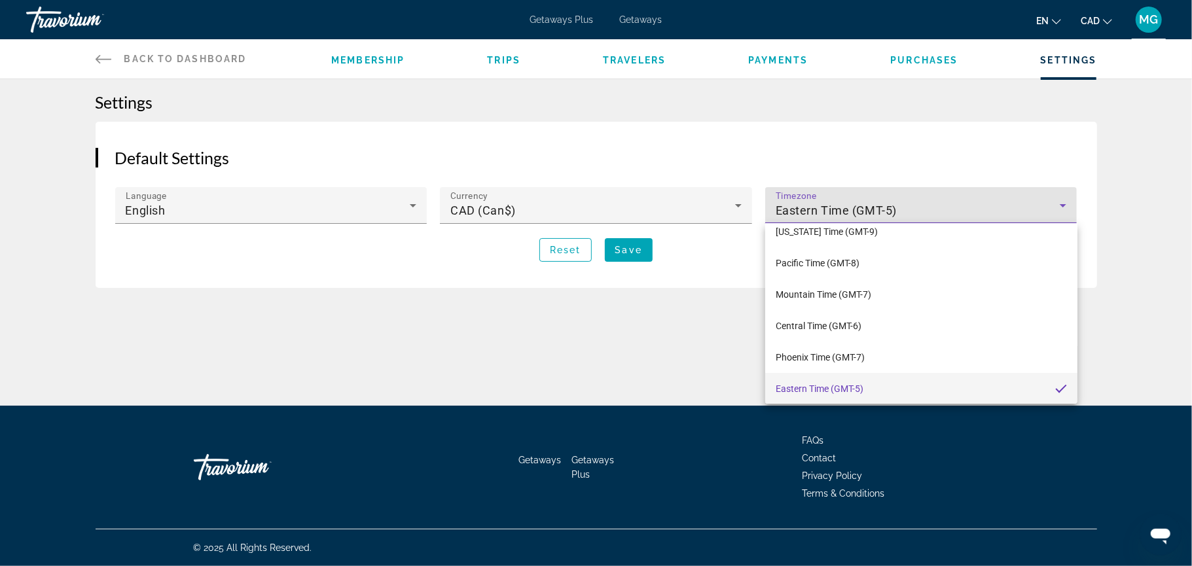
click at [1180, 221] on div at bounding box center [596, 283] width 1192 height 566
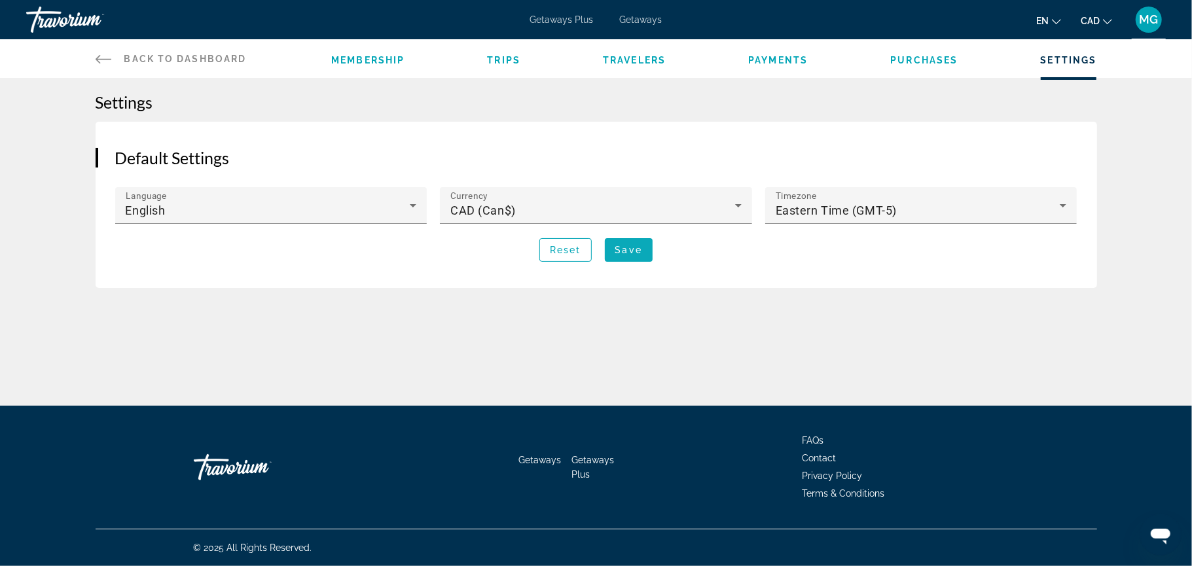
click at [640, 253] on span "Save" at bounding box center [628, 250] width 27 height 10
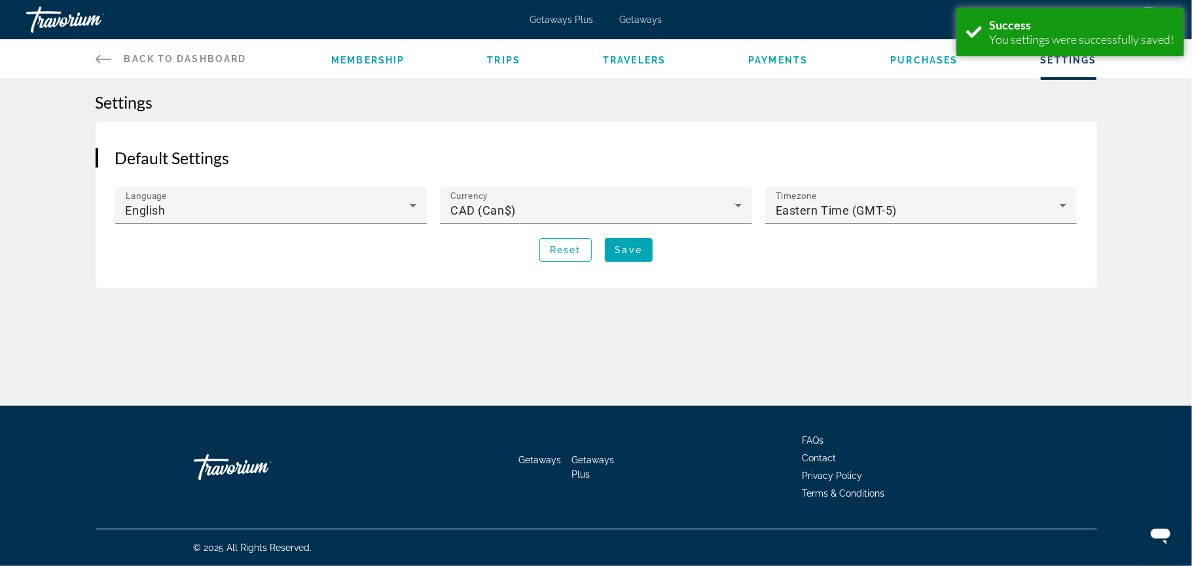
click at [130, 58] on span "Back to Dashboard" at bounding box center [185, 59] width 122 height 10
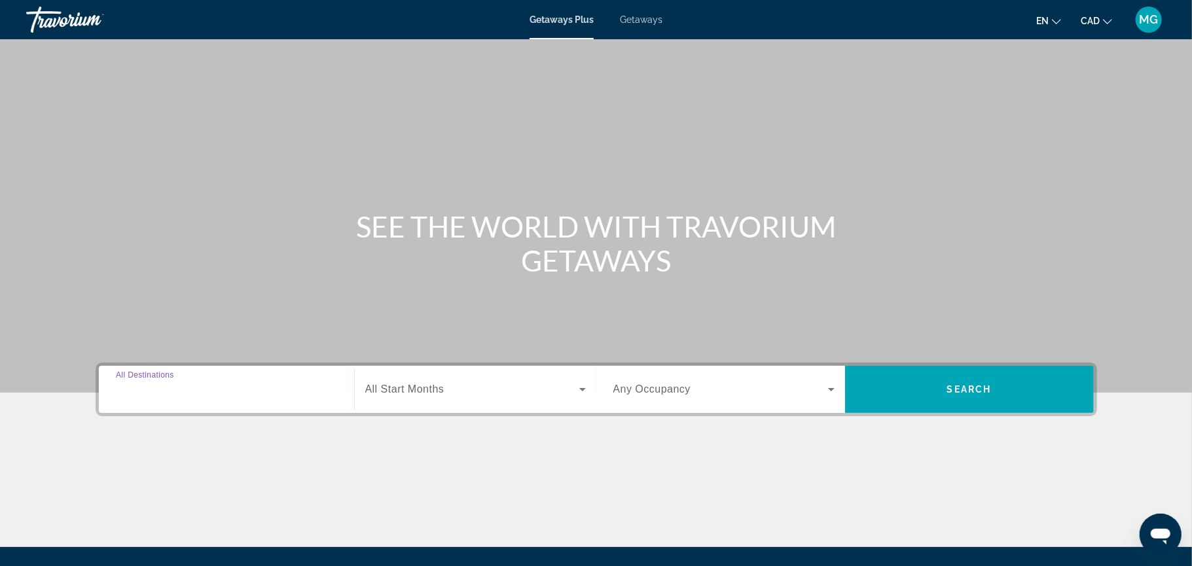
click at [128, 382] on div "Destination All Destinations" at bounding box center [226, 389] width 221 height 37
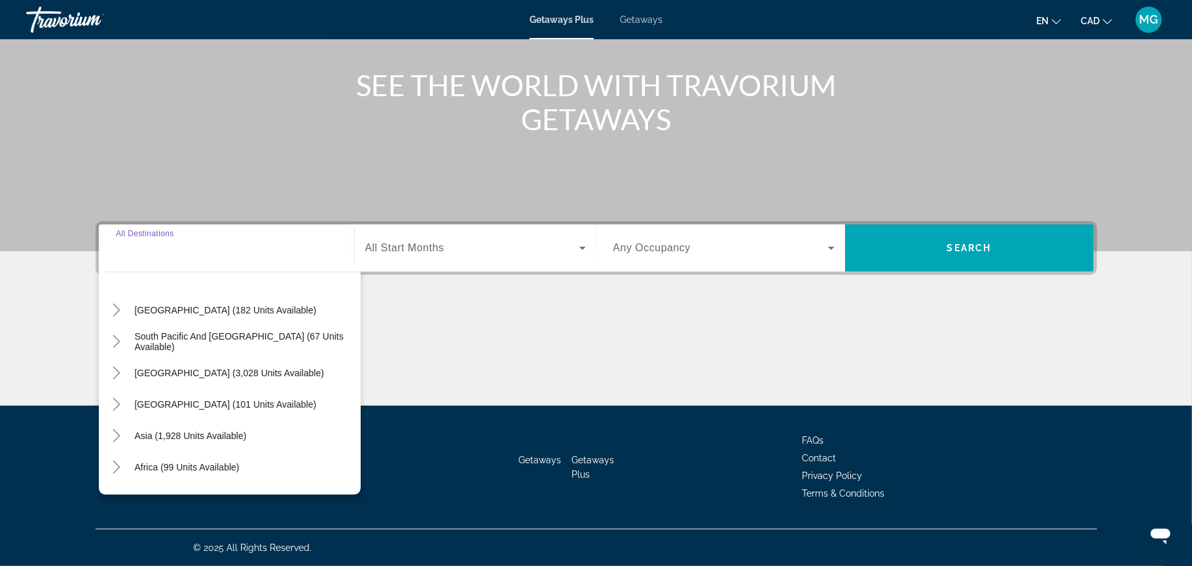
scroll to position [187, 0]
click at [136, 296] on span "Search widget" at bounding box center [225, 308] width 195 height 31
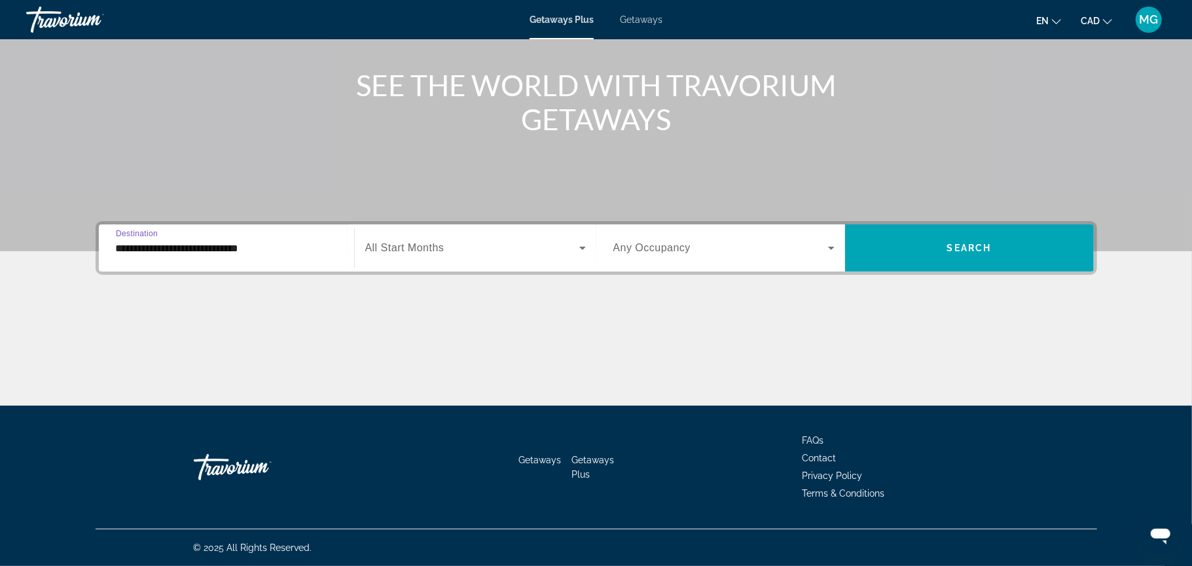
click at [158, 256] on div "**********" at bounding box center [226, 248] width 221 height 37
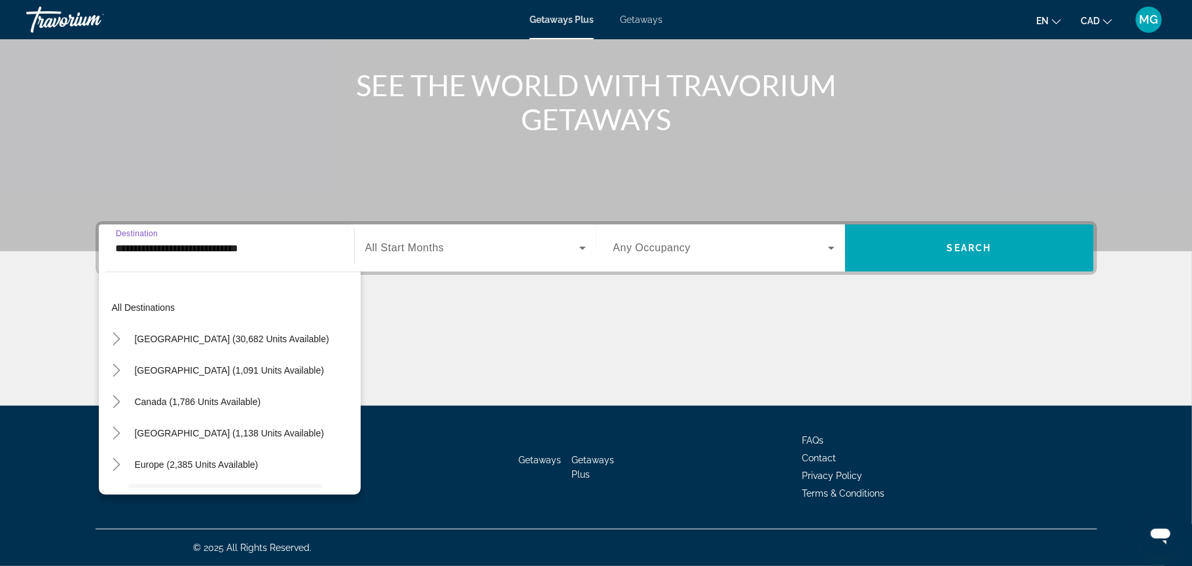
scroll to position [109, 0]
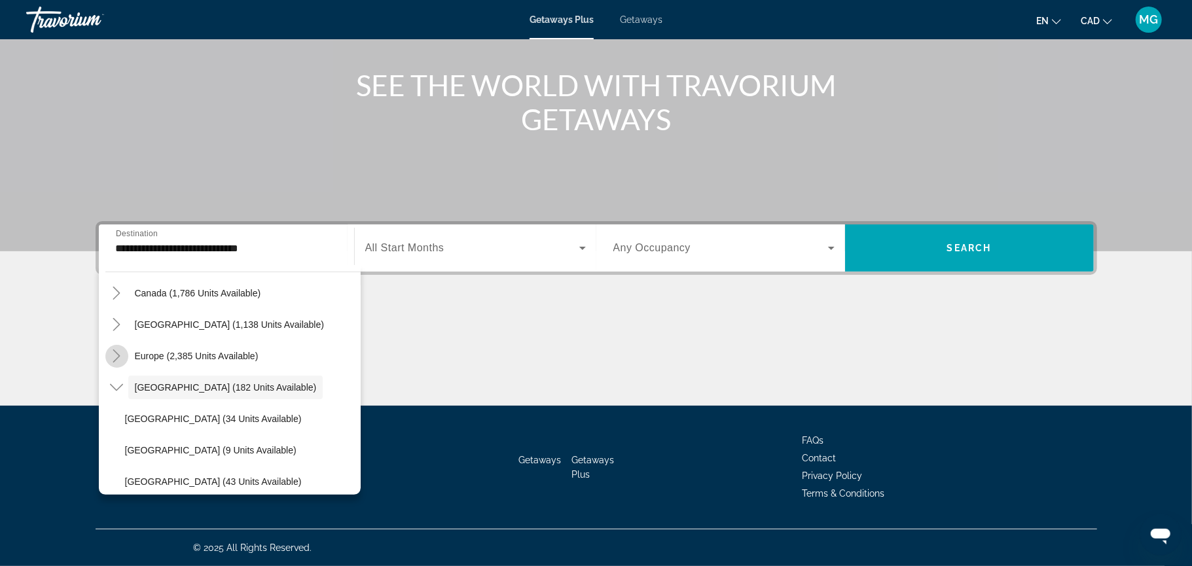
click at [117, 357] on icon "Toggle Europe (2,385 units available)" at bounding box center [116, 356] width 13 height 13
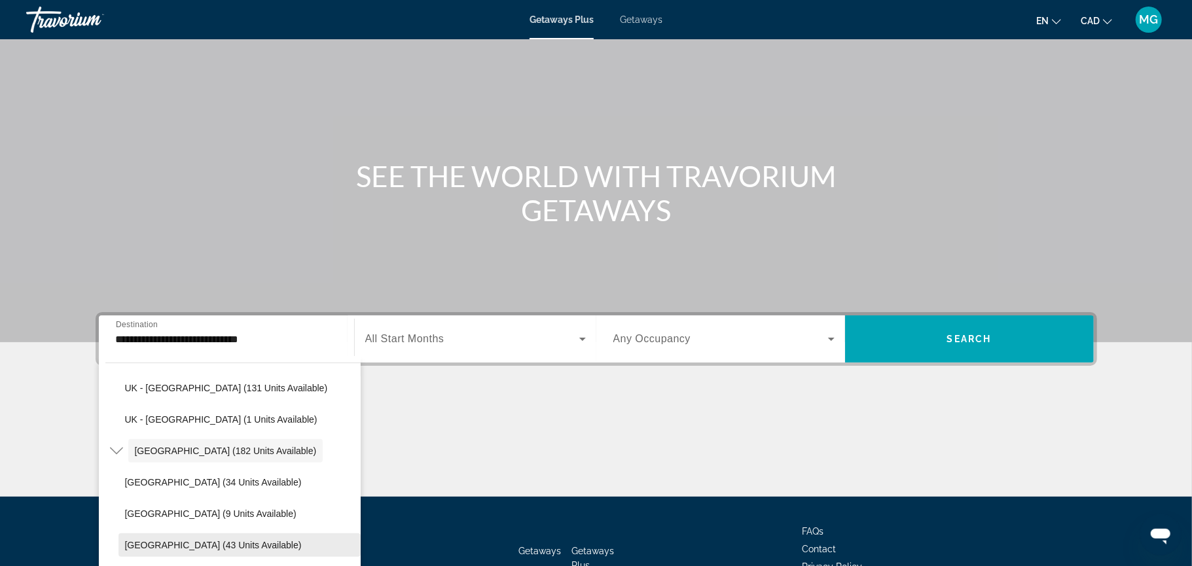
scroll to position [0, 0]
click at [433, 457] on div "**********" at bounding box center [596, 404] width 1054 height 185
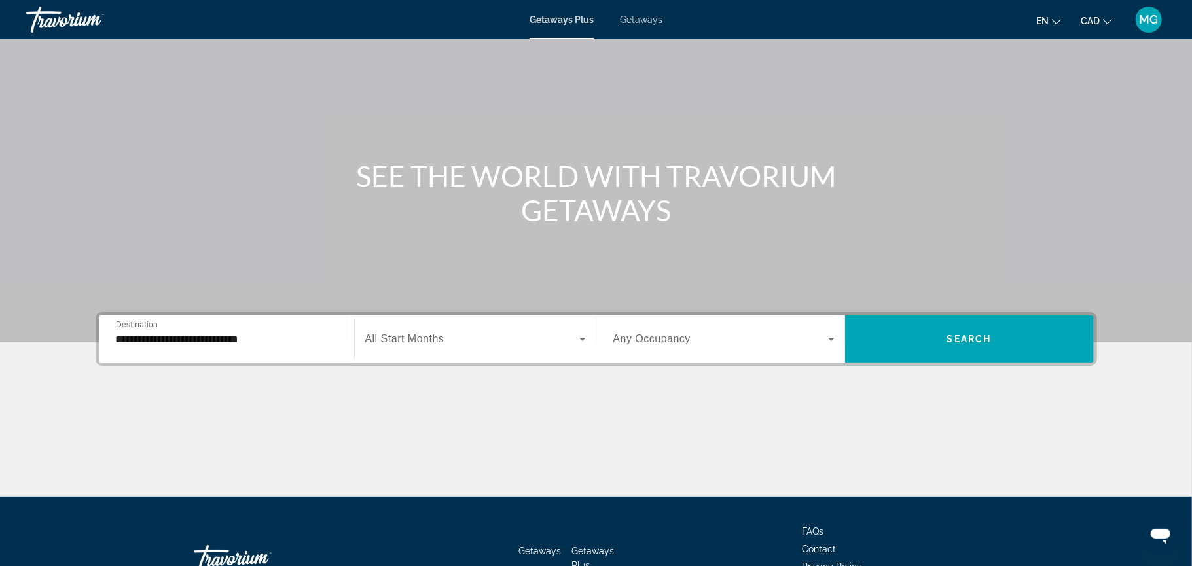
click at [235, 332] on input "**********" at bounding box center [226, 340] width 221 height 16
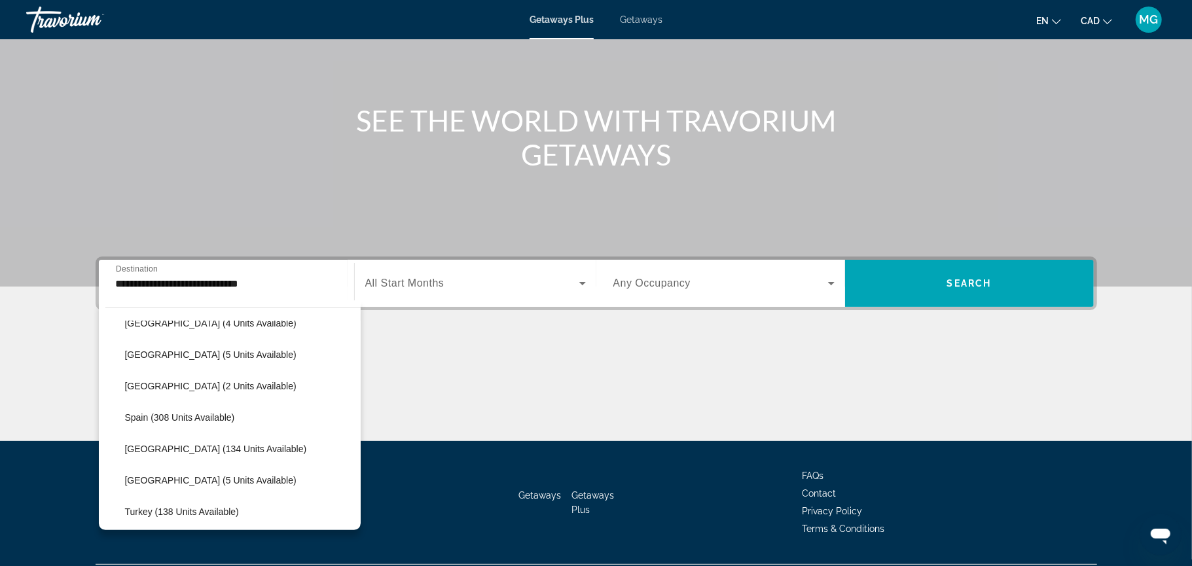
scroll to position [496, 0]
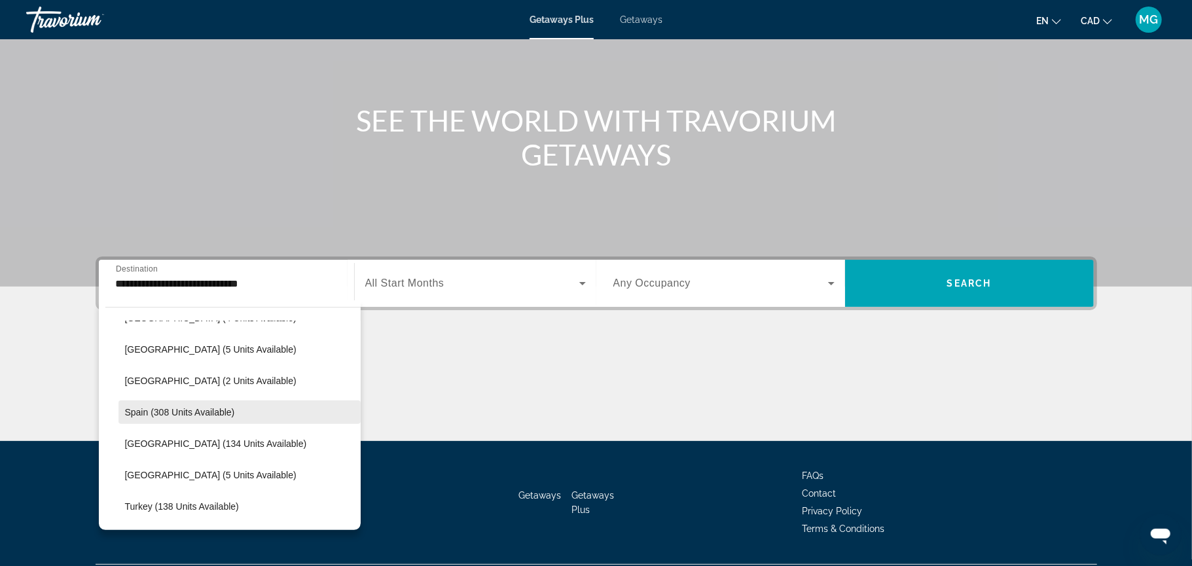
click at [247, 422] on span "Search widget" at bounding box center [239, 412] width 242 height 31
type input "**********"
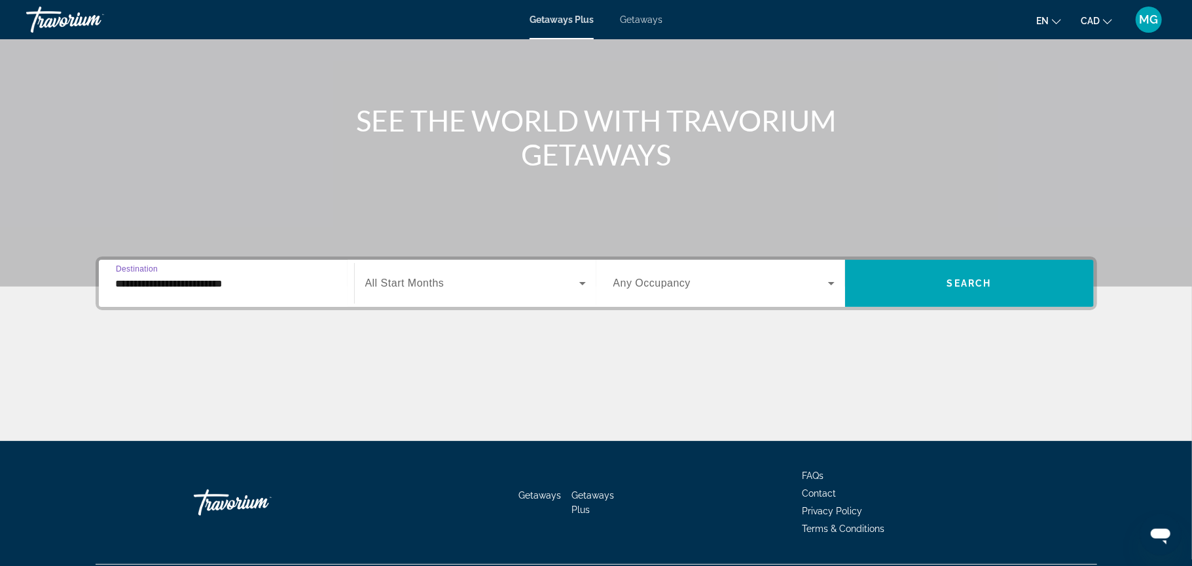
scroll to position [141, 0]
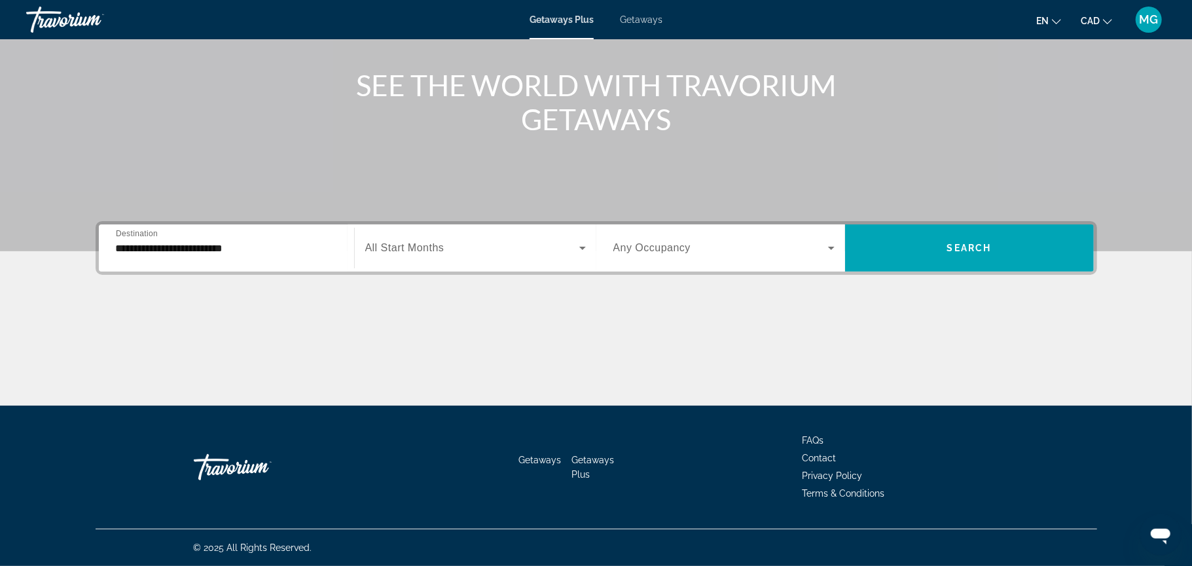
click at [517, 263] on div "Search widget" at bounding box center [475, 248] width 221 height 37
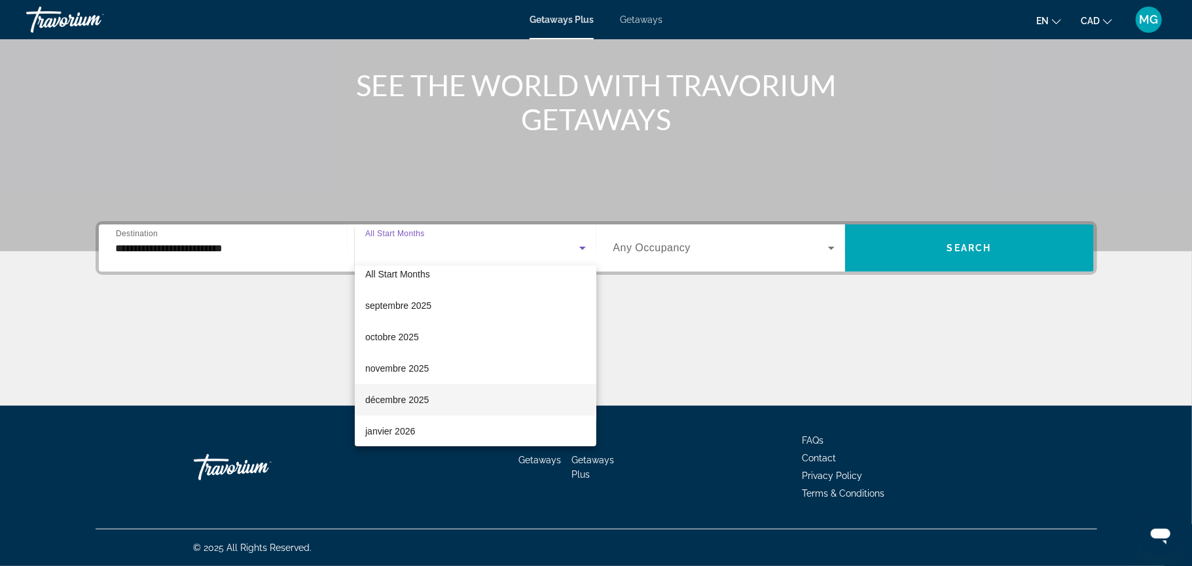
scroll to position [45, 0]
click at [471, 436] on mat-option "février 2026" at bounding box center [476, 431] width 242 height 31
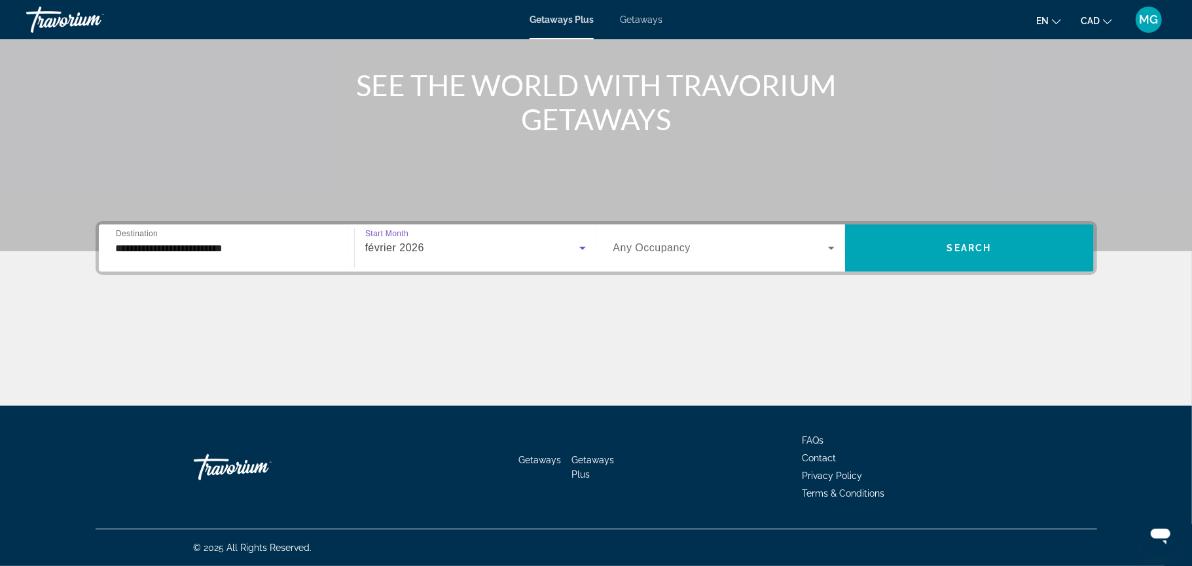
click at [729, 238] on div "Search widget" at bounding box center [723, 248] width 221 height 37
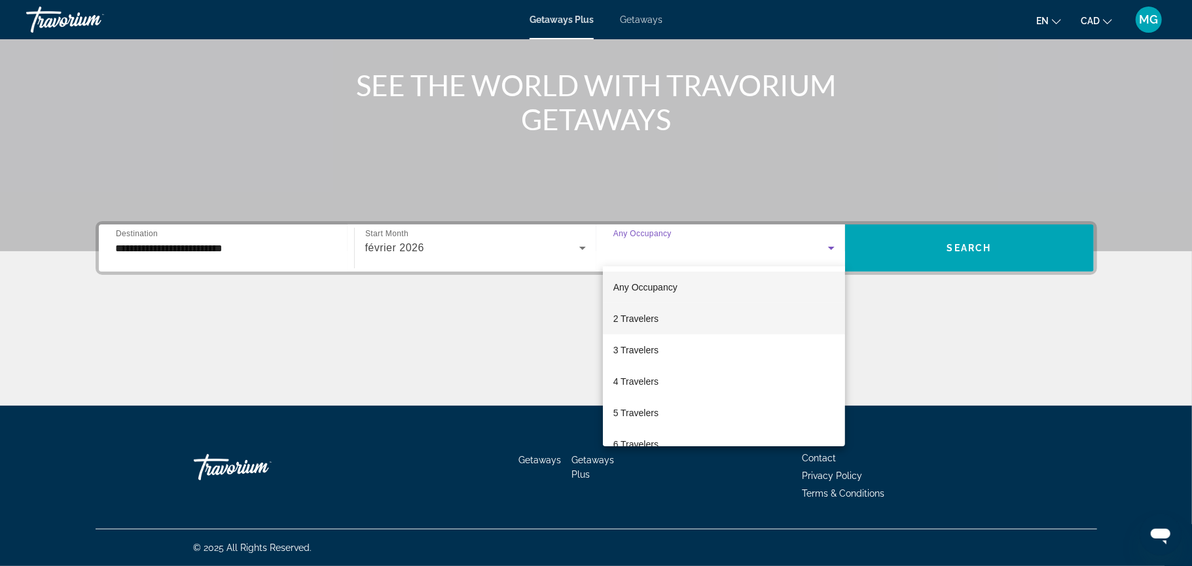
click at [693, 332] on mat-option "2 Travelers" at bounding box center [724, 318] width 242 height 31
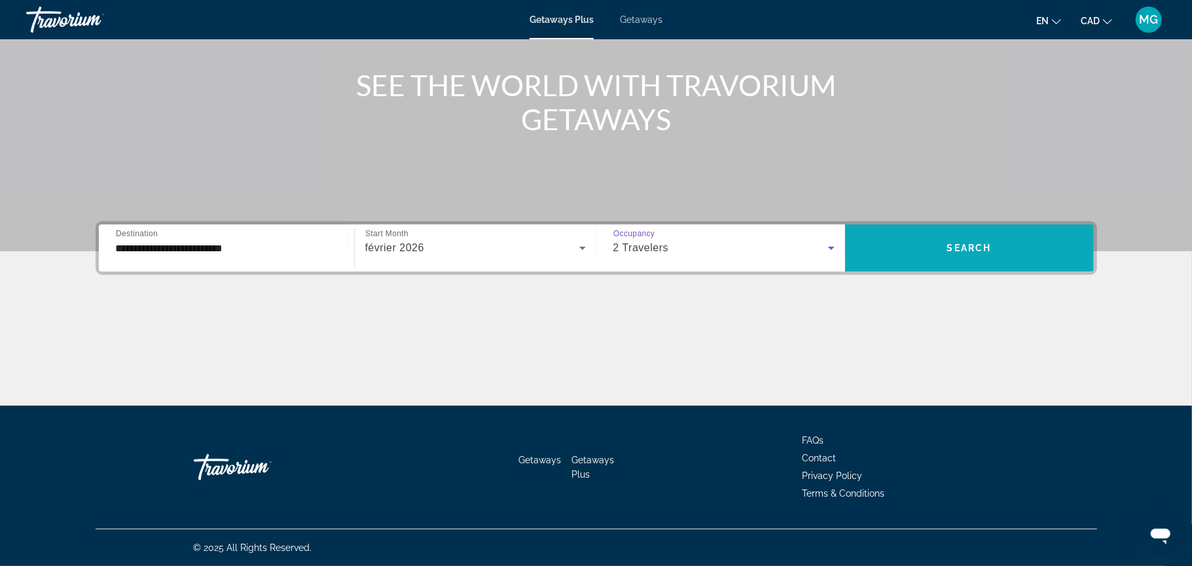
click at [900, 255] on span "Search widget" at bounding box center [969, 247] width 249 height 31
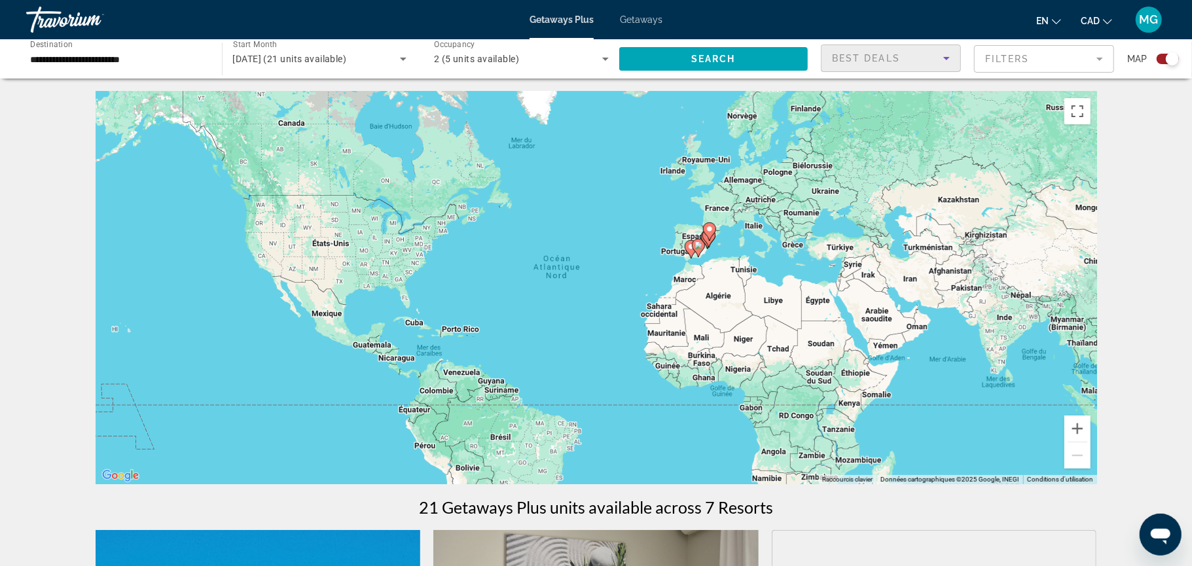
click at [939, 52] on icon "Sort by" at bounding box center [947, 58] width 16 height 16
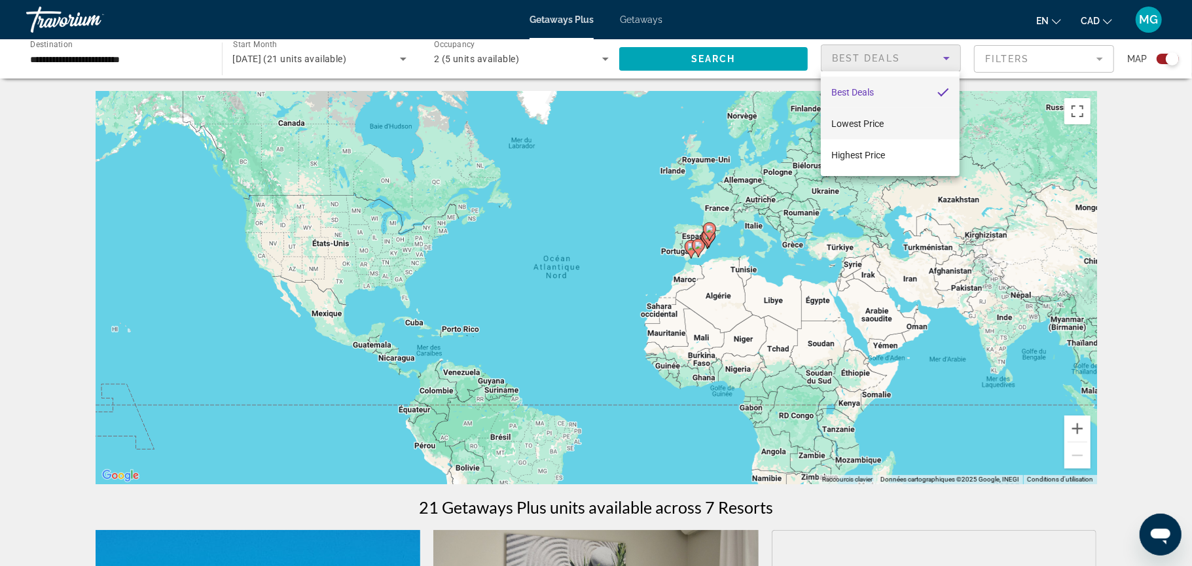
click at [907, 120] on mat-option "Lowest Price" at bounding box center [890, 123] width 139 height 31
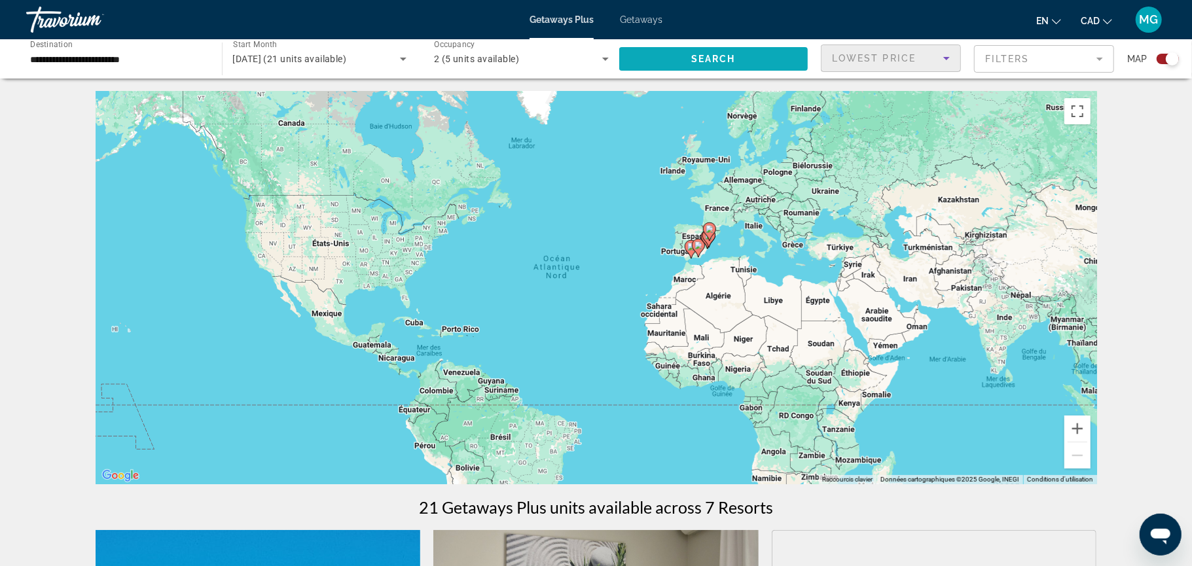
click at [750, 54] on span "Search widget" at bounding box center [713, 58] width 189 height 31
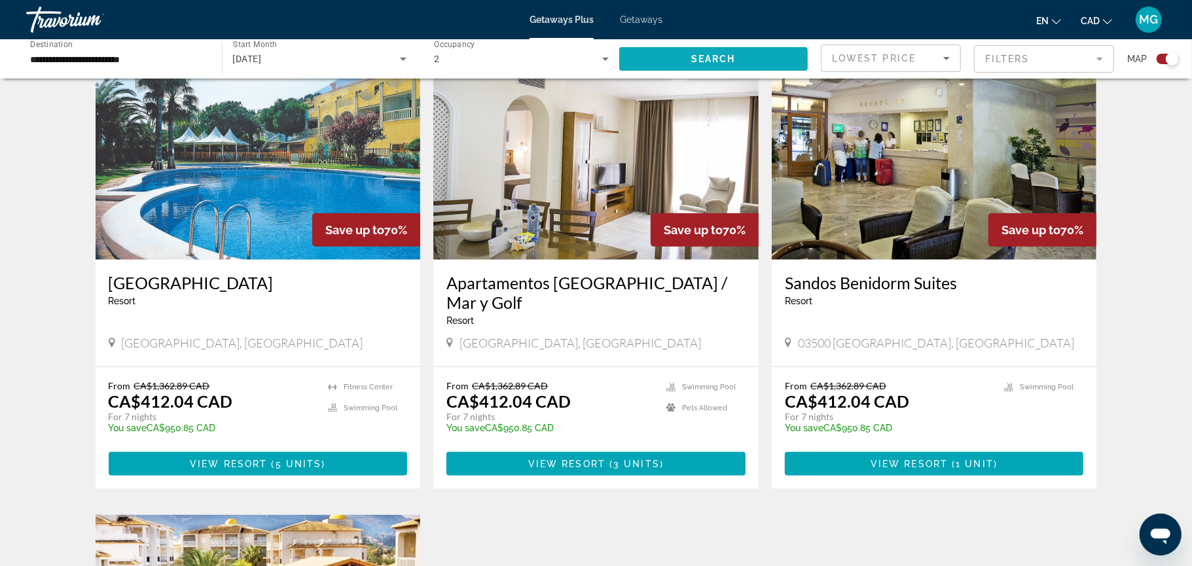
scroll to position [919, 0]
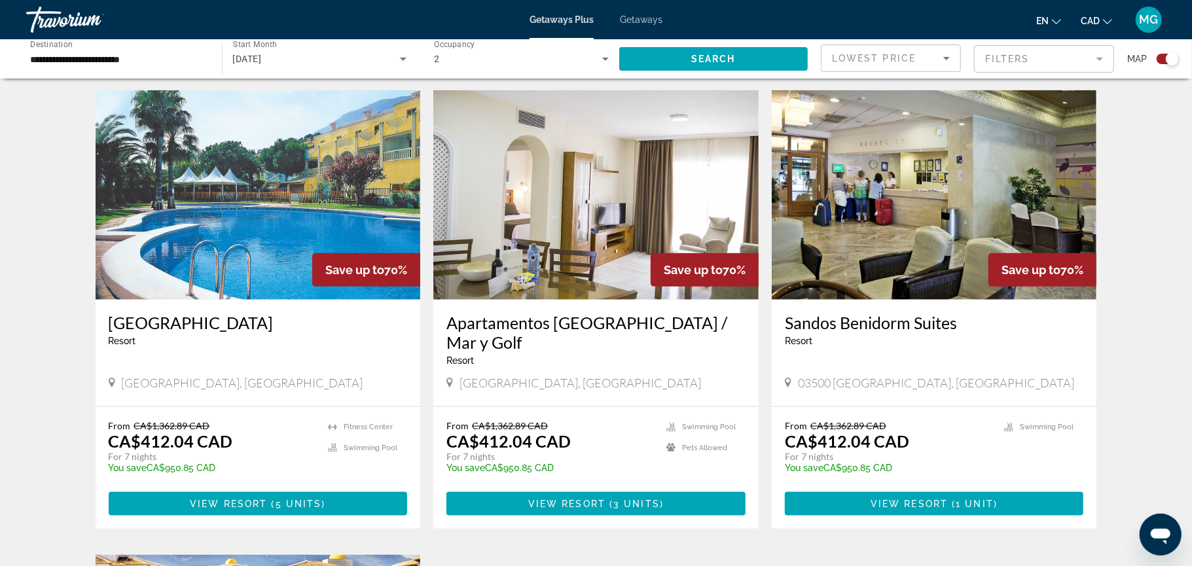
click at [192, 237] on img "Main content" at bounding box center [258, 194] width 325 height 209
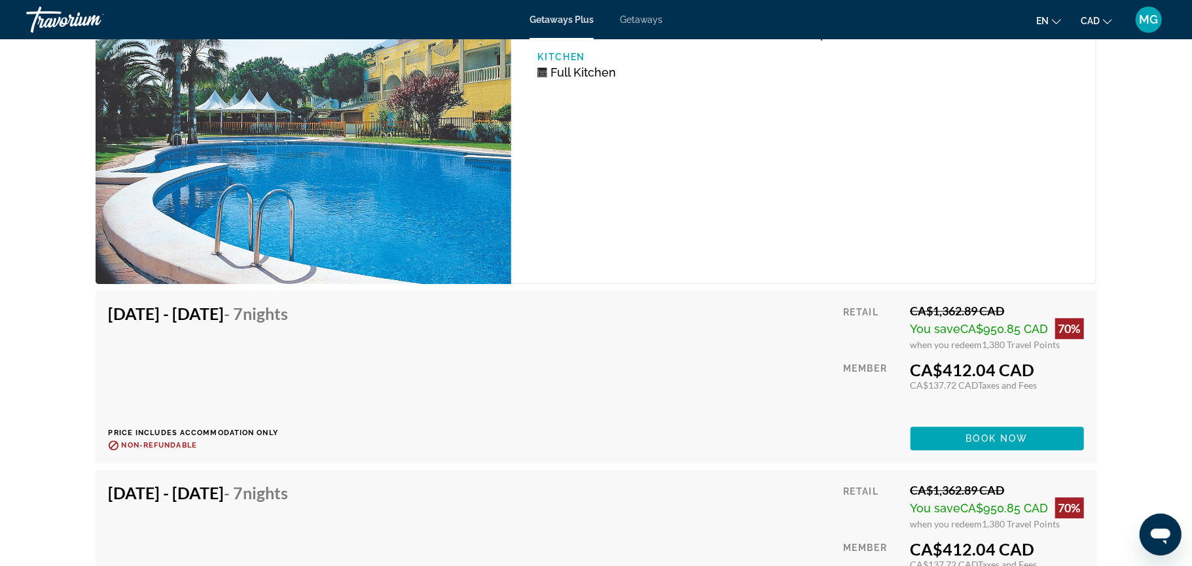
scroll to position [2269, 0]
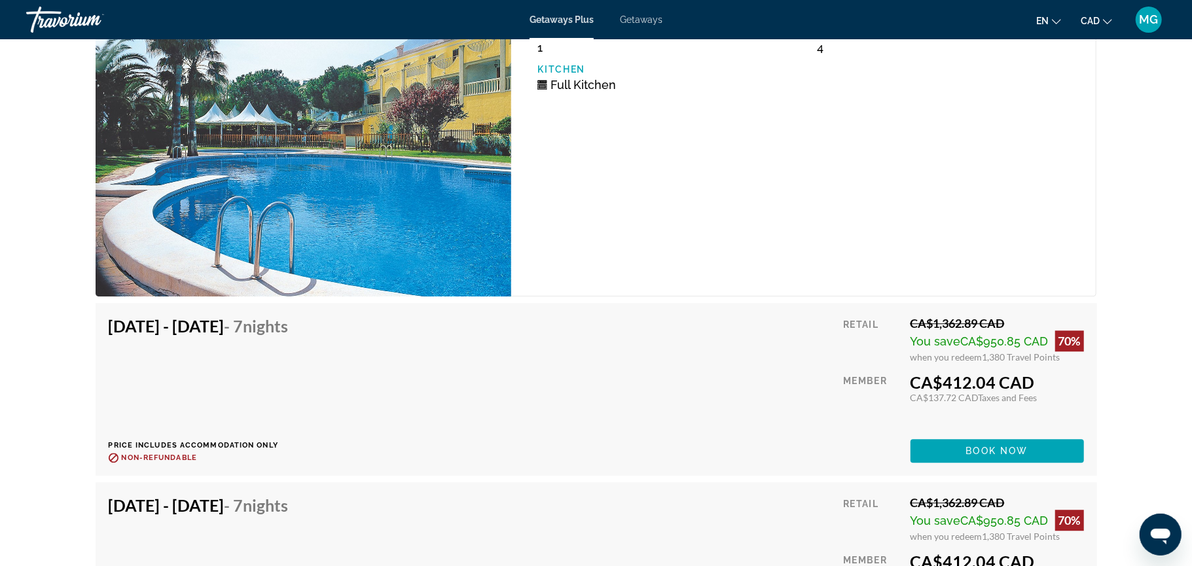
click at [253, 151] on img "Main content" at bounding box center [304, 138] width 416 height 317
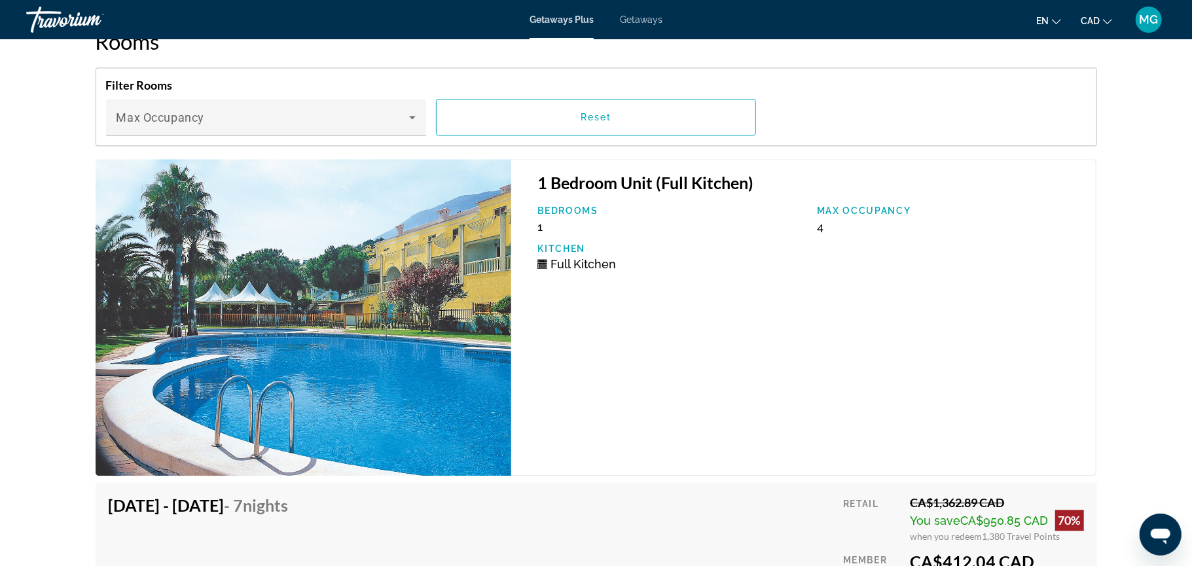
scroll to position [2200, 0]
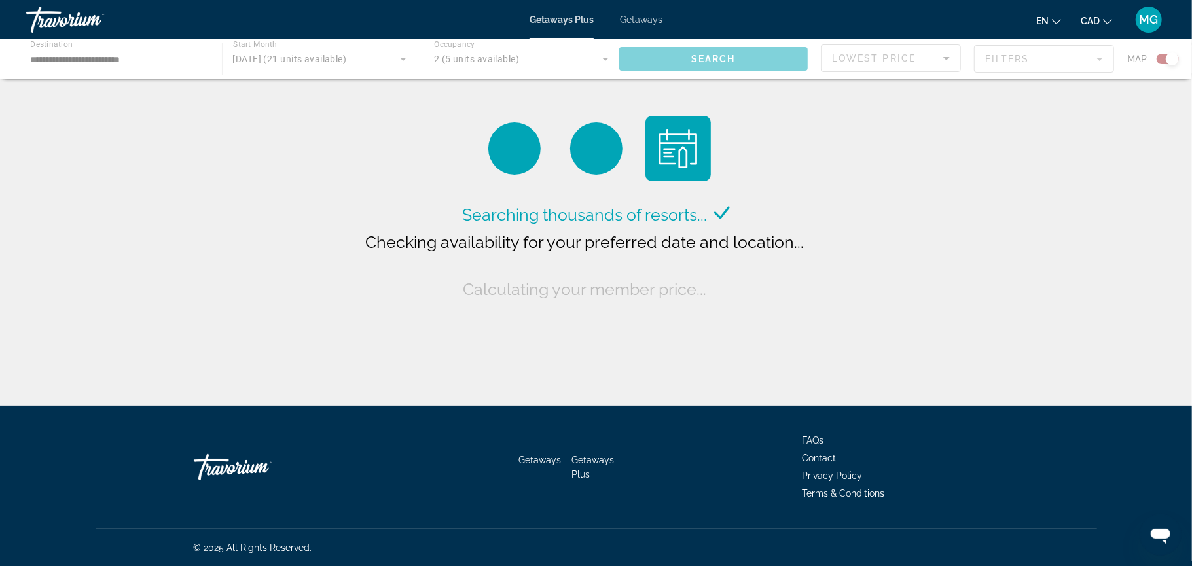
click at [75, 64] on div "Main content" at bounding box center [596, 58] width 1192 height 39
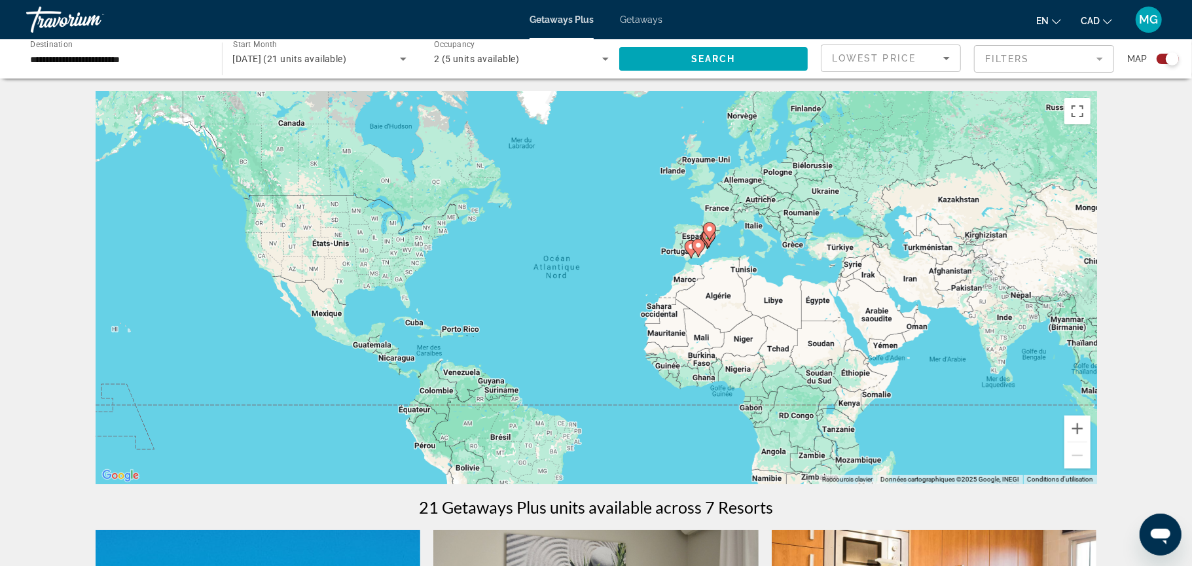
click at [148, 65] on input "**********" at bounding box center [117, 60] width 175 height 16
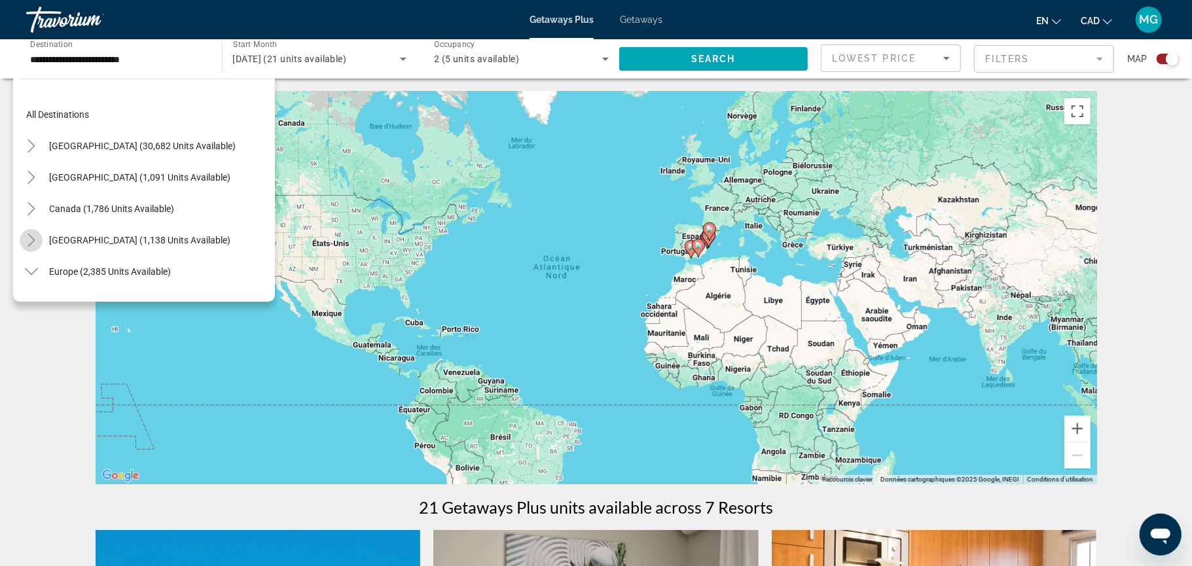
click at [22, 242] on mat-icon "Toggle Caribbean & Atlantic Islands (1,138 units available)" at bounding box center [31, 240] width 23 height 23
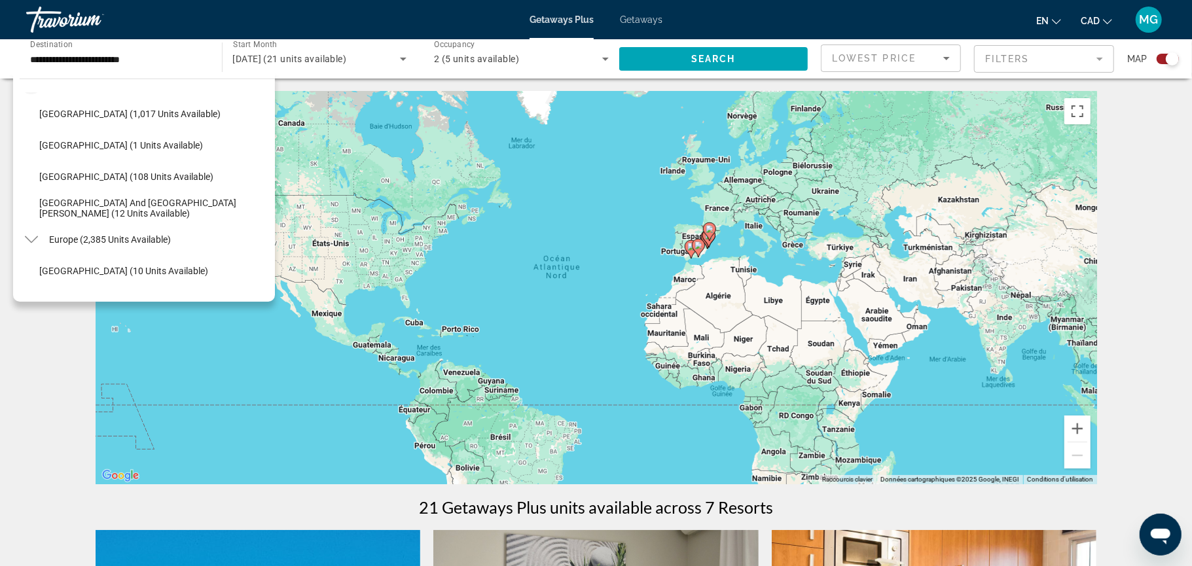
scroll to position [162, 0]
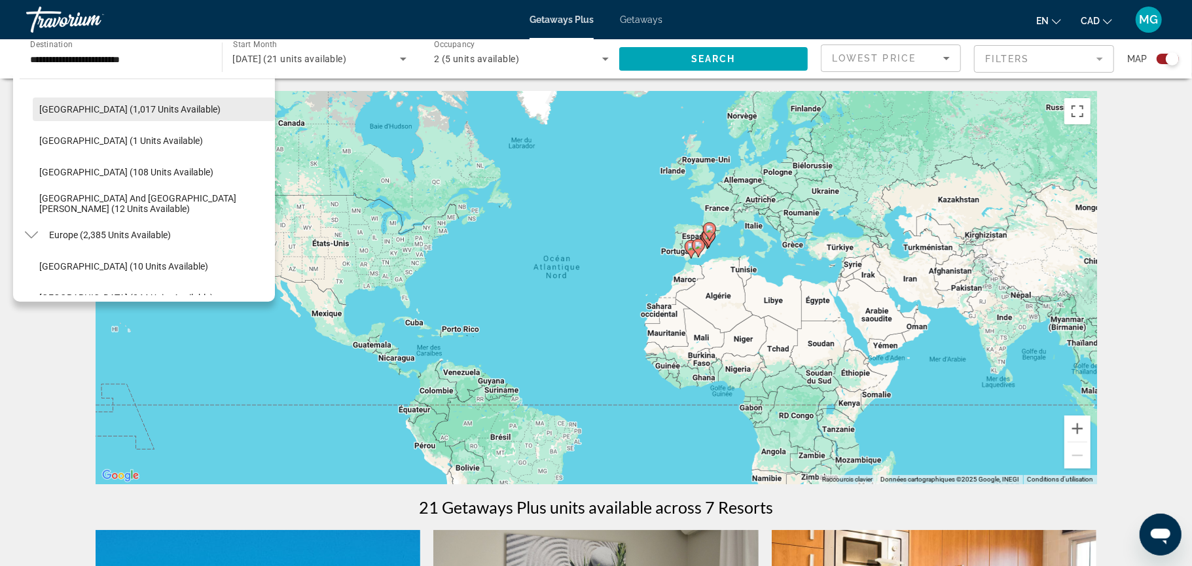
click at [155, 120] on span "Search widget" at bounding box center [154, 109] width 242 height 31
type input "**********"
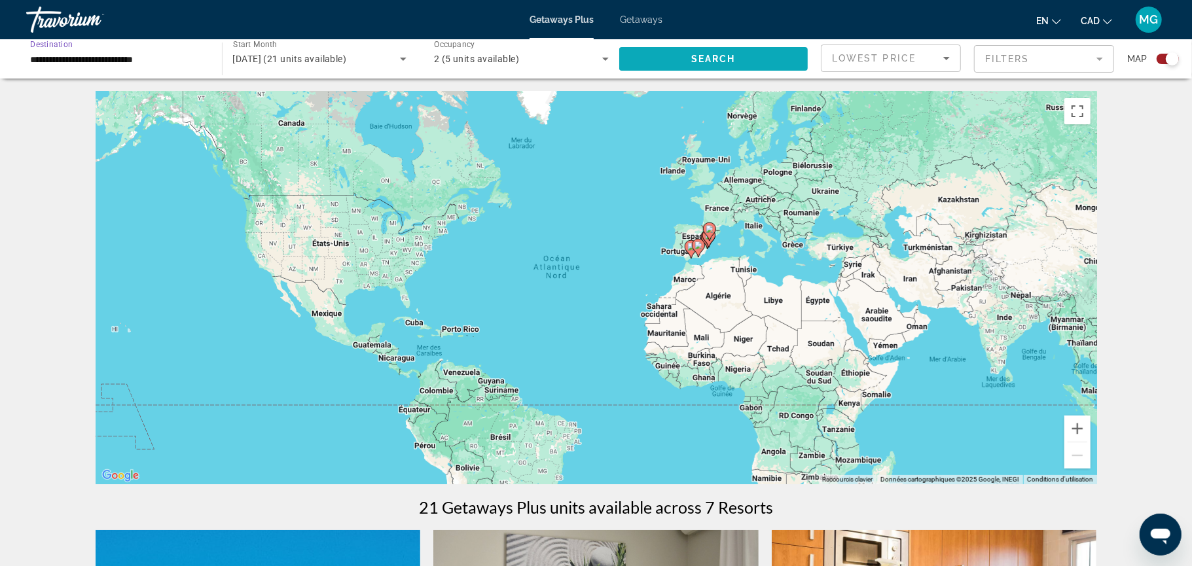
click at [661, 56] on span "Search widget" at bounding box center [713, 58] width 189 height 31
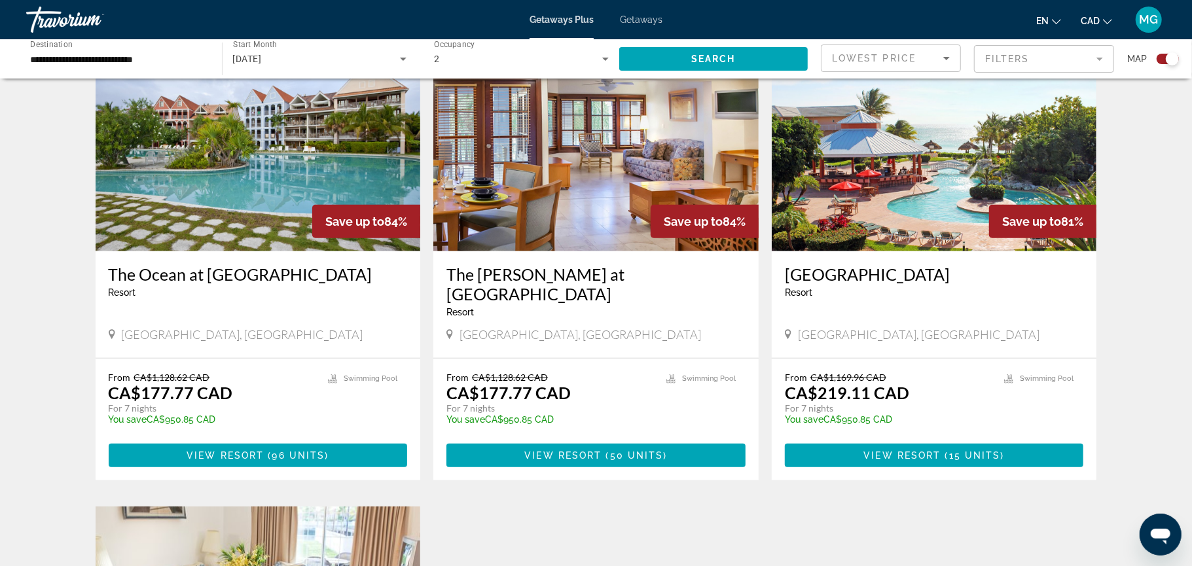
scroll to position [494, 0]
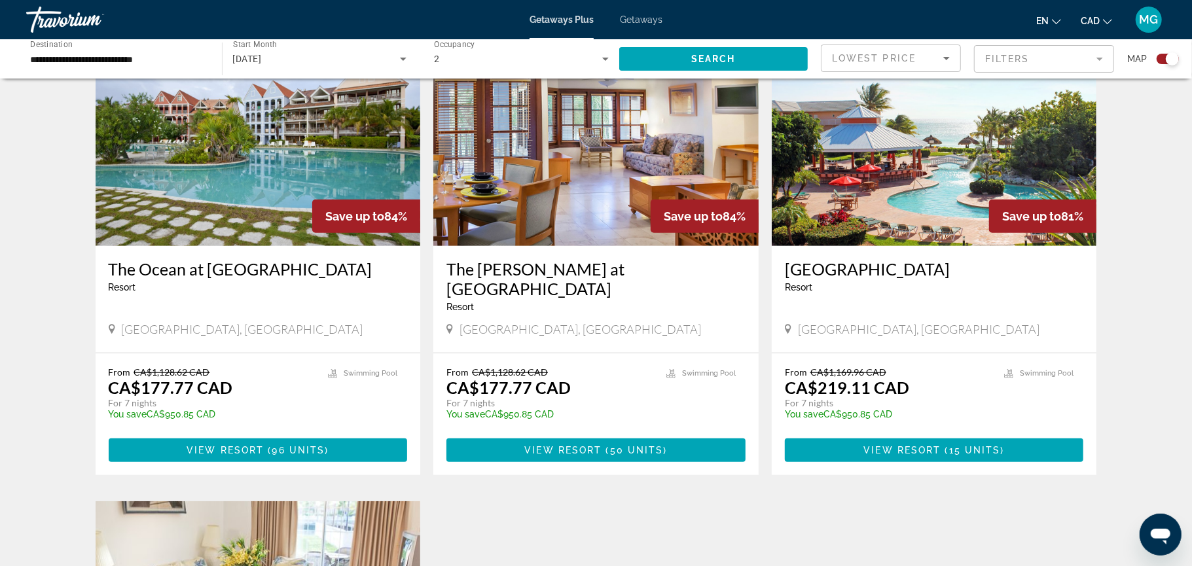
drag, startPoint x: 1191, startPoint y: 190, endPoint x: 1161, endPoint y: 363, distance: 175.5
click at [1161, 363] on div "← Déplacement vers la gauche → Déplacement vers la droite ↑ Déplacement vers le…" at bounding box center [596, 292] width 1192 height 1389
click at [885, 276] on h3 "Island Seas Resort" at bounding box center [934, 269] width 299 height 20
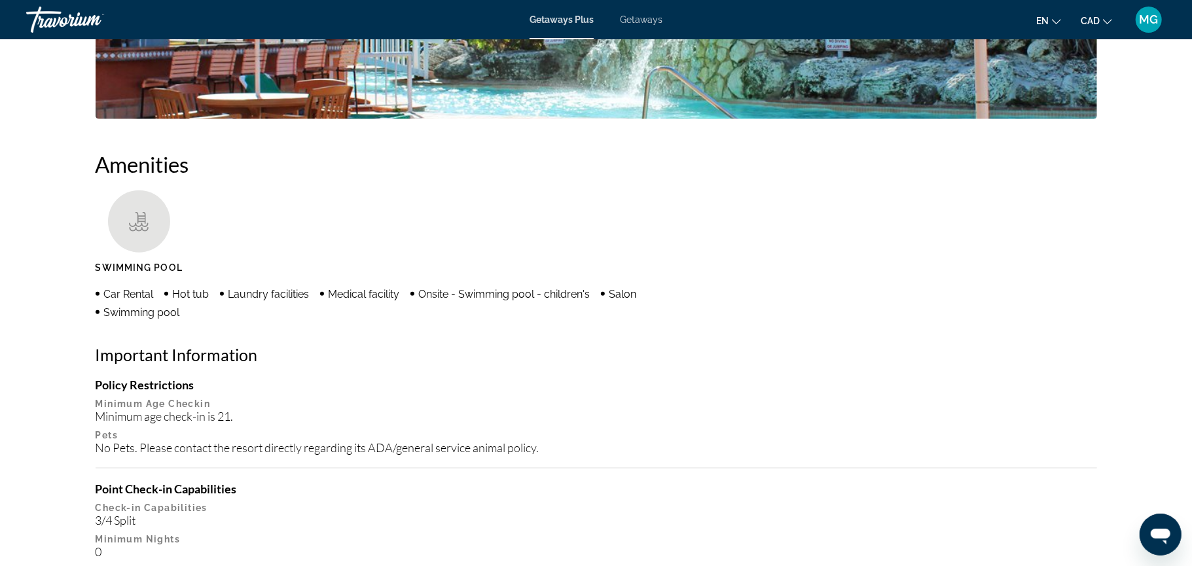
scroll to position [936, 0]
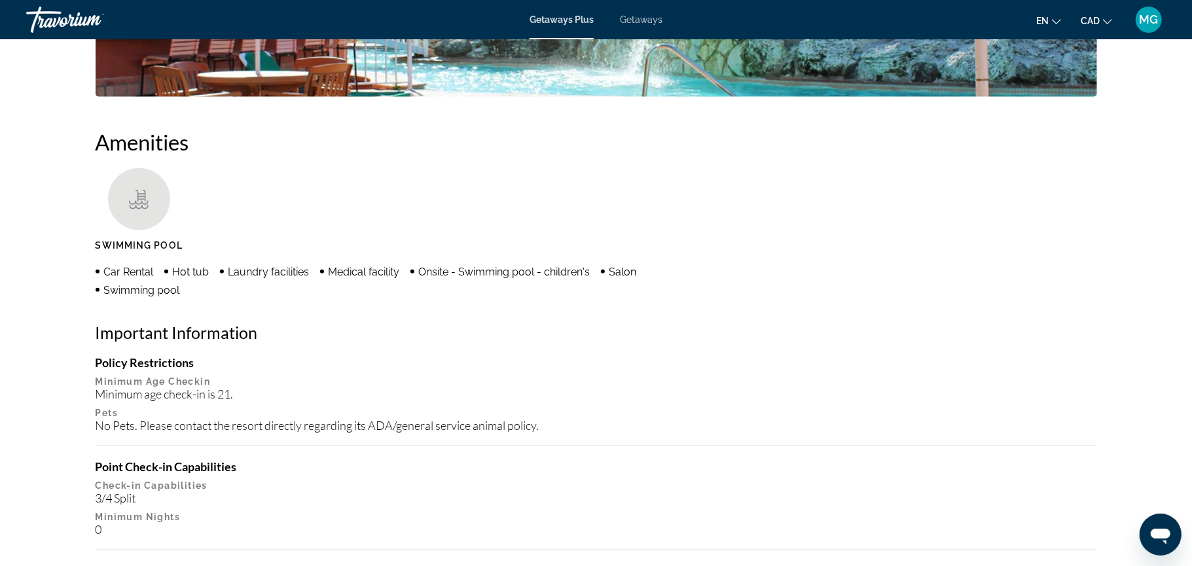
drag, startPoint x: 1191, startPoint y: 52, endPoint x: 1133, endPoint y: 223, distance: 179.9
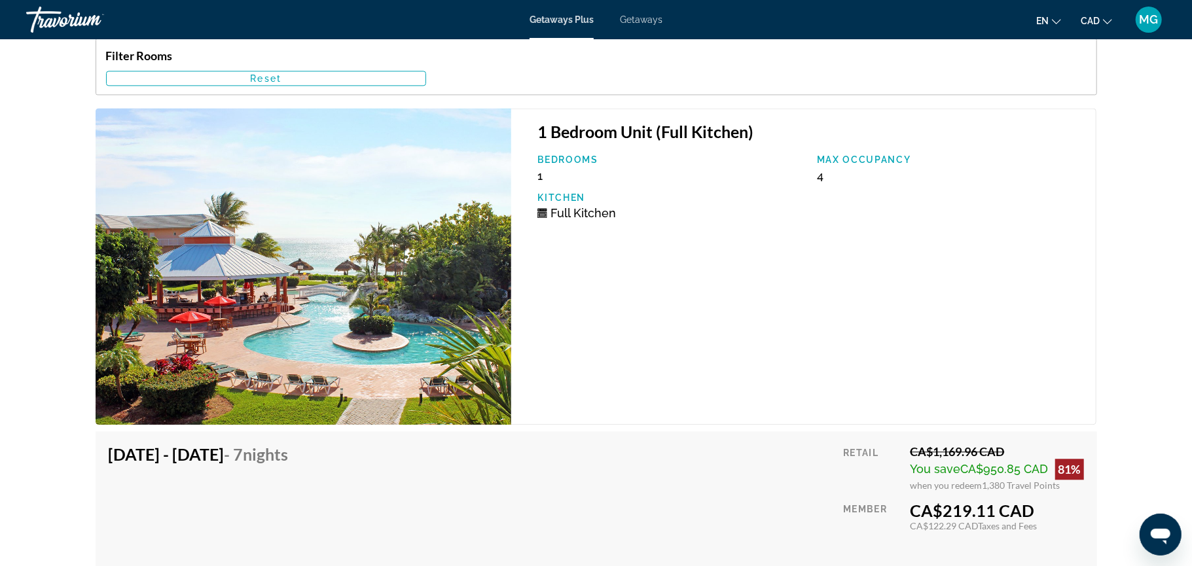
scroll to position [2100, 0]
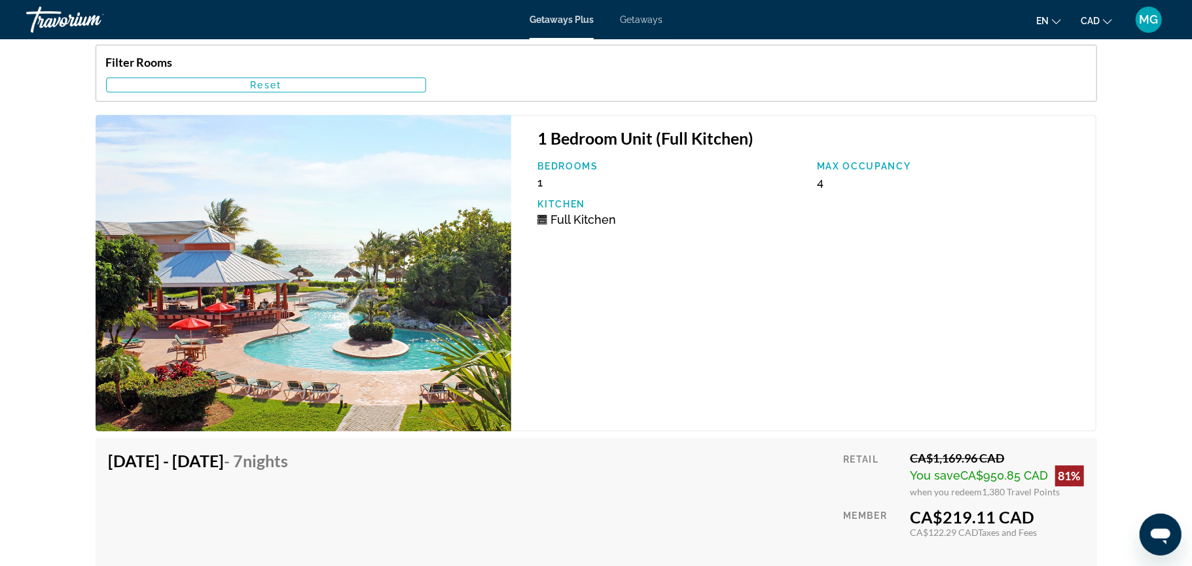
click at [1076, 280] on div "1 Bedroom Unit (Full Kitchen) Bedrooms 1 Max Occupancy 4 Kitchen Full Kitchen" at bounding box center [803, 273] width 585 height 317
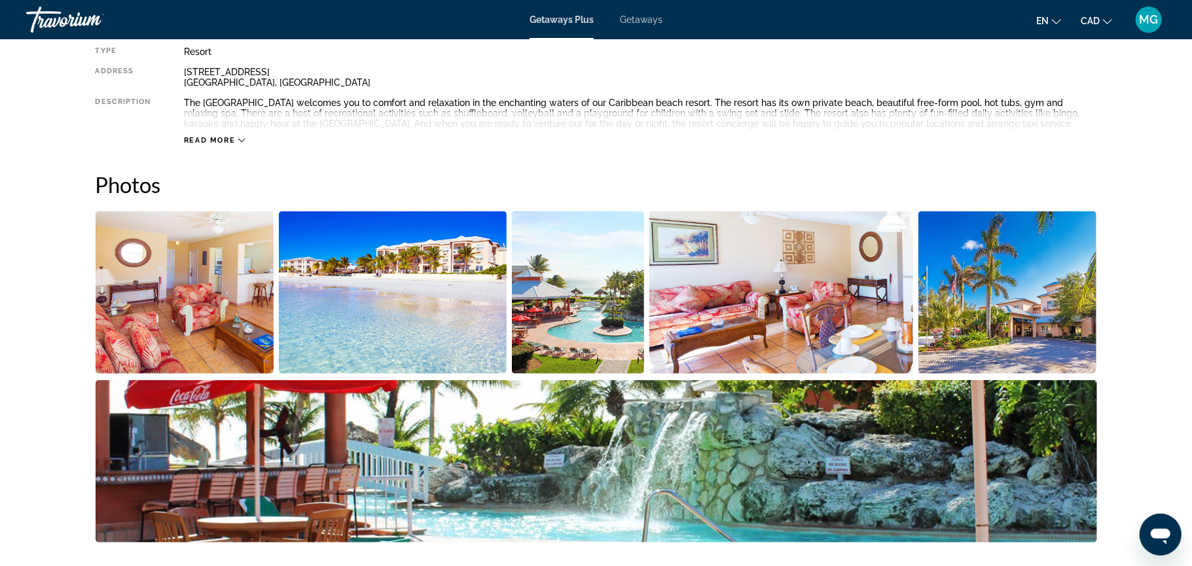
scroll to position [459, 0]
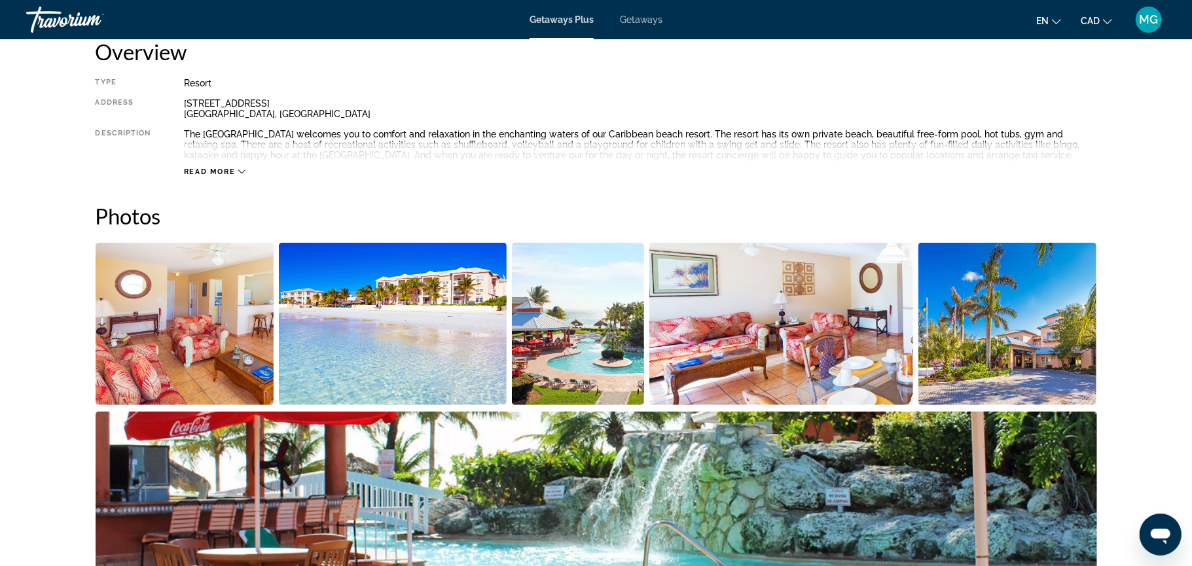
click at [205, 170] on span "Read more" at bounding box center [210, 172] width 52 height 9
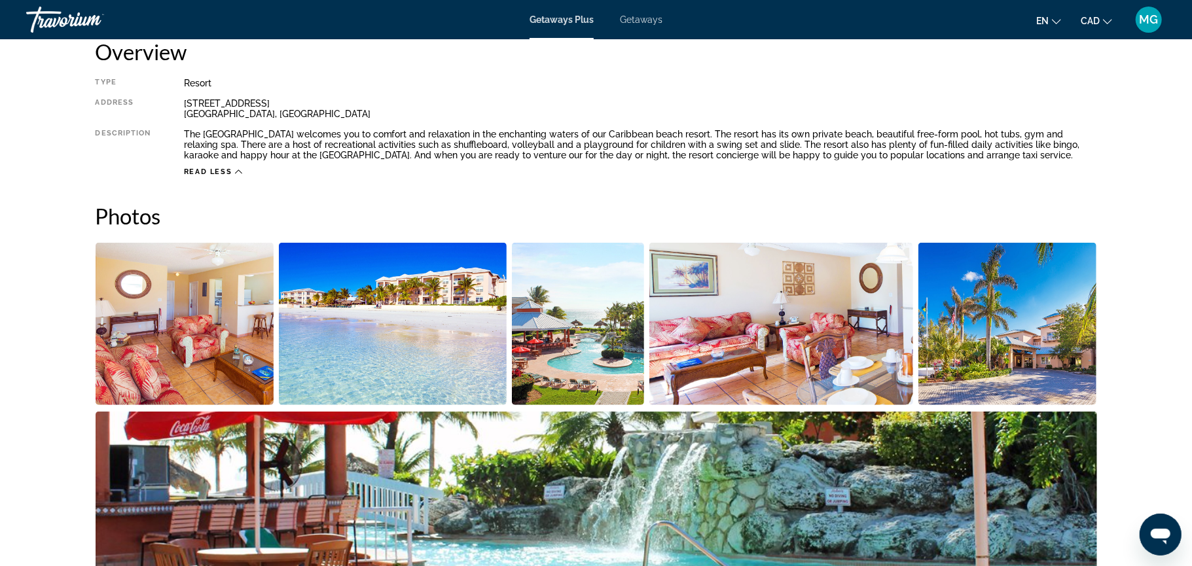
click at [401, 337] on img "Open full-screen image slider" at bounding box center [393, 324] width 228 height 162
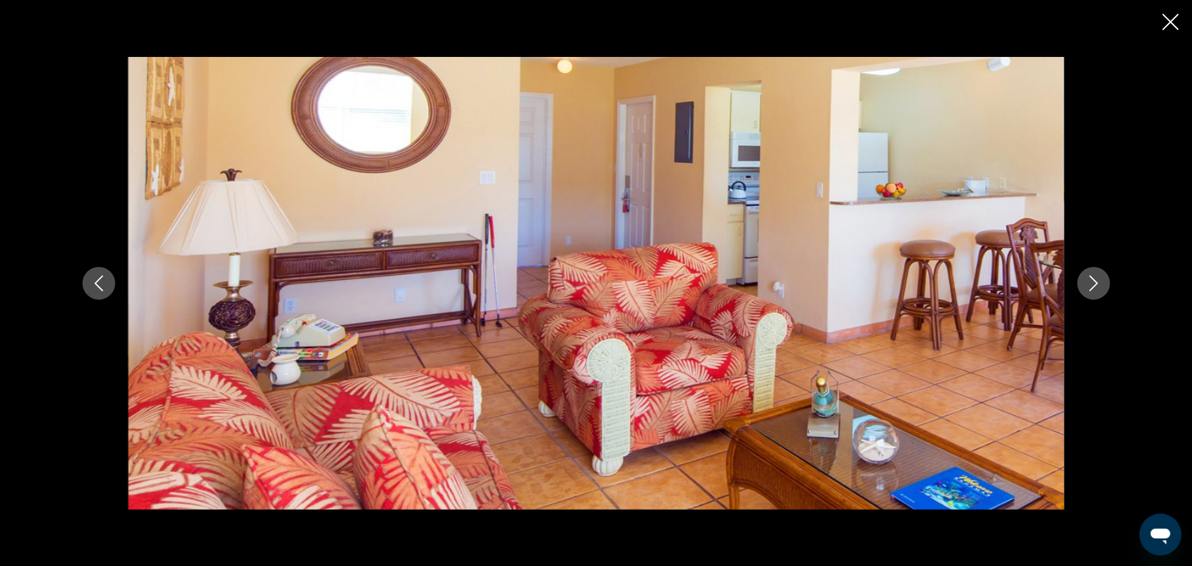
click at [1106, 295] on div "prev next" at bounding box center [596, 283] width 1054 height 453
click at [1090, 286] on icon "Next image" at bounding box center [1094, 284] width 16 height 16
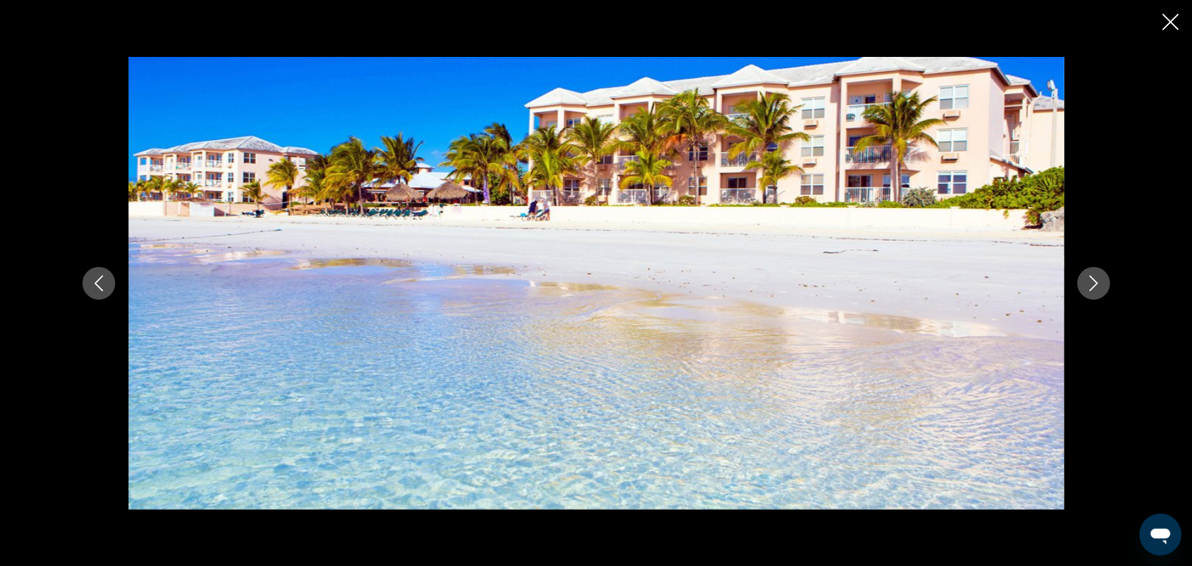
click at [1090, 286] on icon "Next image" at bounding box center [1094, 284] width 16 height 16
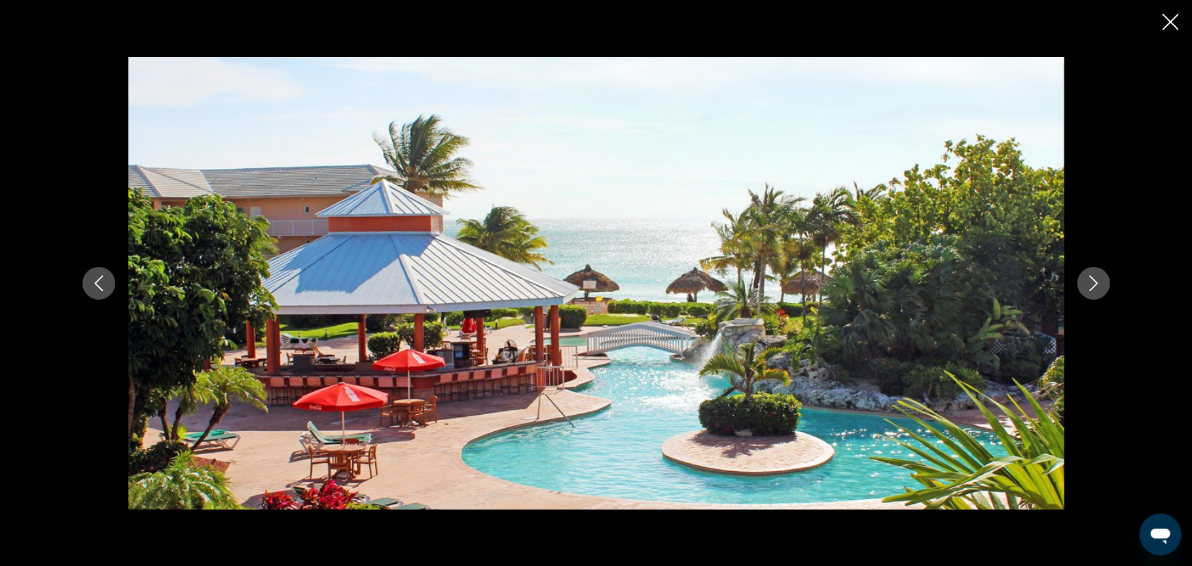
click at [1090, 286] on icon "Next image" at bounding box center [1094, 284] width 16 height 16
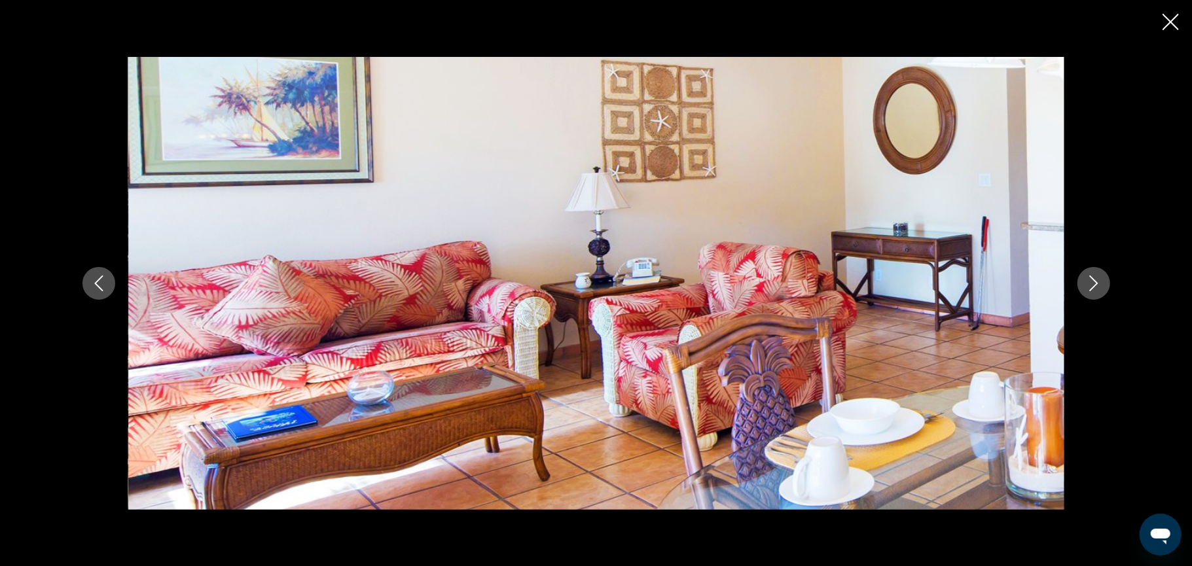
click at [1090, 286] on icon "Next image" at bounding box center [1094, 284] width 16 height 16
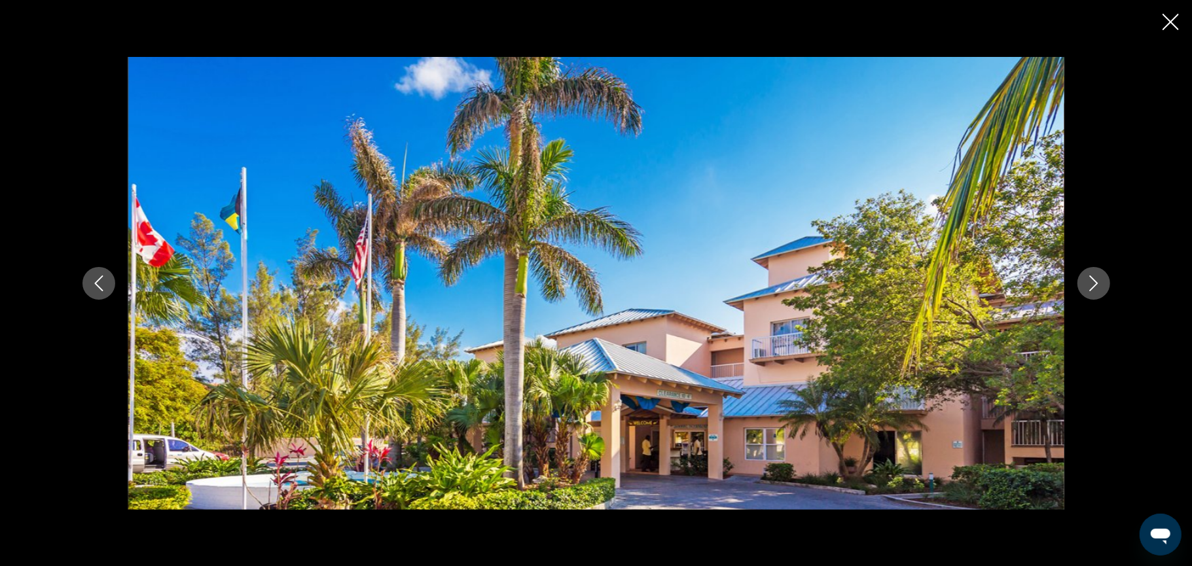
click at [1178, 25] on icon "Close slideshow" at bounding box center [1171, 22] width 16 height 16
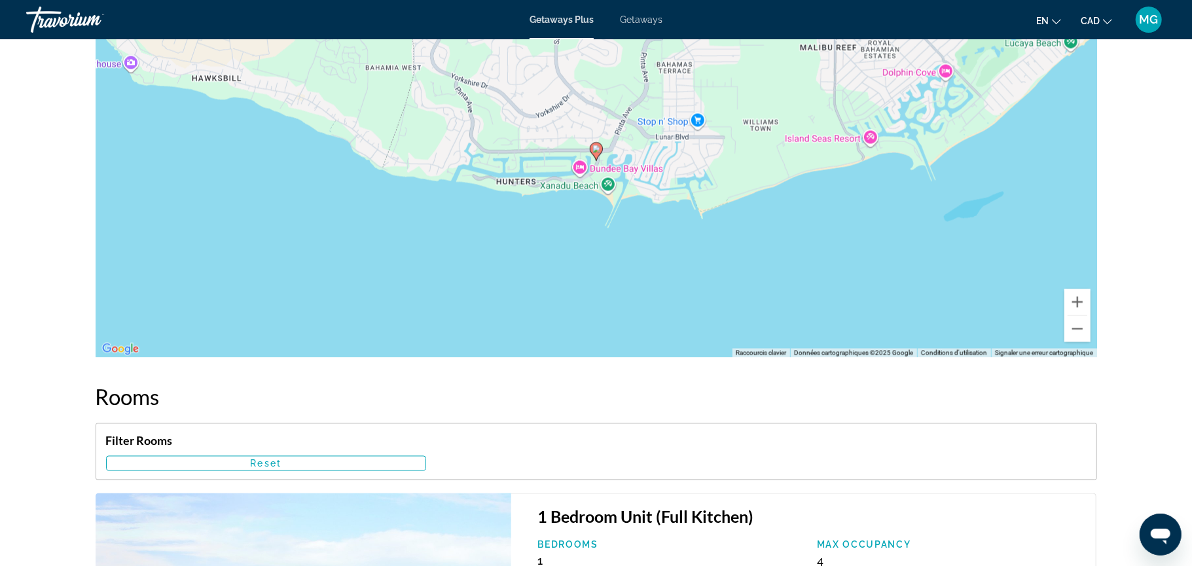
scroll to position [1698, 0]
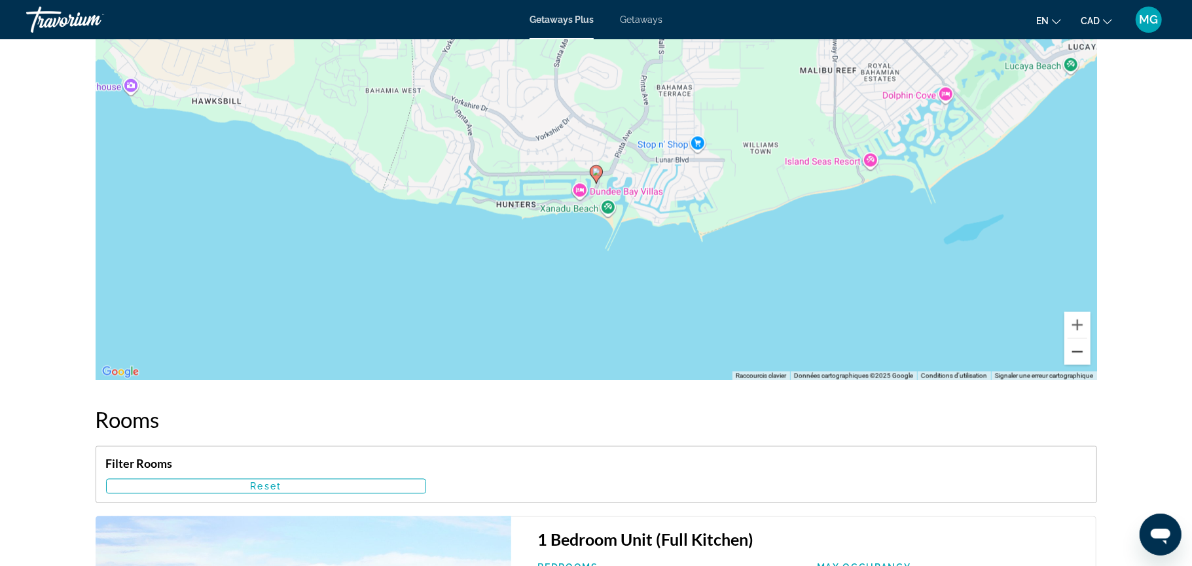
click at [1075, 365] on button "Zoom arrière" at bounding box center [1077, 352] width 26 height 26
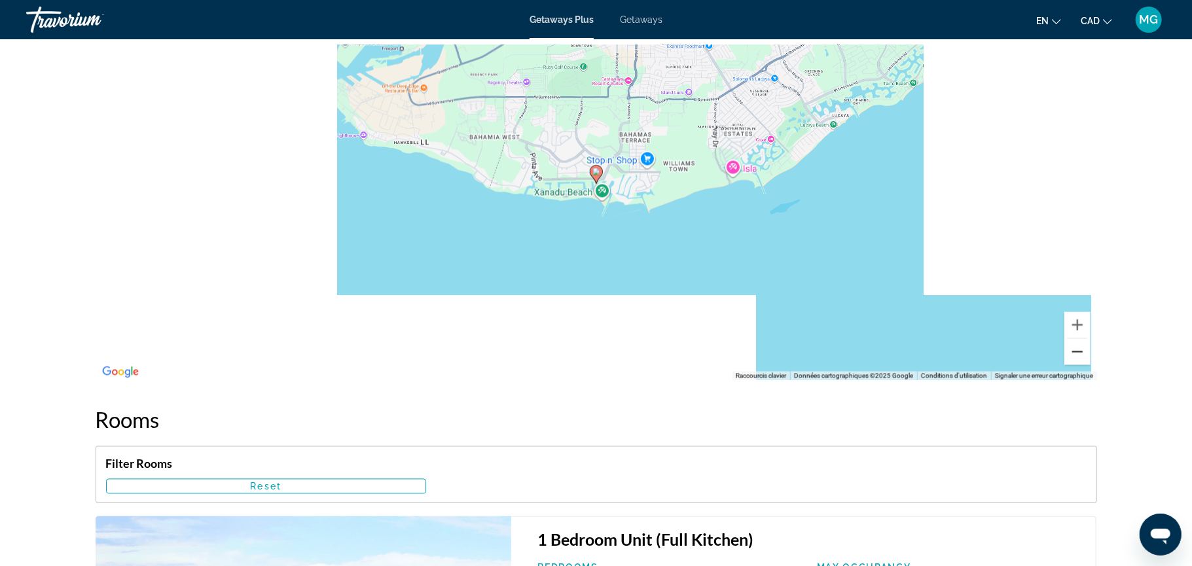
click at [1075, 365] on button "Zoom arrière" at bounding box center [1077, 352] width 26 height 26
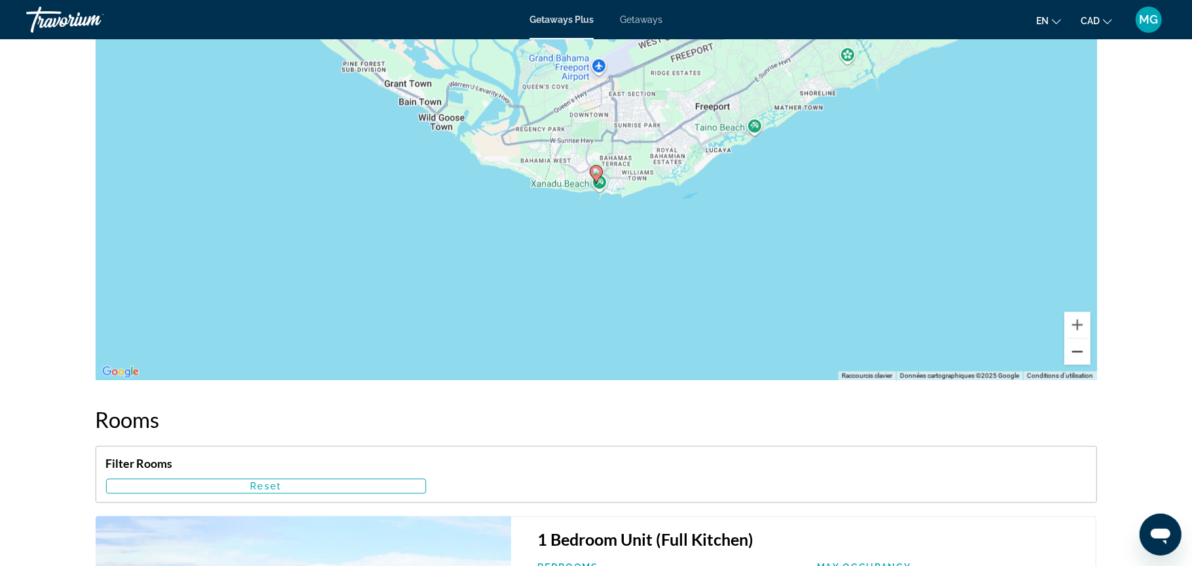
click at [1076, 365] on button "Zoom arrière" at bounding box center [1077, 352] width 26 height 26
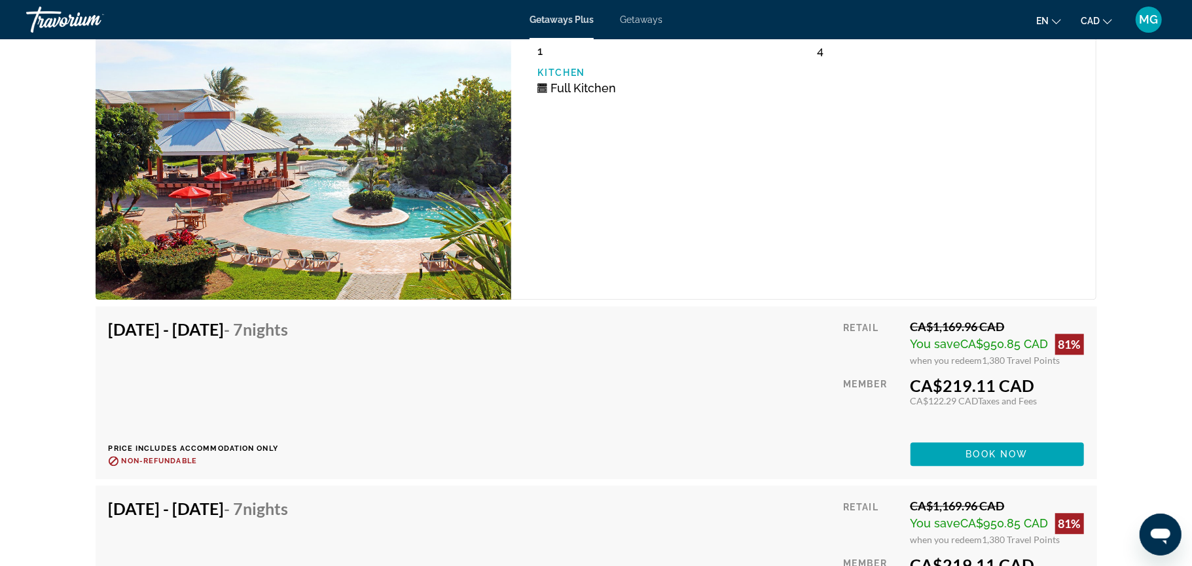
scroll to position [2234, 0]
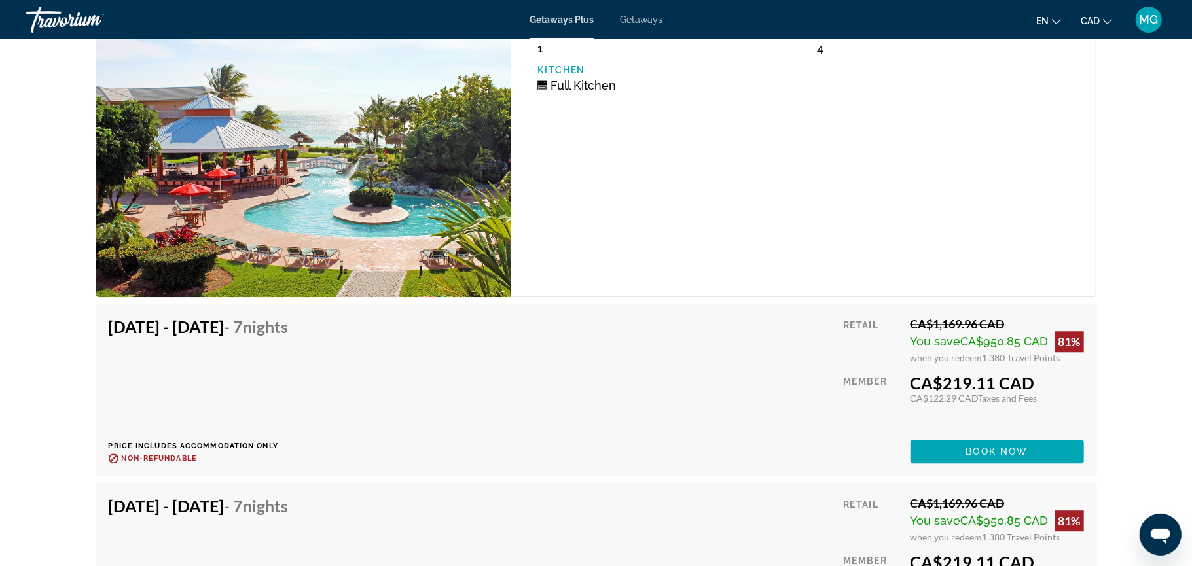
click at [659, 364] on div "Feb 1, 2026 - Feb 8, 2026 - 7 Nights Price includes accommodation only Refundab…" at bounding box center [596, 390] width 975 height 147
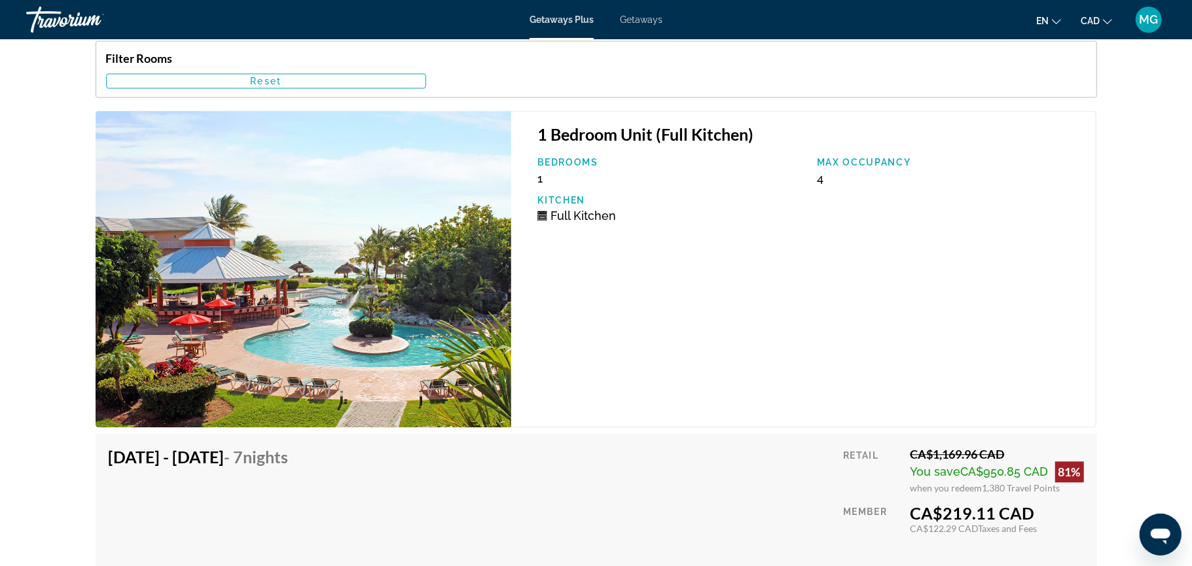
scroll to position [2095, 0]
